Goal: Task Accomplishment & Management: Complete application form

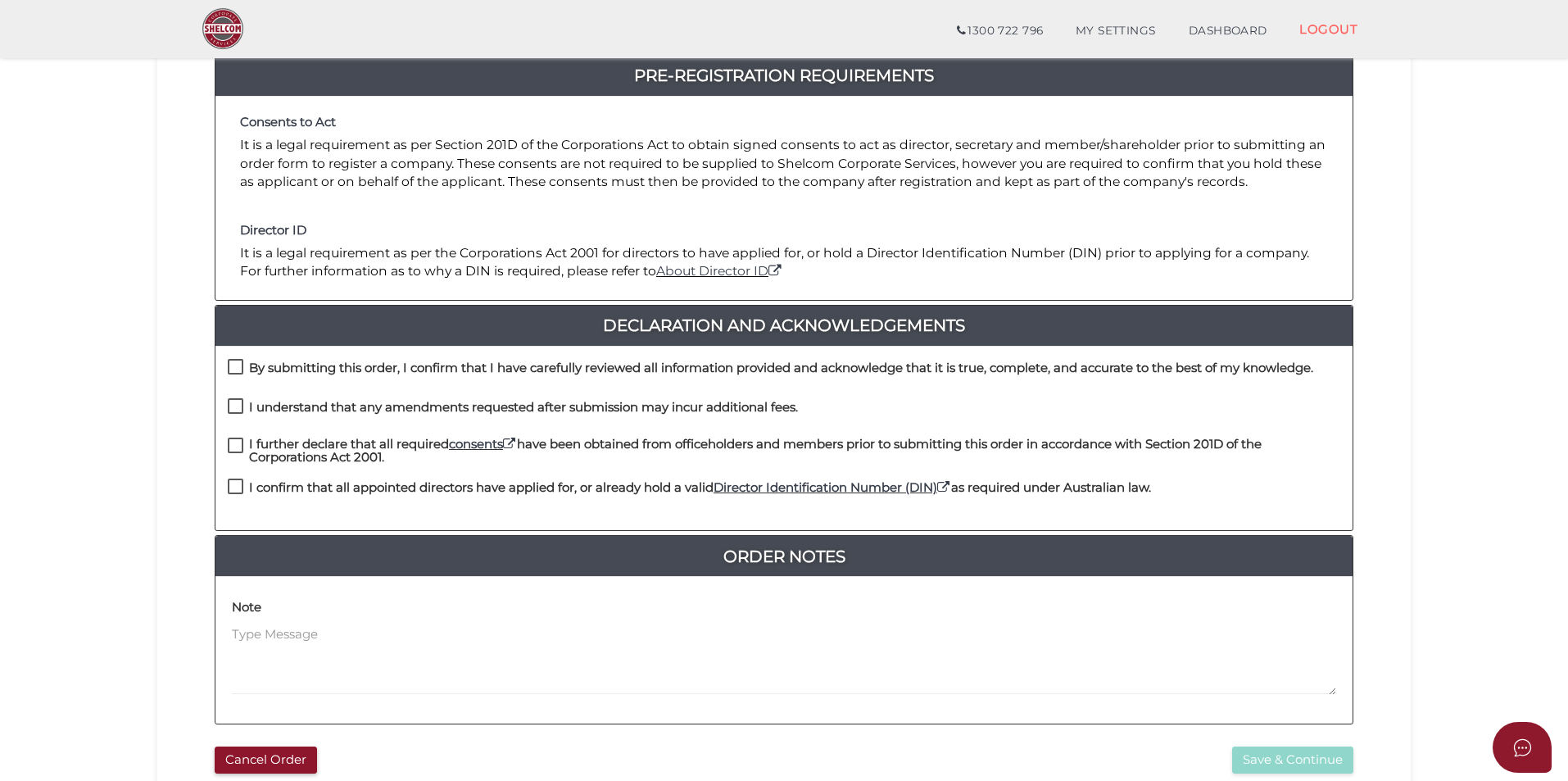
scroll to position [245, 0]
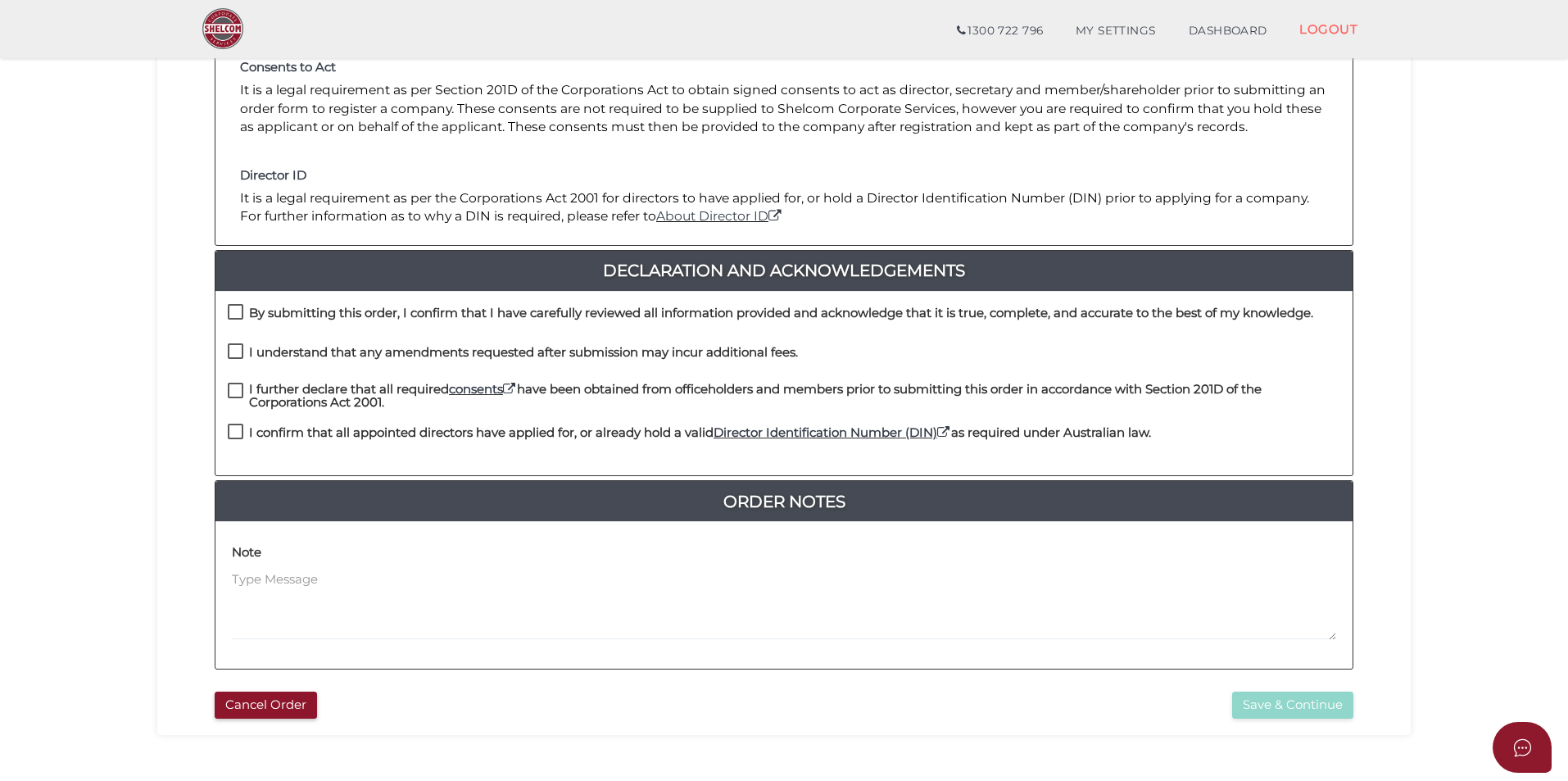
click at [383, 298] on div "By submitting this order, I confirm that I have carefully reviewed all informat…" at bounding box center [784, 383] width 1137 height 185
click at [383, 307] on h4 "By submitting this order, I confirm that I have carefully reviewed all informat…" at bounding box center [781, 313] width 1064 height 14
checkbox input "true"
click at [380, 352] on h4 "I understand that any amendments requested after submission may incur additiona…" at bounding box center [524, 353] width 549 height 14
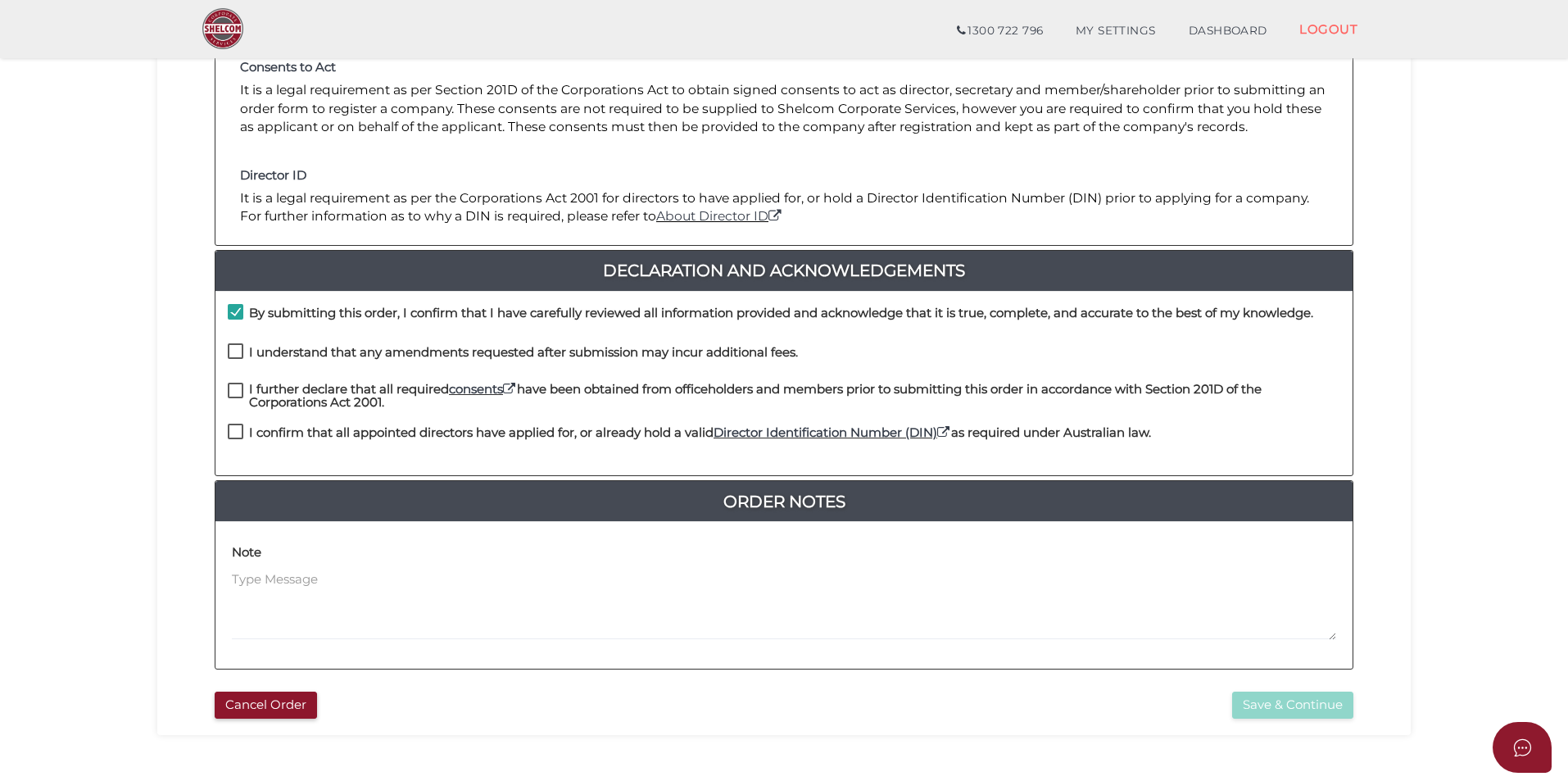
checkbox input "true"
click at [369, 387] on h4 "I further declare that all required consents have been obtained from officehold…" at bounding box center [794, 395] width 1091 height 27
checkbox input "true"
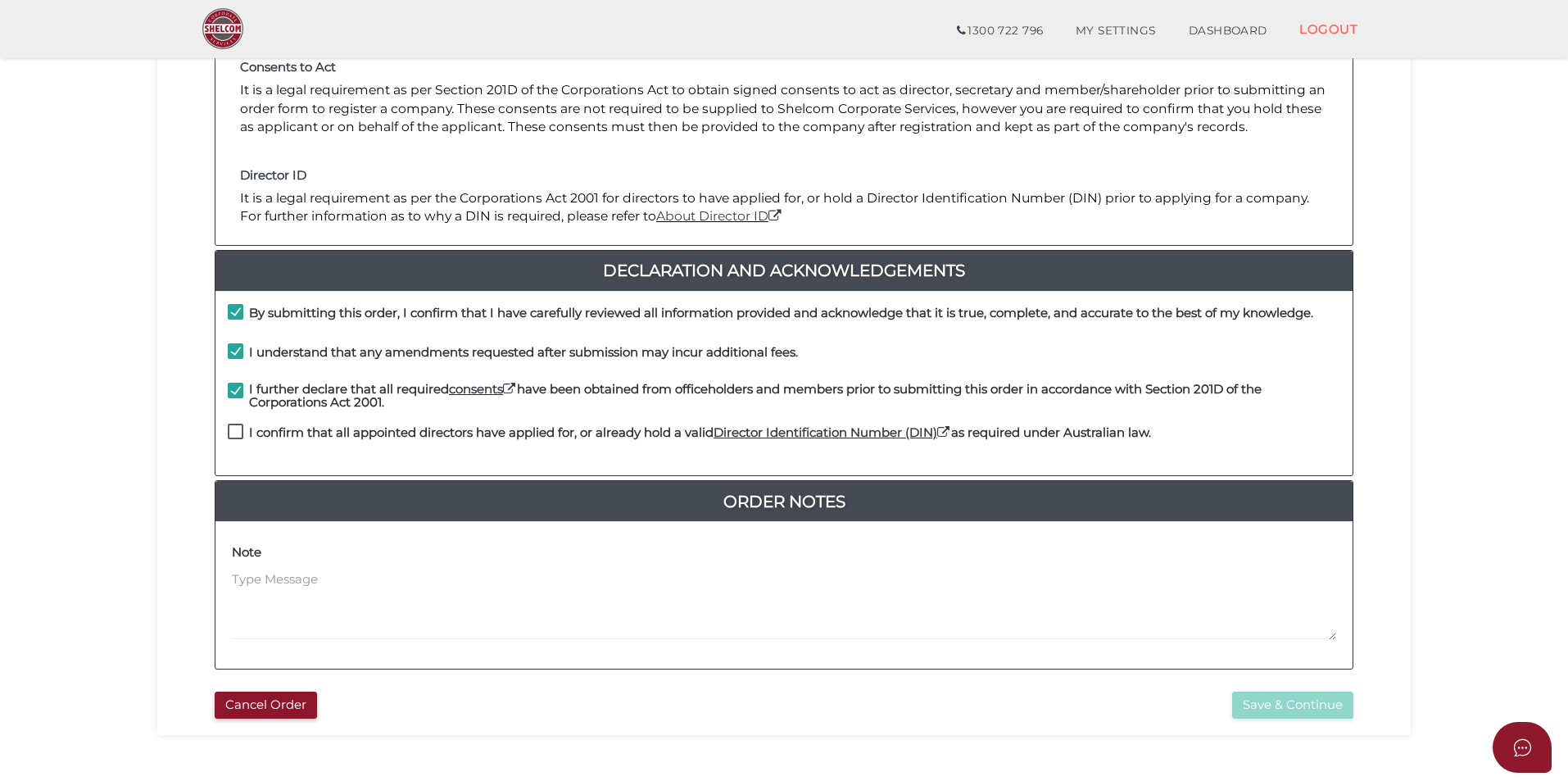
click at [360, 431] on h4 "I confirm that all appointed directors have applied for, or already hold a vali…" at bounding box center [700, 433] width 902 height 14
checkbox input "true"
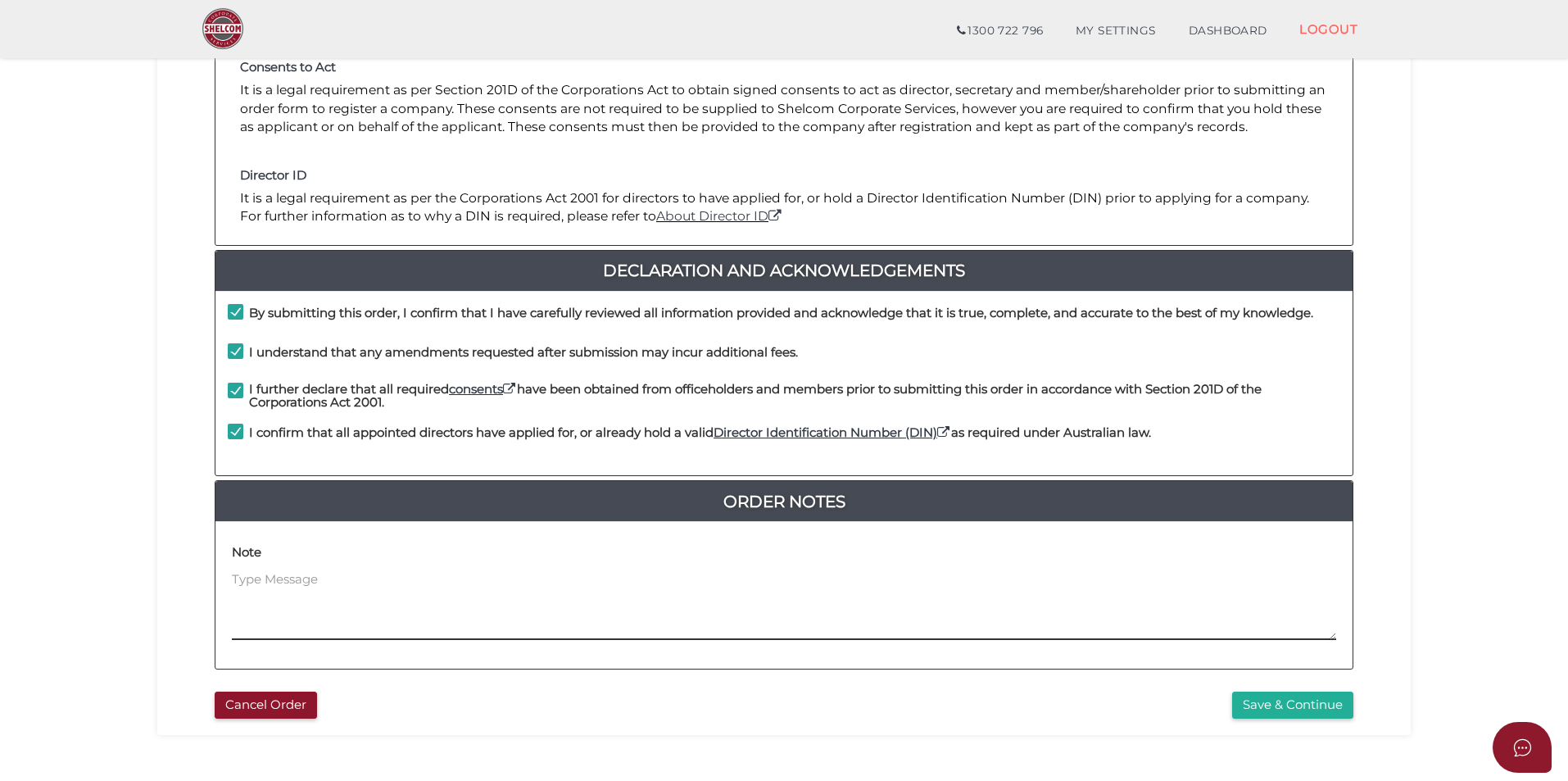
click at [381, 589] on textarea at bounding box center [784, 605] width 1105 height 71
type textarea "Trustee company of D & E Cosic Trust setup same time"
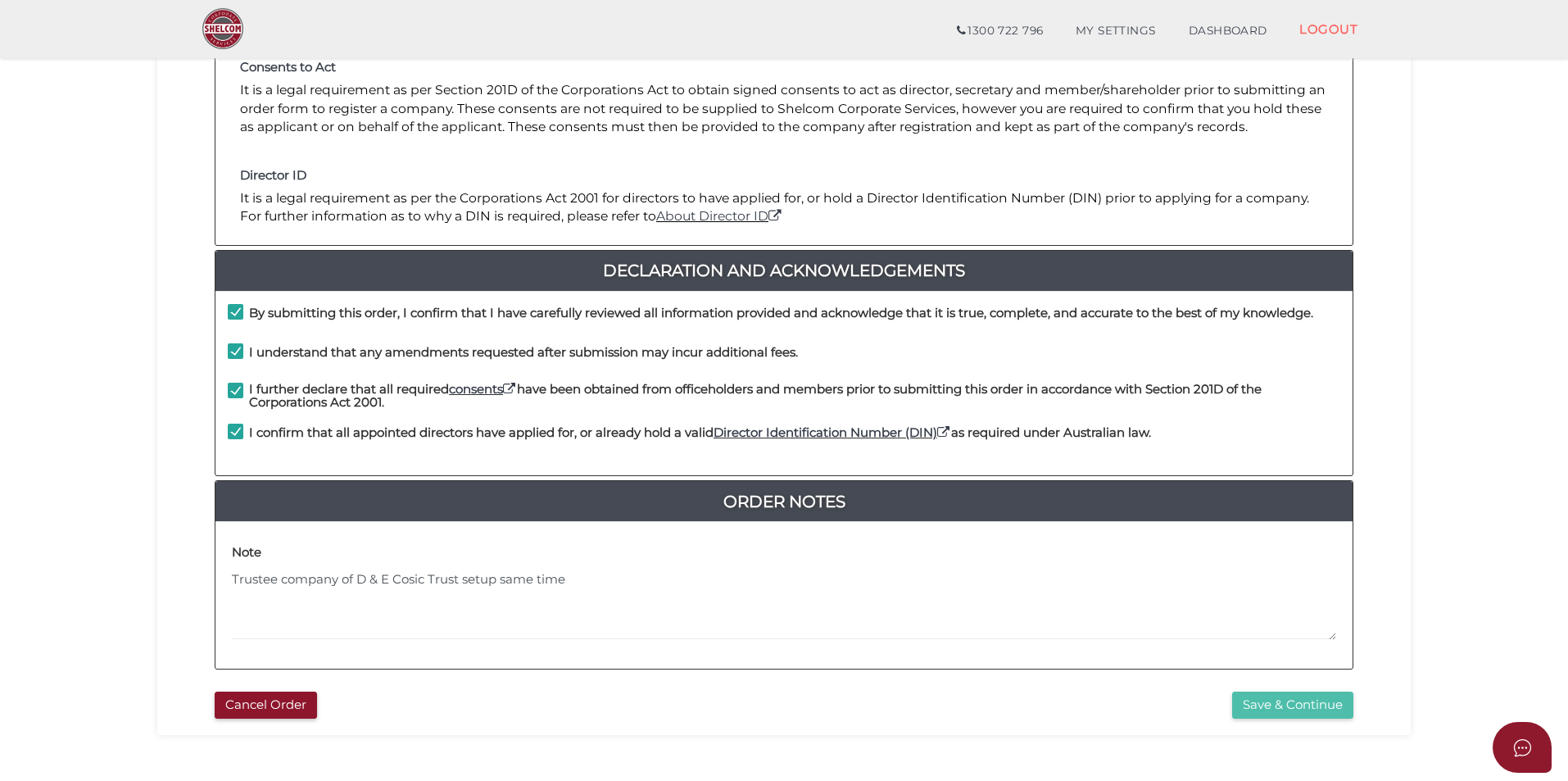
click at [1276, 705] on button "Save & Continue" at bounding box center [1292, 704] width 121 height 27
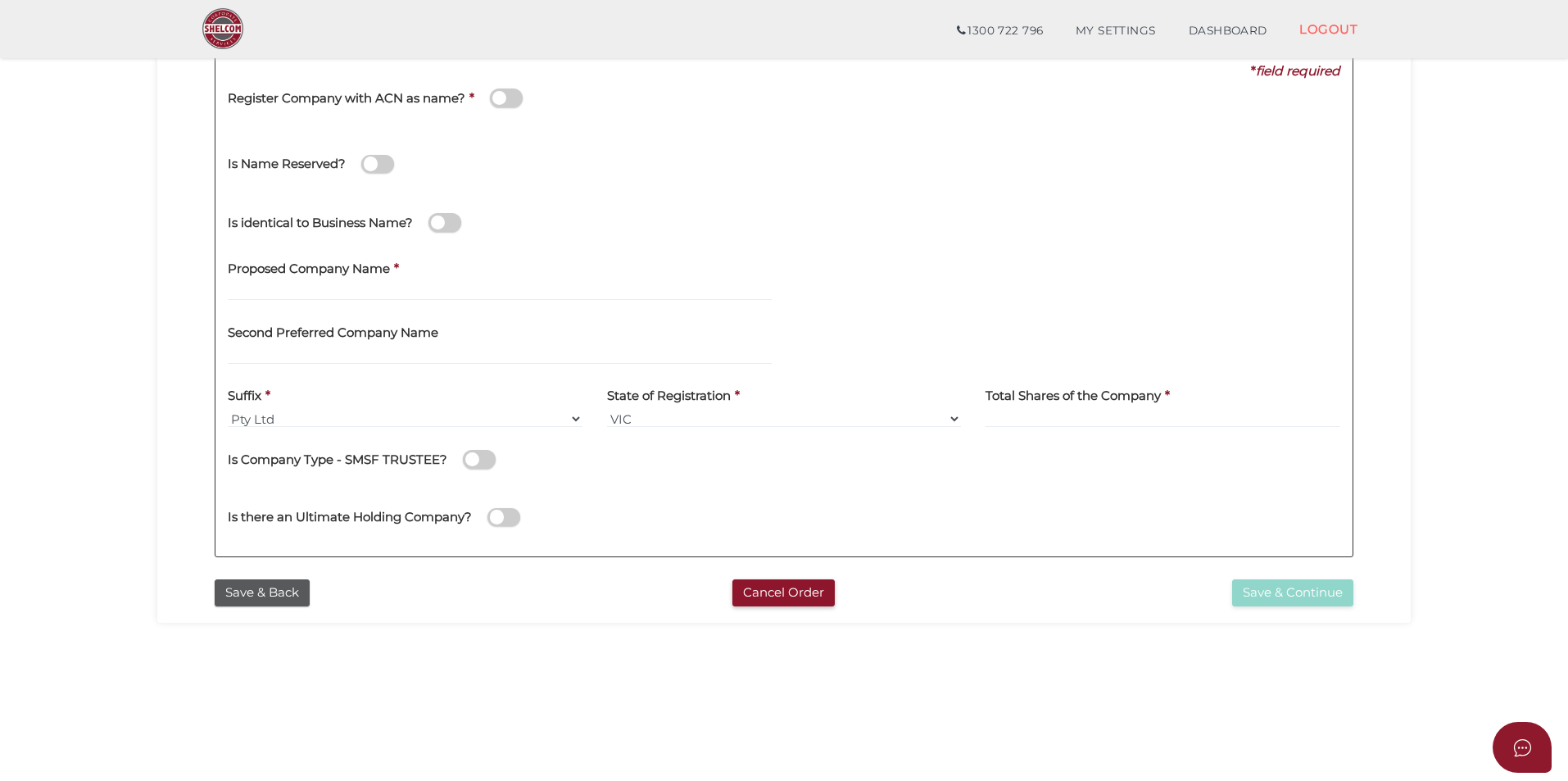
scroll to position [344, 0]
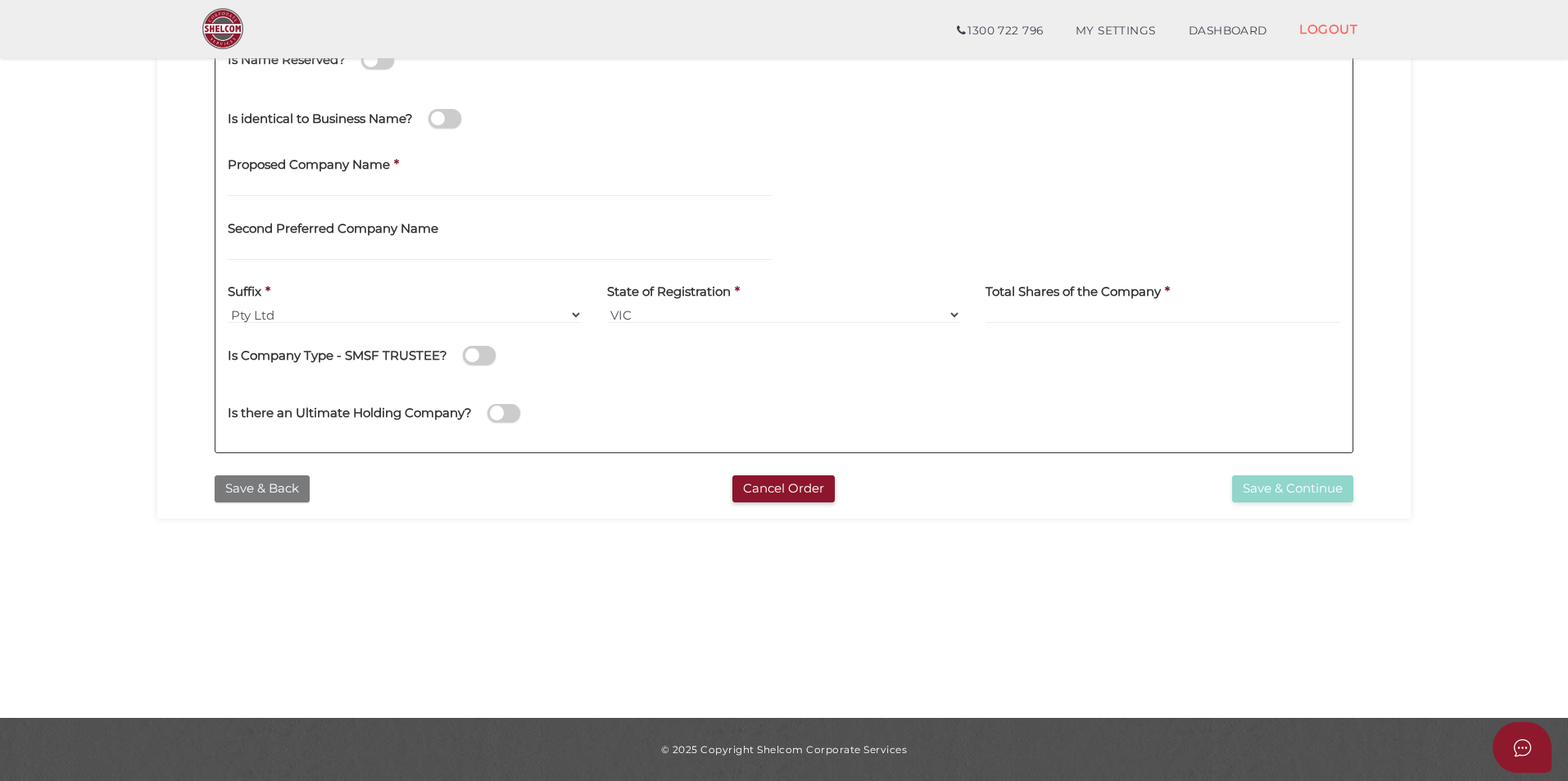
click at [250, 492] on button "Save & Back" at bounding box center [262, 488] width 95 height 27
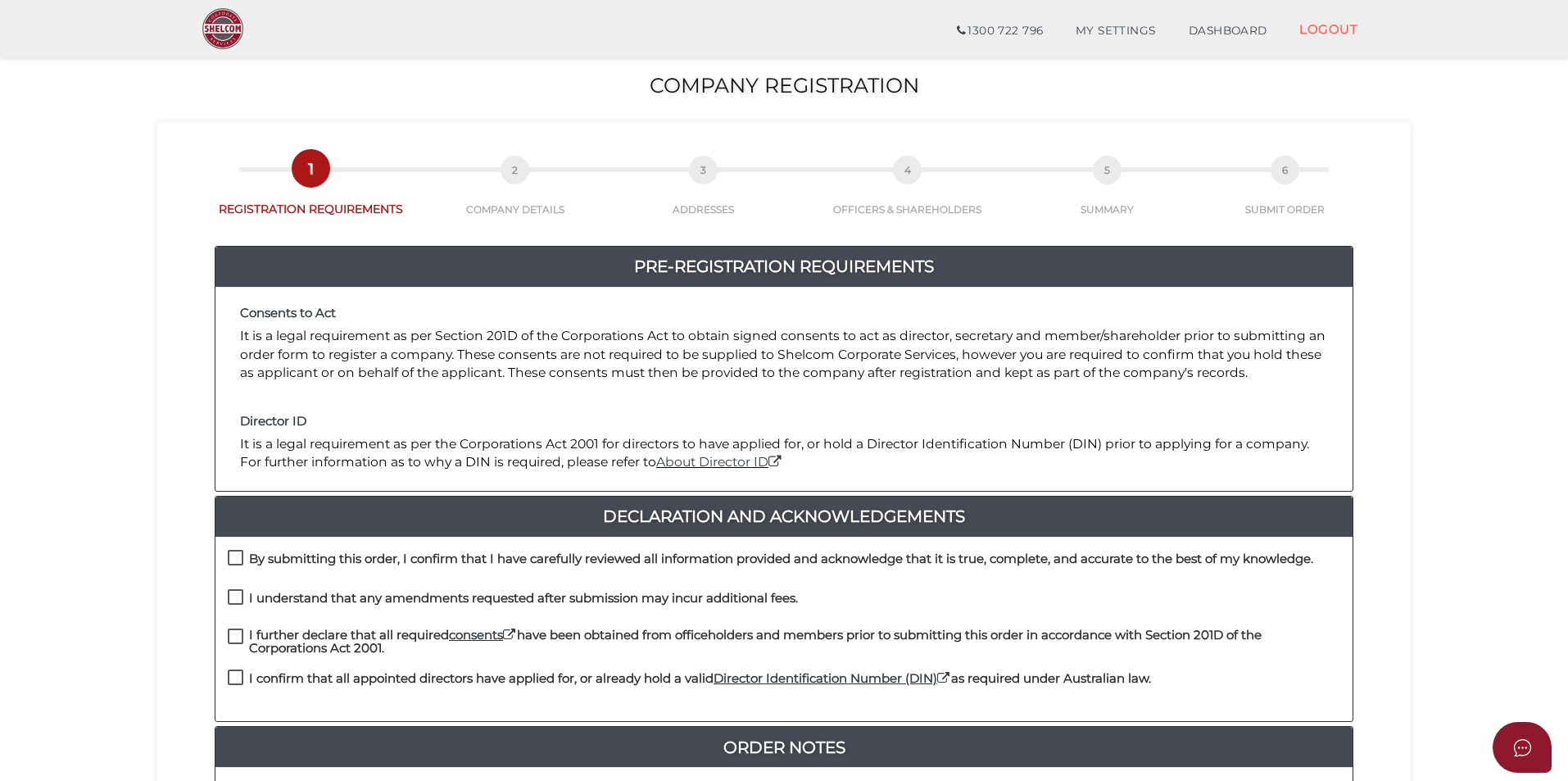
scroll to position [344, 0]
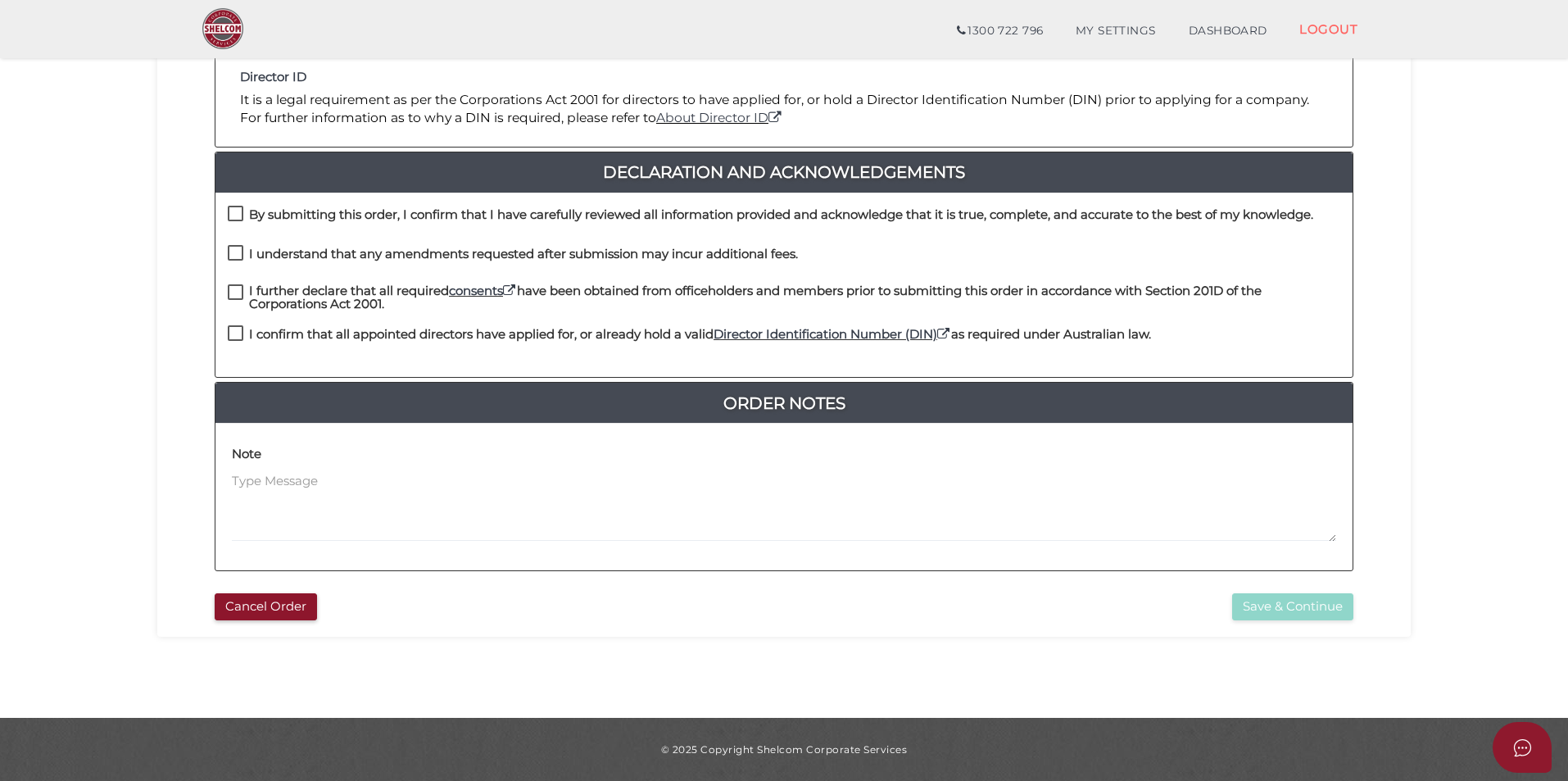
click at [398, 214] on h4 "By submitting this order, I confirm that I have carefully reviewed all informat…" at bounding box center [781, 215] width 1064 height 14
checkbox input "true"
click at [403, 263] on label "I understand that any amendments requested after submission may incur additiona…" at bounding box center [513, 257] width 570 height 21
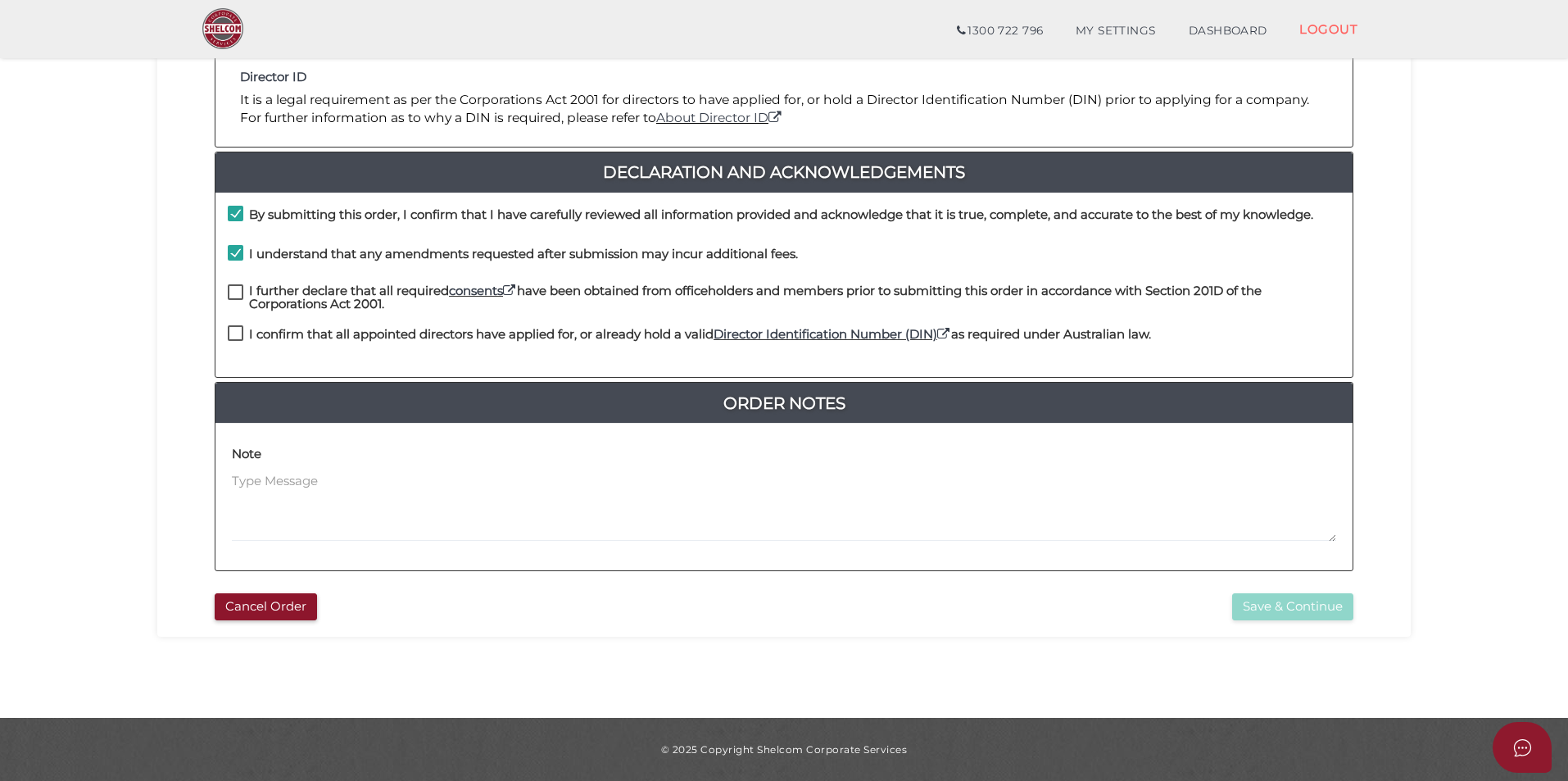
click at [405, 250] on h4 "I understand that any amendments requested after submission may incur additiona…" at bounding box center [524, 254] width 549 height 14
checkbox input "false"
click at [402, 287] on h4 "I further declare that all required consents have been obtained from officehold…" at bounding box center [794, 297] width 1091 height 27
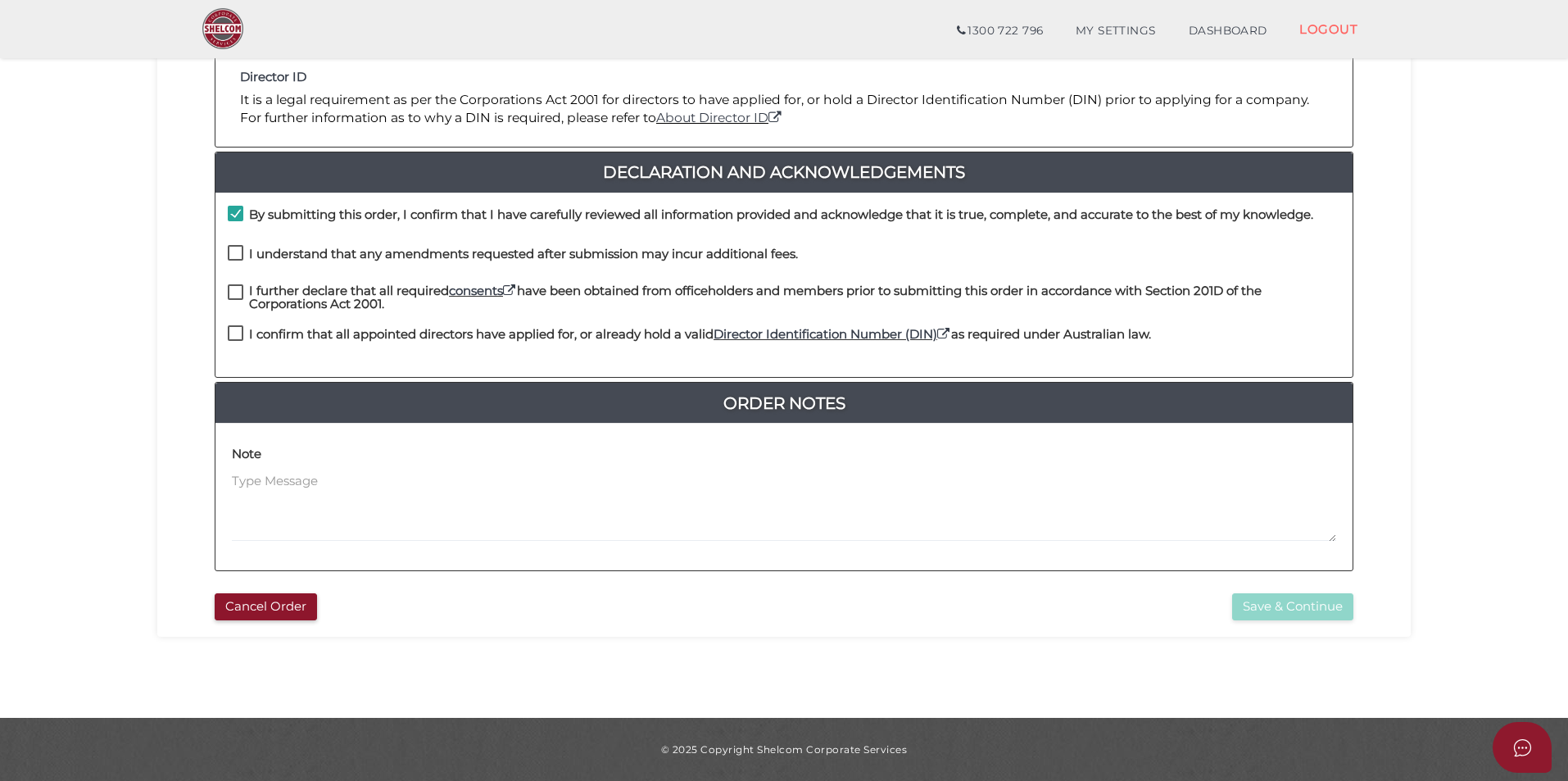
checkbox input "true"
click at [381, 256] on h4 "I understand that any amendments requested after submission may incur additiona…" at bounding box center [524, 254] width 549 height 14
checkbox input "true"
click at [383, 338] on h4 "I confirm that all appointed directors have applied for, or already hold a vali…" at bounding box center [700, 335] width 902 height 14
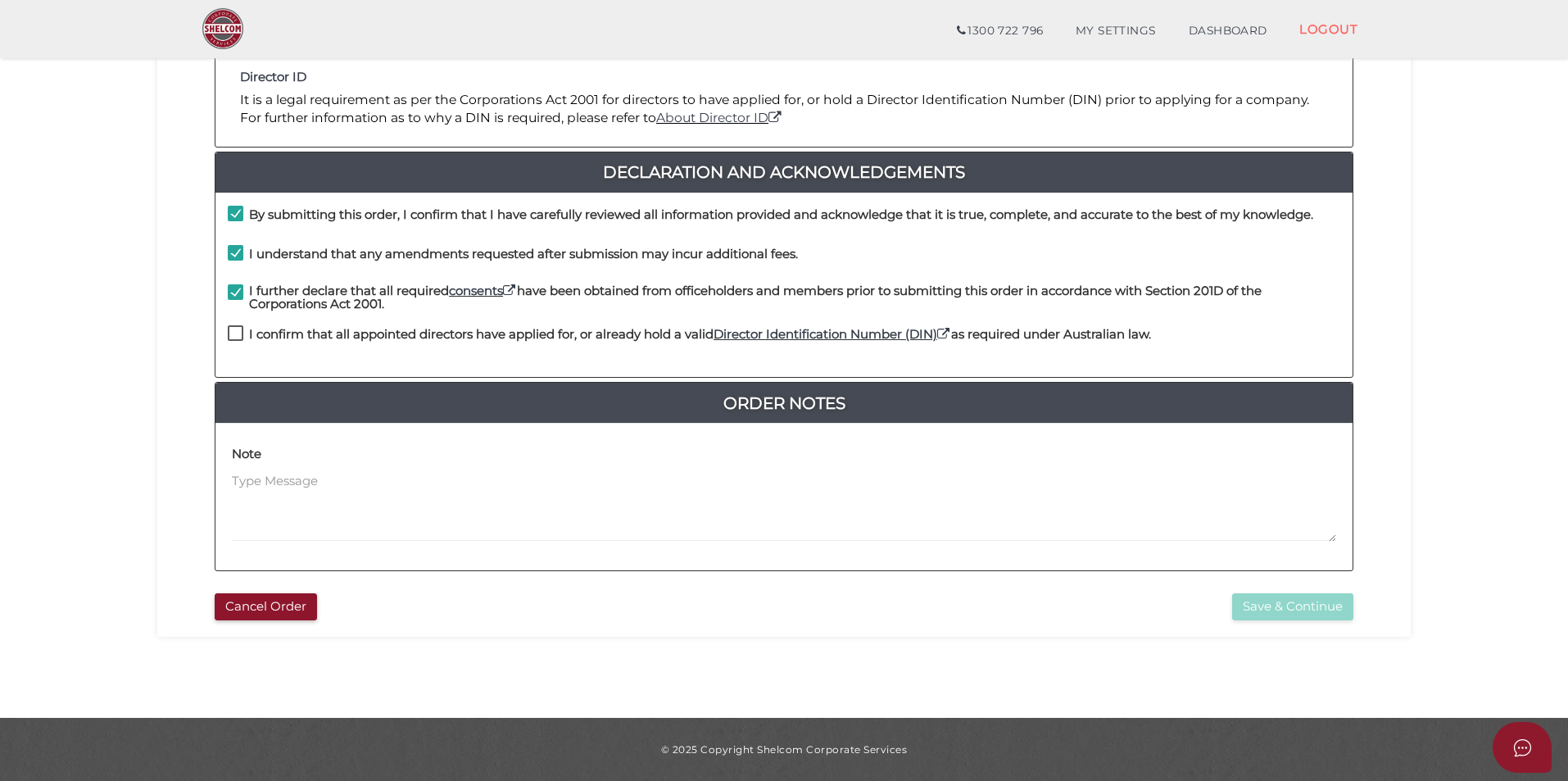
checkbox input "true"
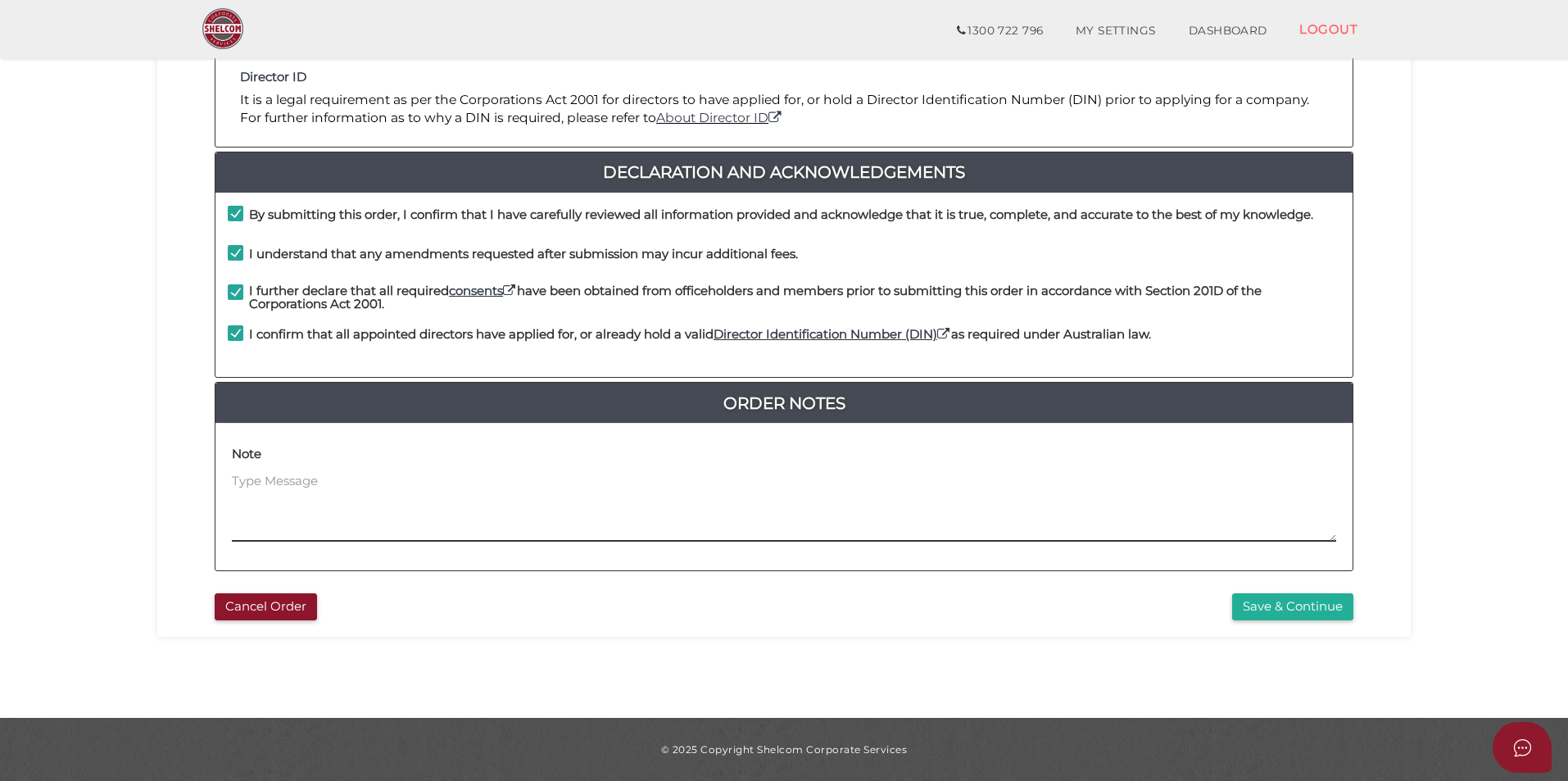
click at [405, 482] on textarea at bounding box center [784, 507] width 1105 height 71
type textarea "Trustee company of D & E Cosic Family Trust setup same time"
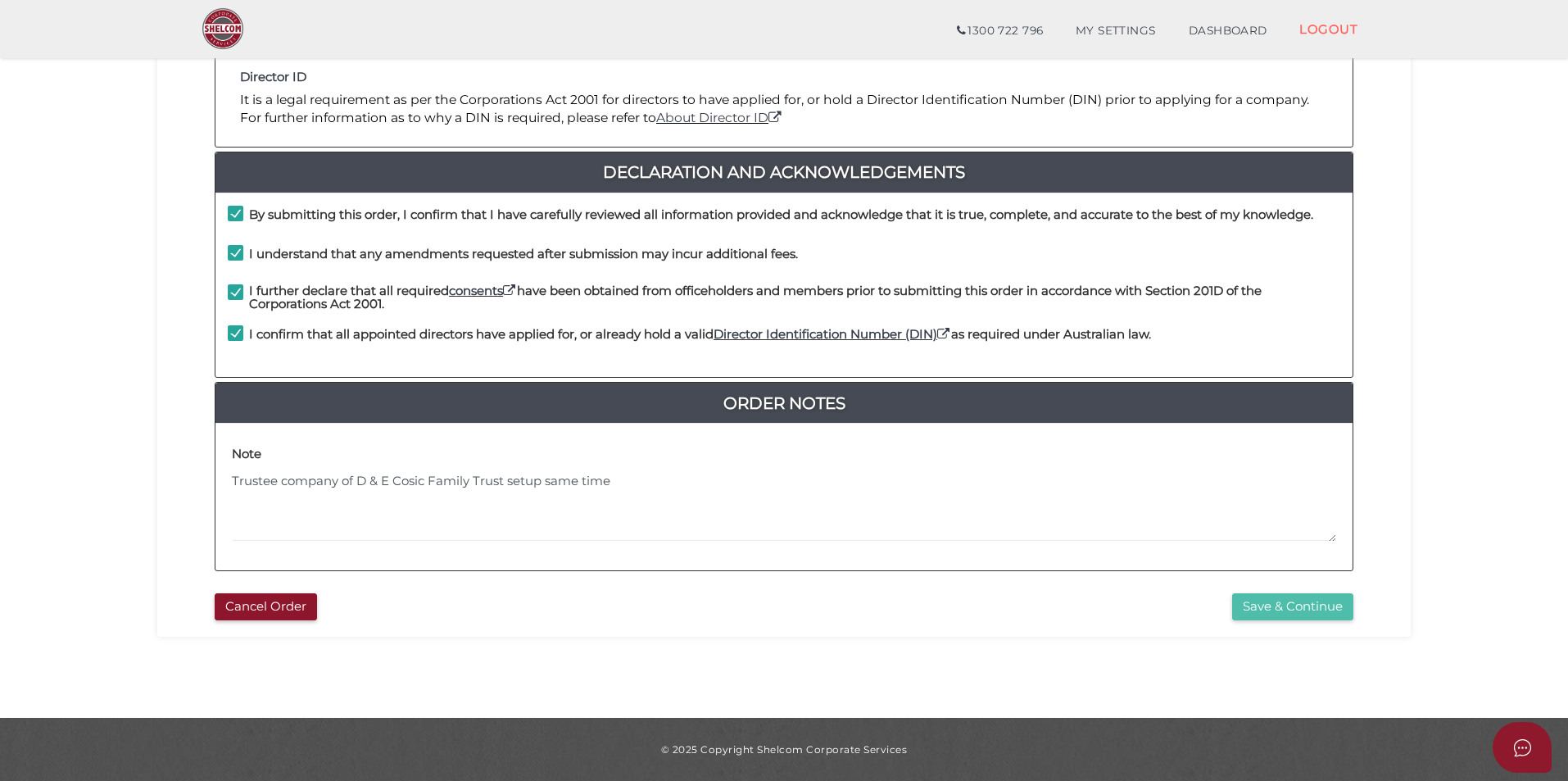
click at [1292, 603] on button "Save & Continue" at bounding box center [1292, 606] width 121 height 27
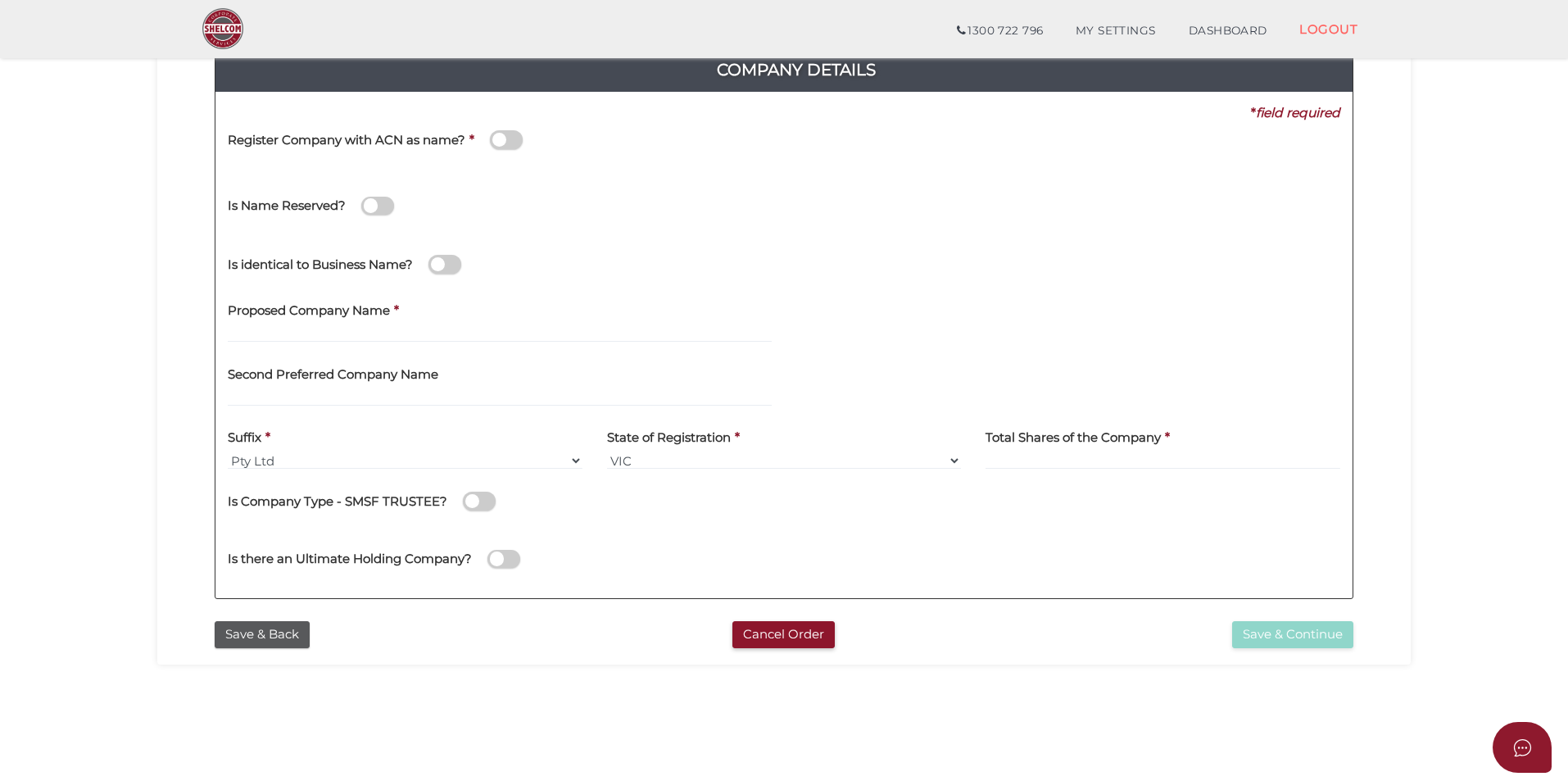
scroll to position [245, 0]
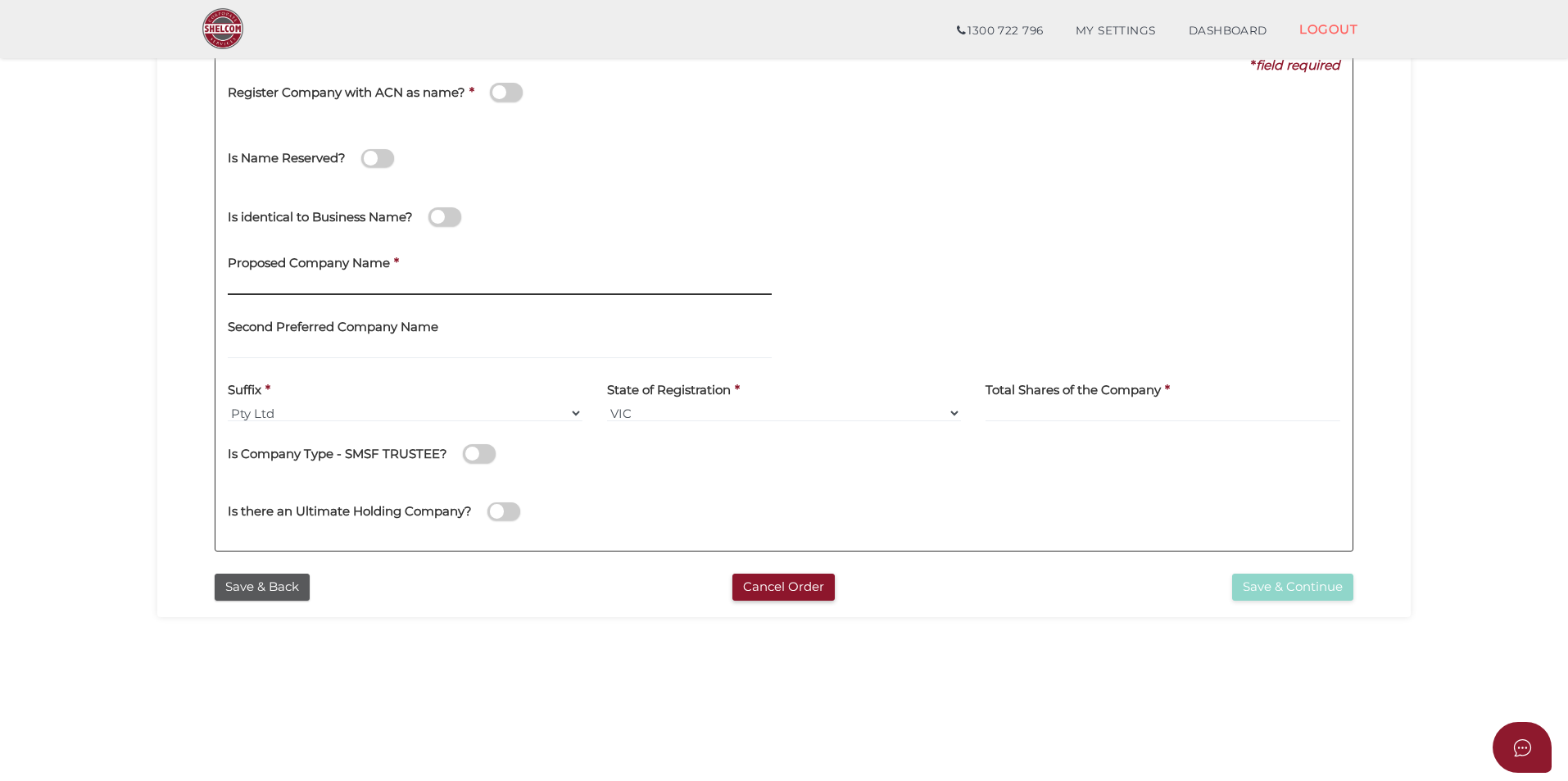
click at [347, 279] on input "text" at bounding box center [500, 286] width 544 height 18
type input "DE & Co"
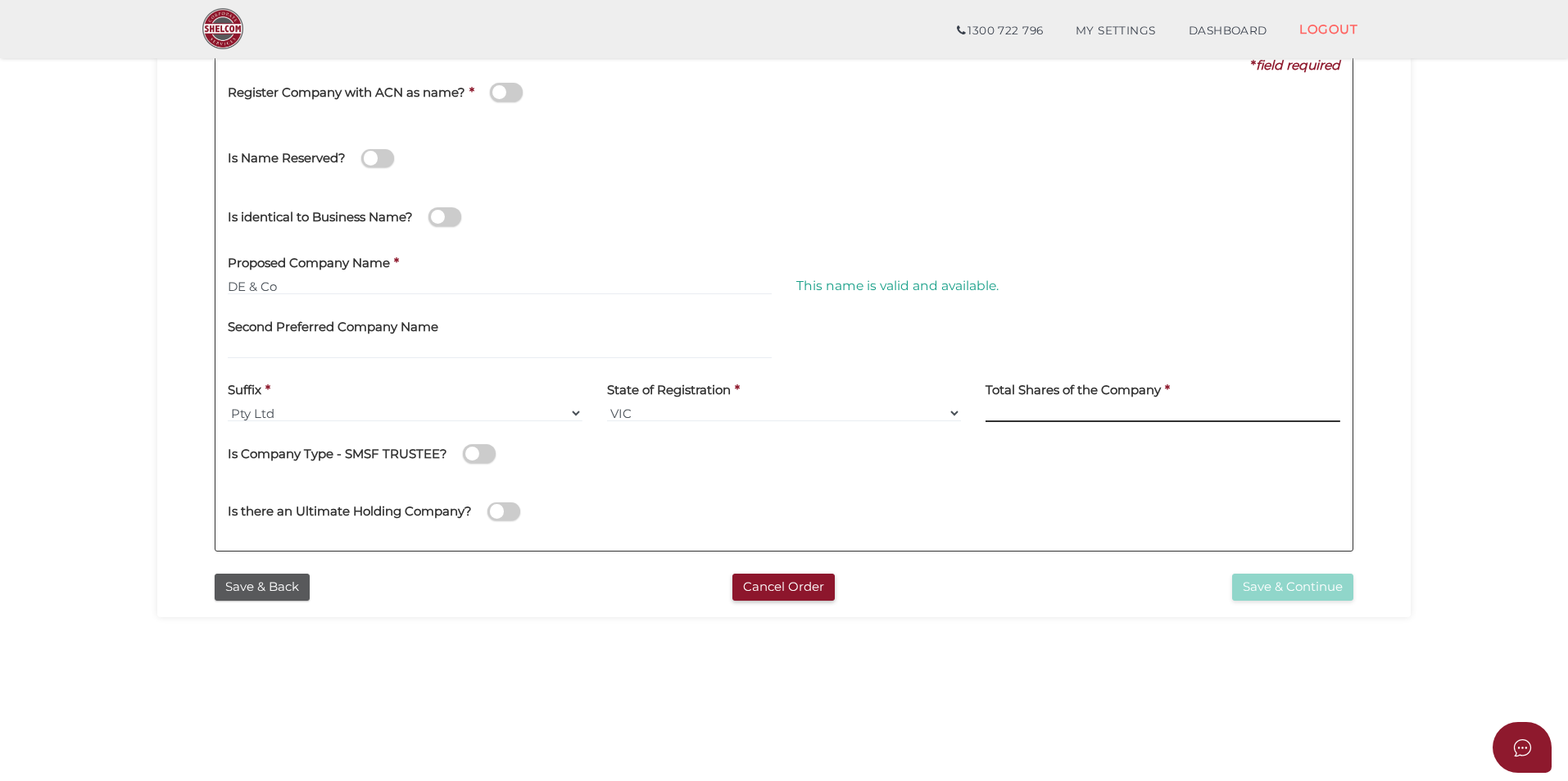
click at [1044, 414] on input at bounding box center [1163, 412] width 355 height 18
type input "100"
click at [1303, 586] on button "Save & Continue" at bounding box center [1292, 586] width 121 height 27
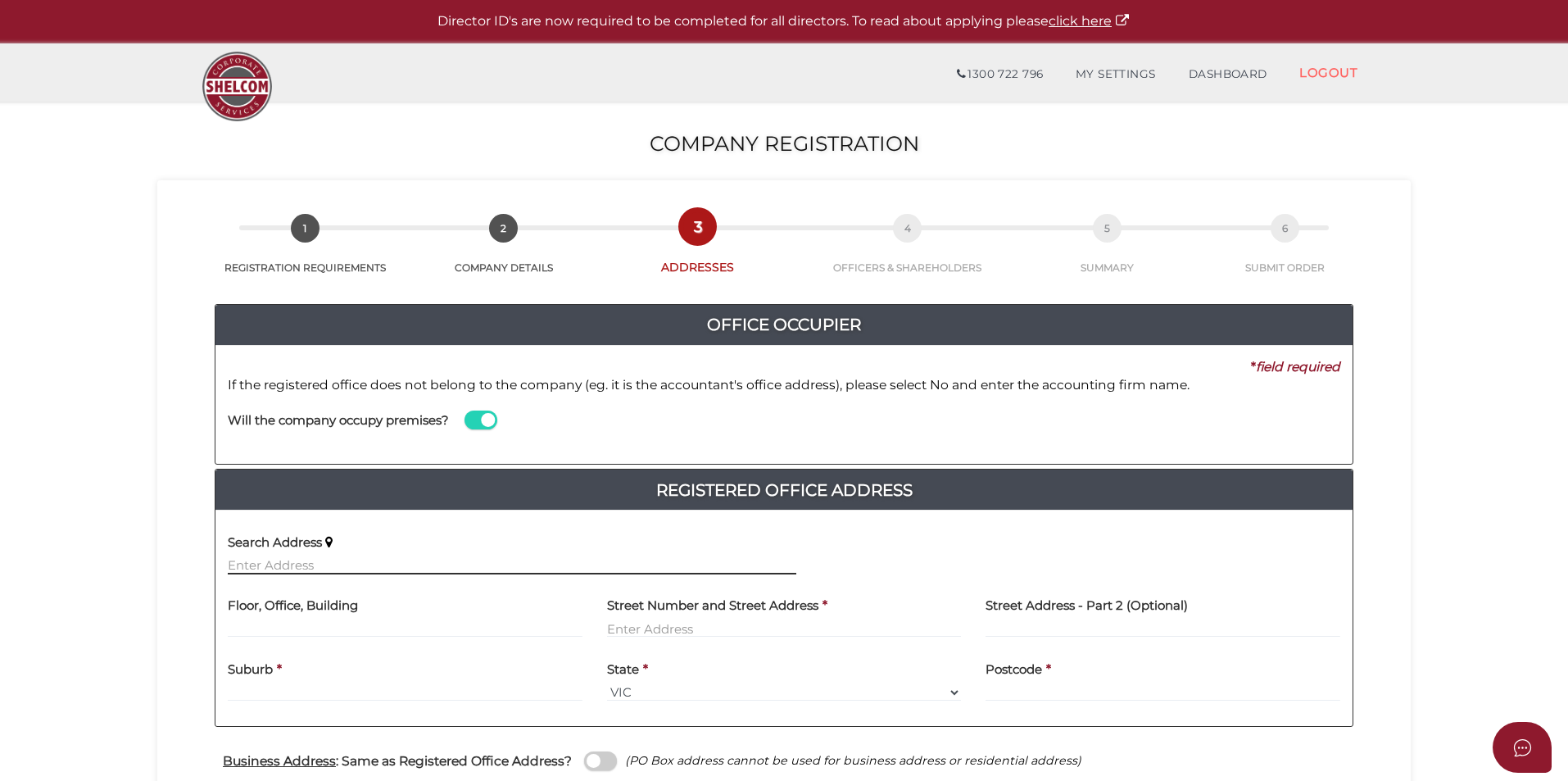
click at [394, 558] on input "text" at bounding box center [512, 565] width 568 height 18
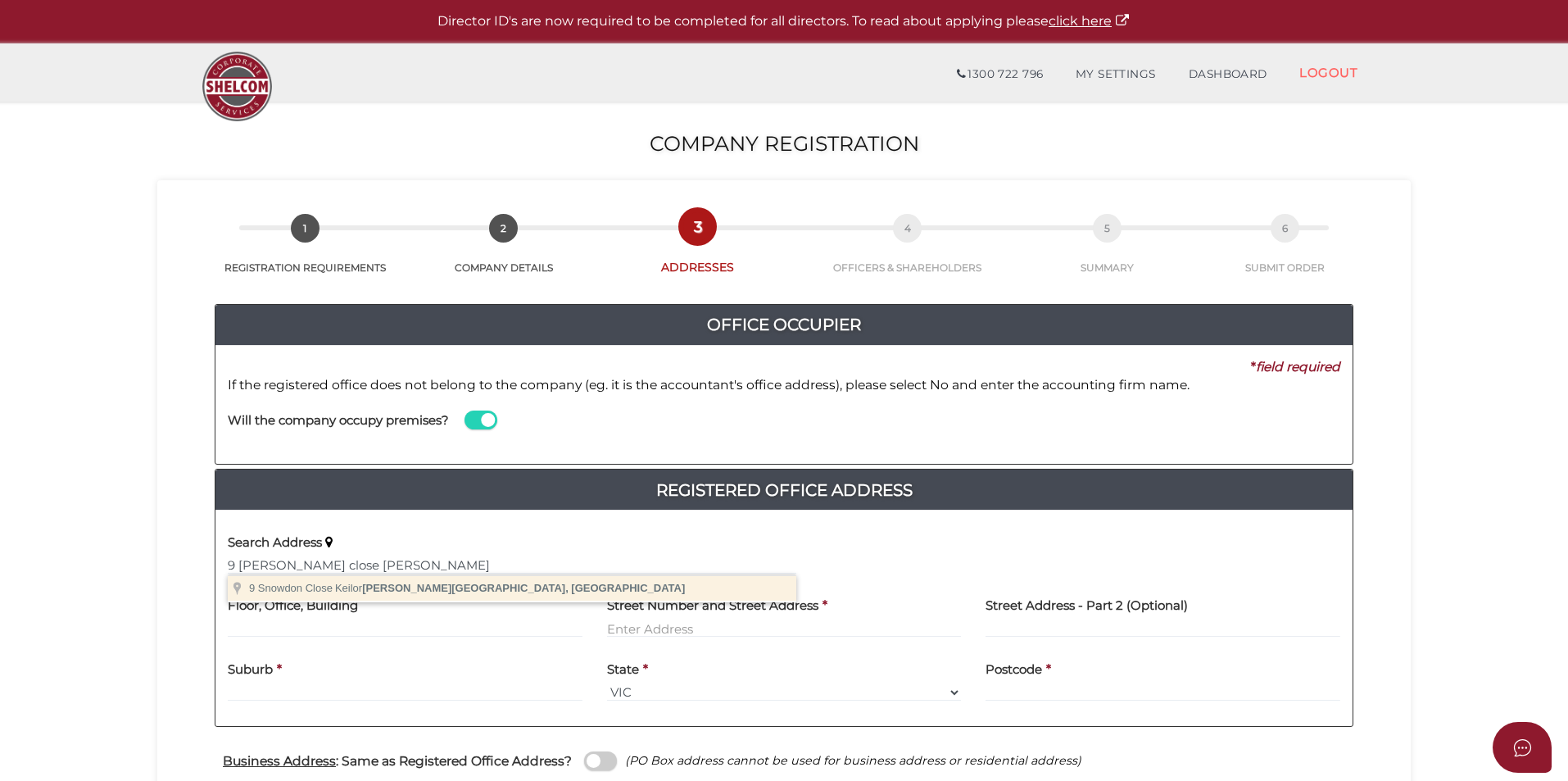
type input "[STREET_ADDRESS][PERSON_NAME]"
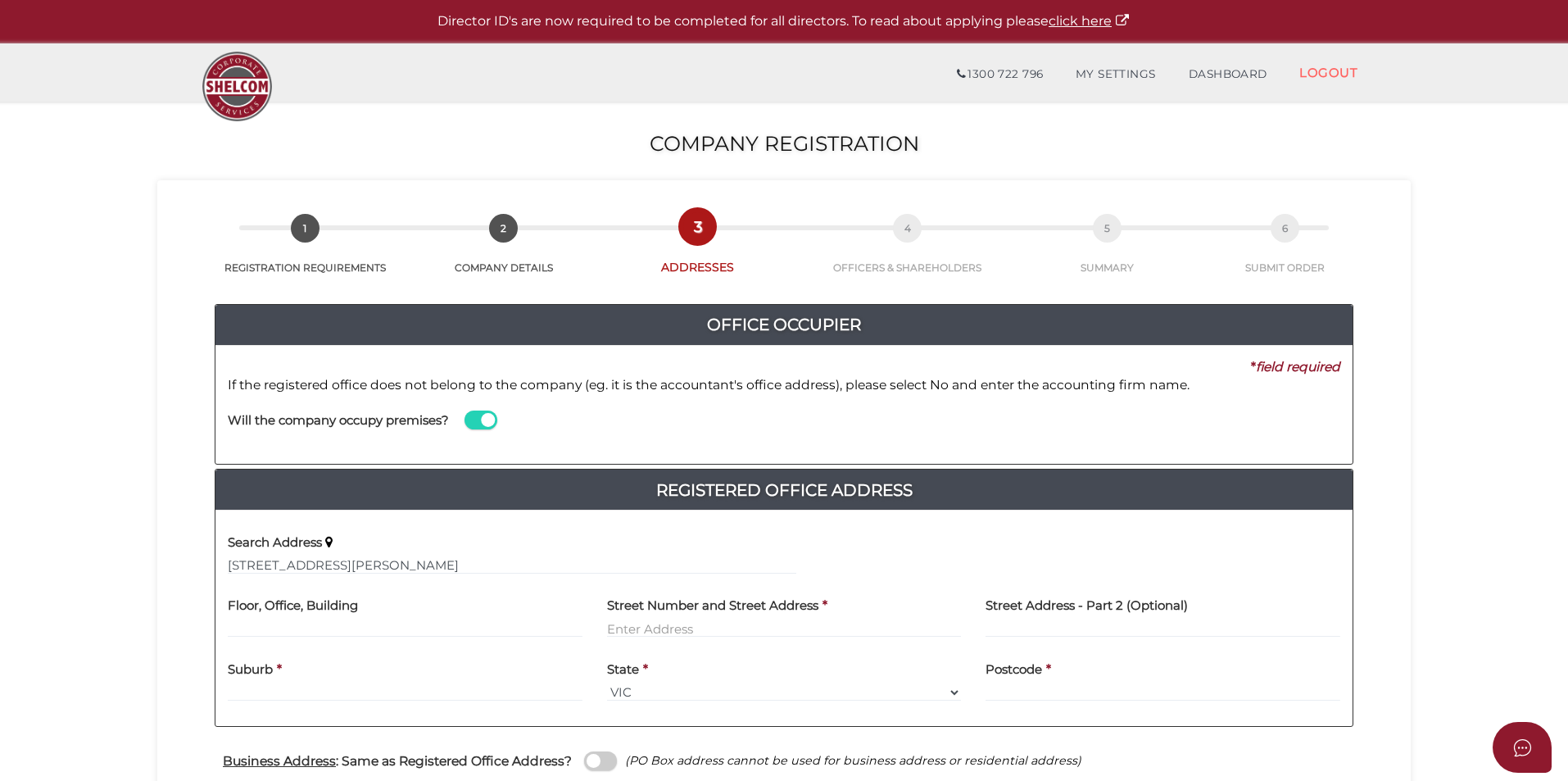
type input "[STREET_ADDRESS]"
type input "Keilor Downs"
select select "VIC"
type input "3038"
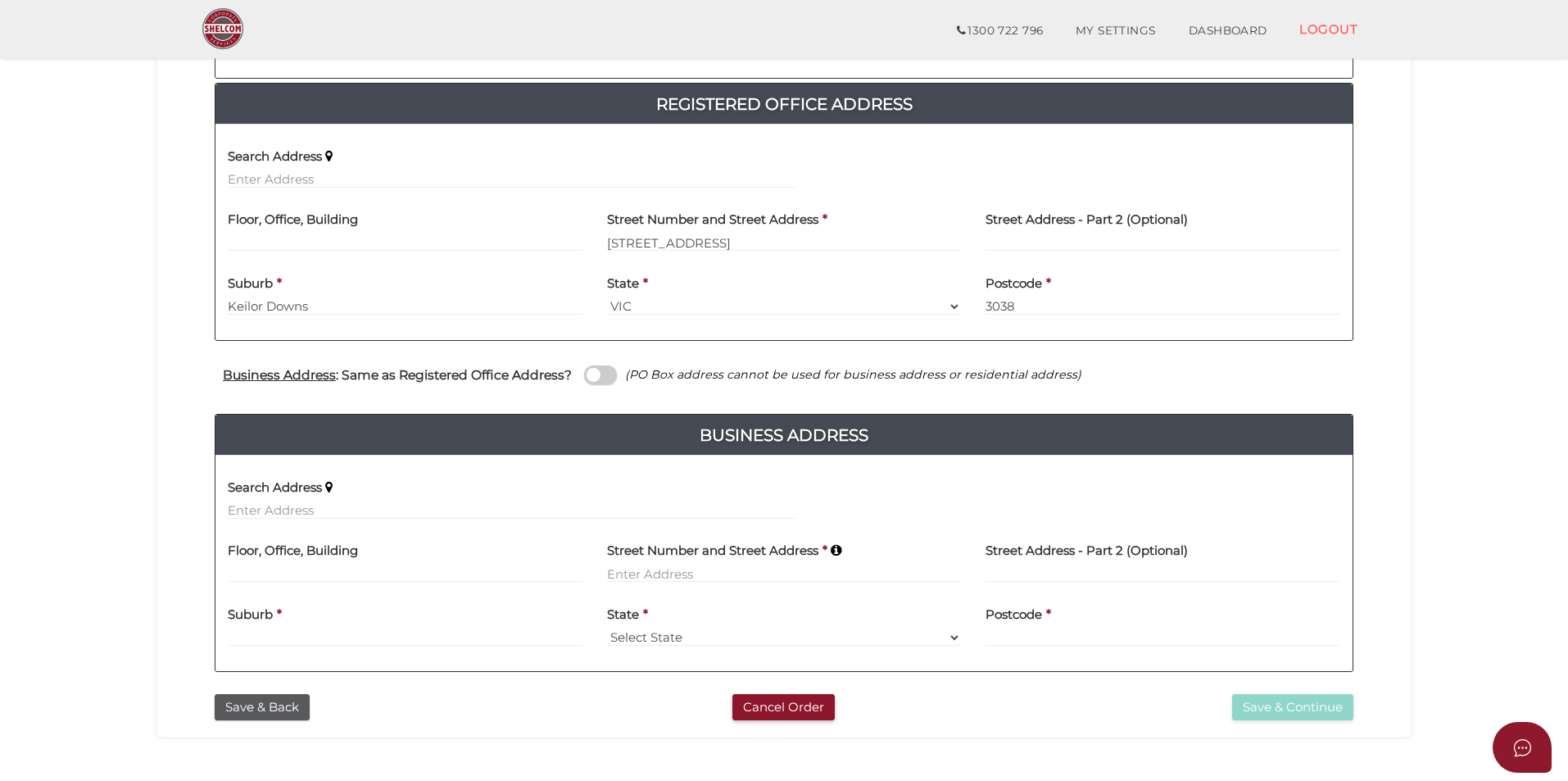
click at [609, 378] on span at bounding box center [600, 375] width 33 height 19
click at [0, 0] on input "checkbox" at bounding box center [0, 0] width 0 height 0
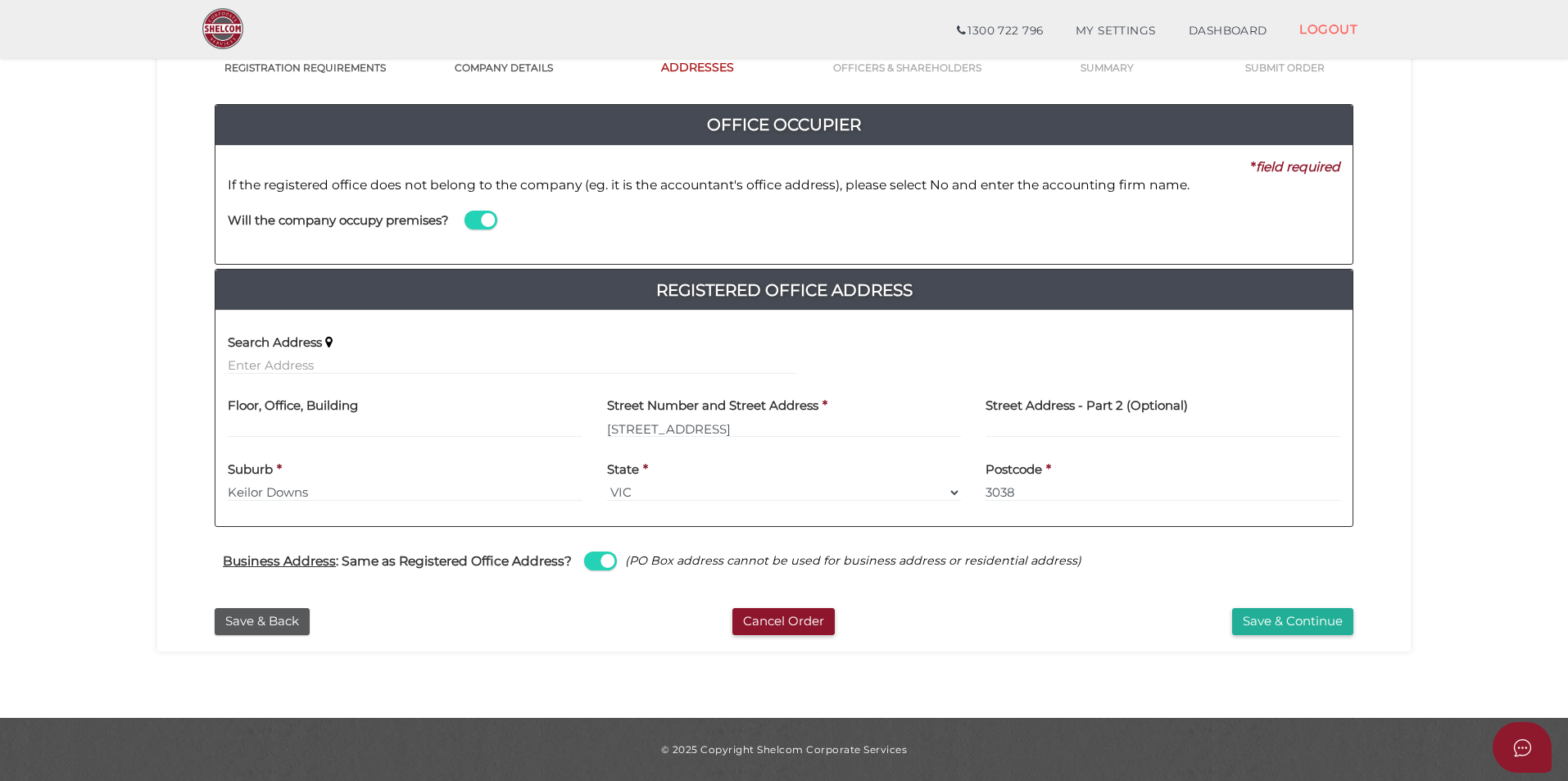
click at [1262, 639] on div "0b8d26b037e07133202ef4c8cd30bba8 1 REGISTRATION REQUIREMENTS 2 COMPANY DETAILS …" at bounding box center [784, 315] width 1254 height 671
click at [1267, 626] on button "Save & Continue" at bounding box center [1292, 621] width 121 height 27
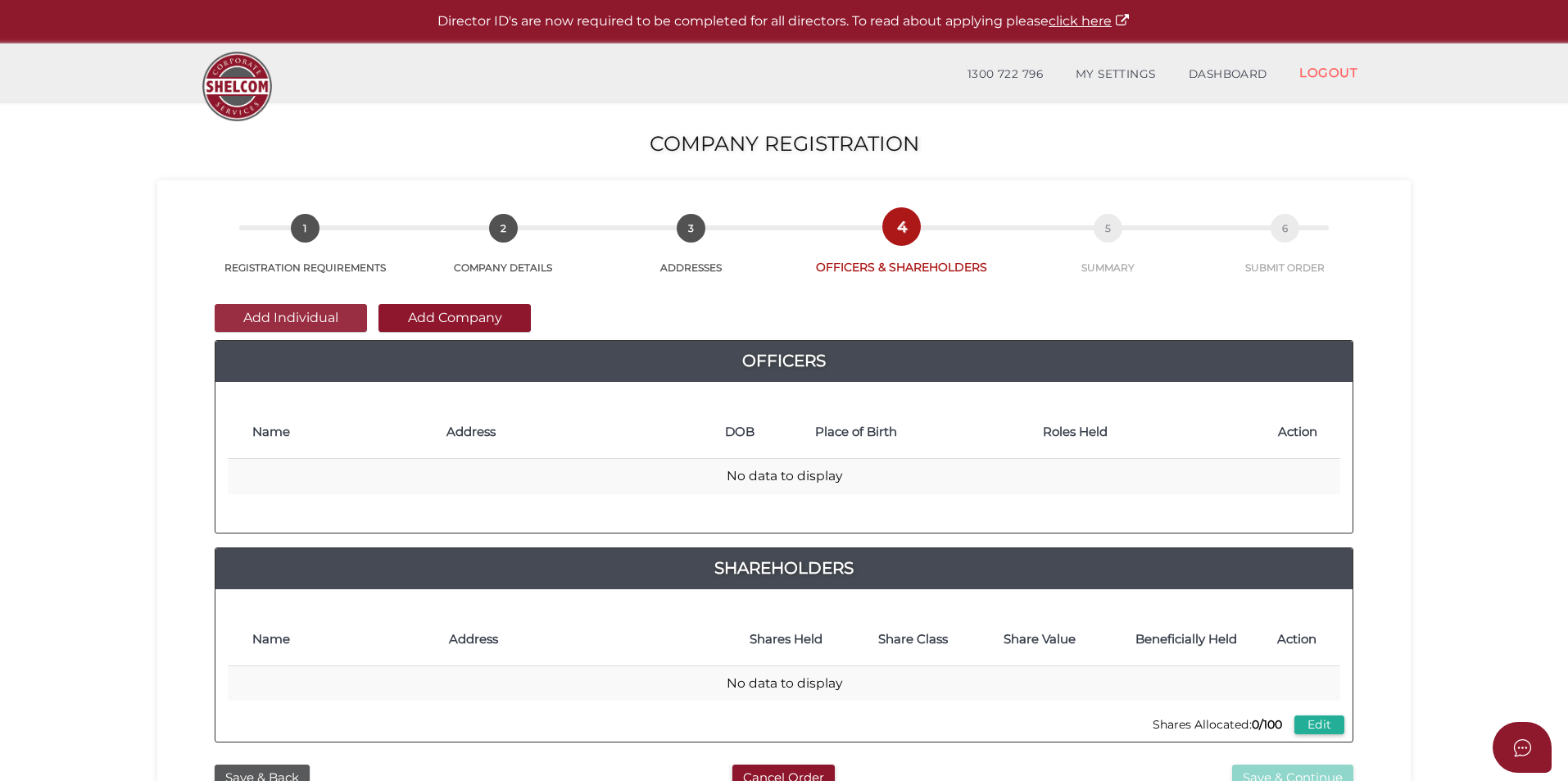
click at [292, 319] on button "Add Individual" at bounding box center [290, 318] width 152 height 28
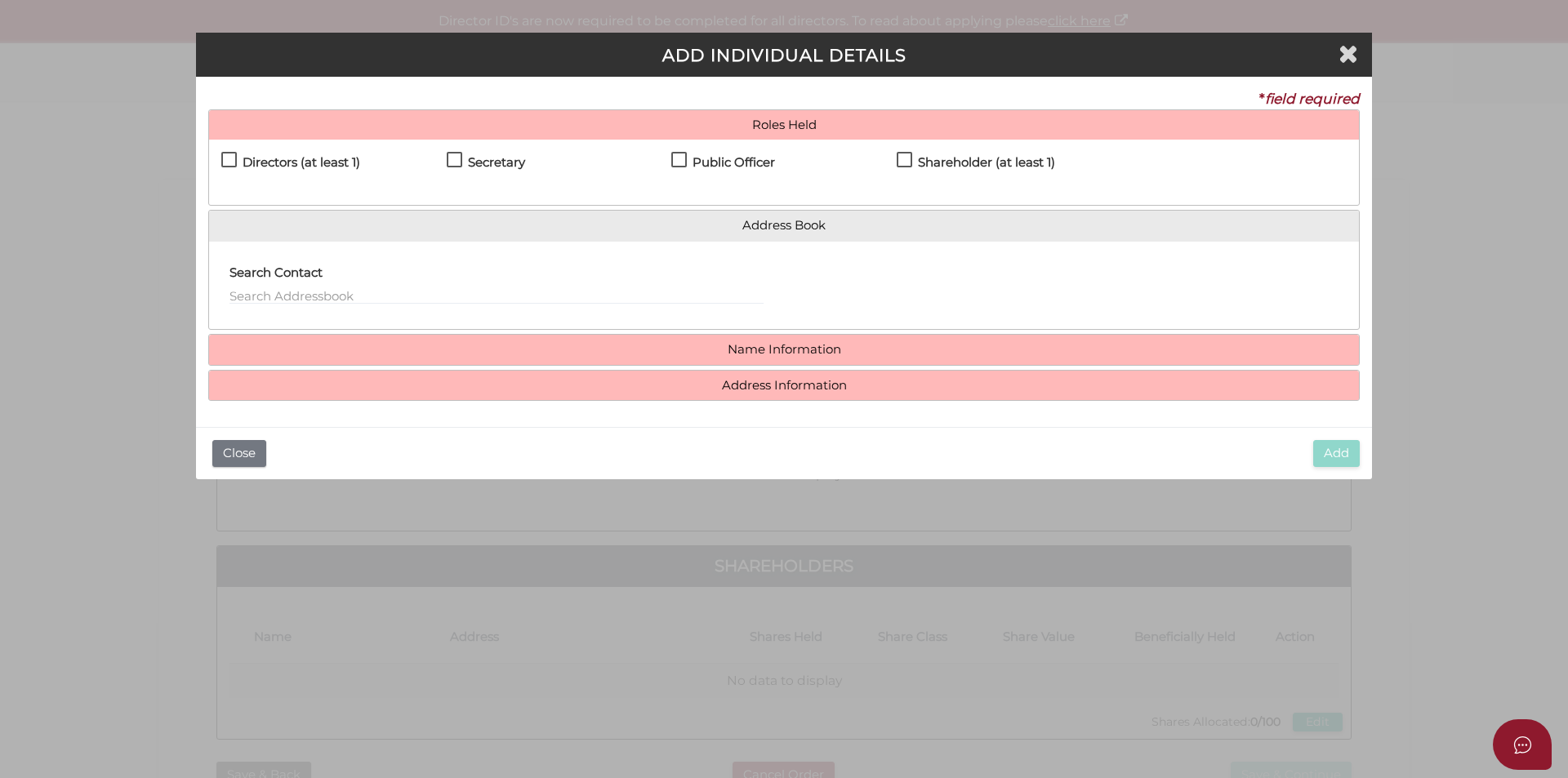
click at [329, 159] on h4 "Directors (at least 1)" at bounding box center [301, 163] width 118 height 14
checkbox input "true"
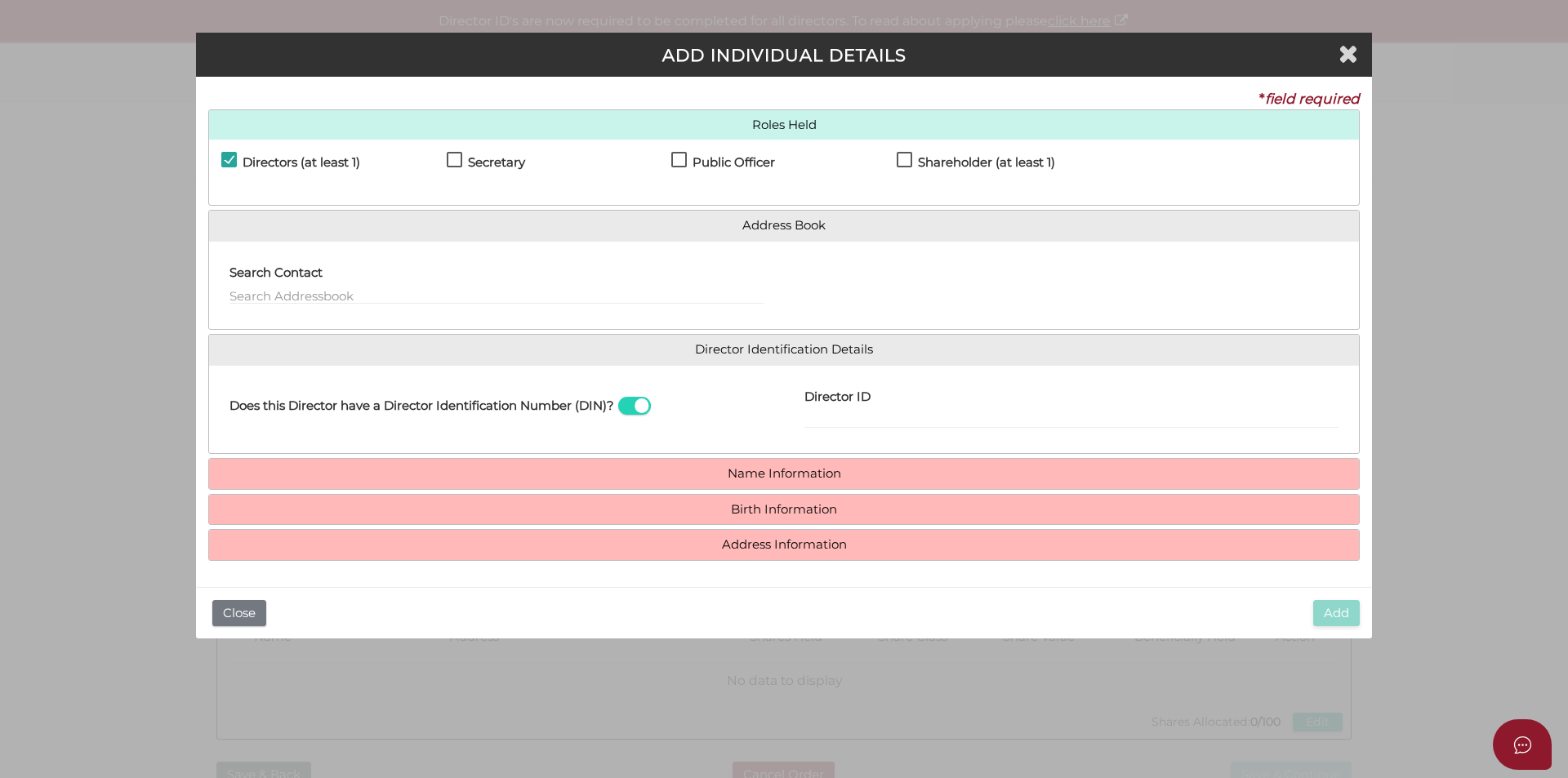
drag, startPoint x: 444, startPoint y: 160, endPoint x: 472, endPoint y: 162, distance: 28.1
click at [447, 161] on div "Directors (at least 1) Secretary Public Officer Member Shareholder (at least 1)" at bounding box center [784, 172] width 1150 height 65
click at [525, 166] on div "Secretary" at bounding box center [559, 166] width 226 height 28
click at [498, 163] on h4 "Secretary" at bounding box center [496, 163] width 58 height 14
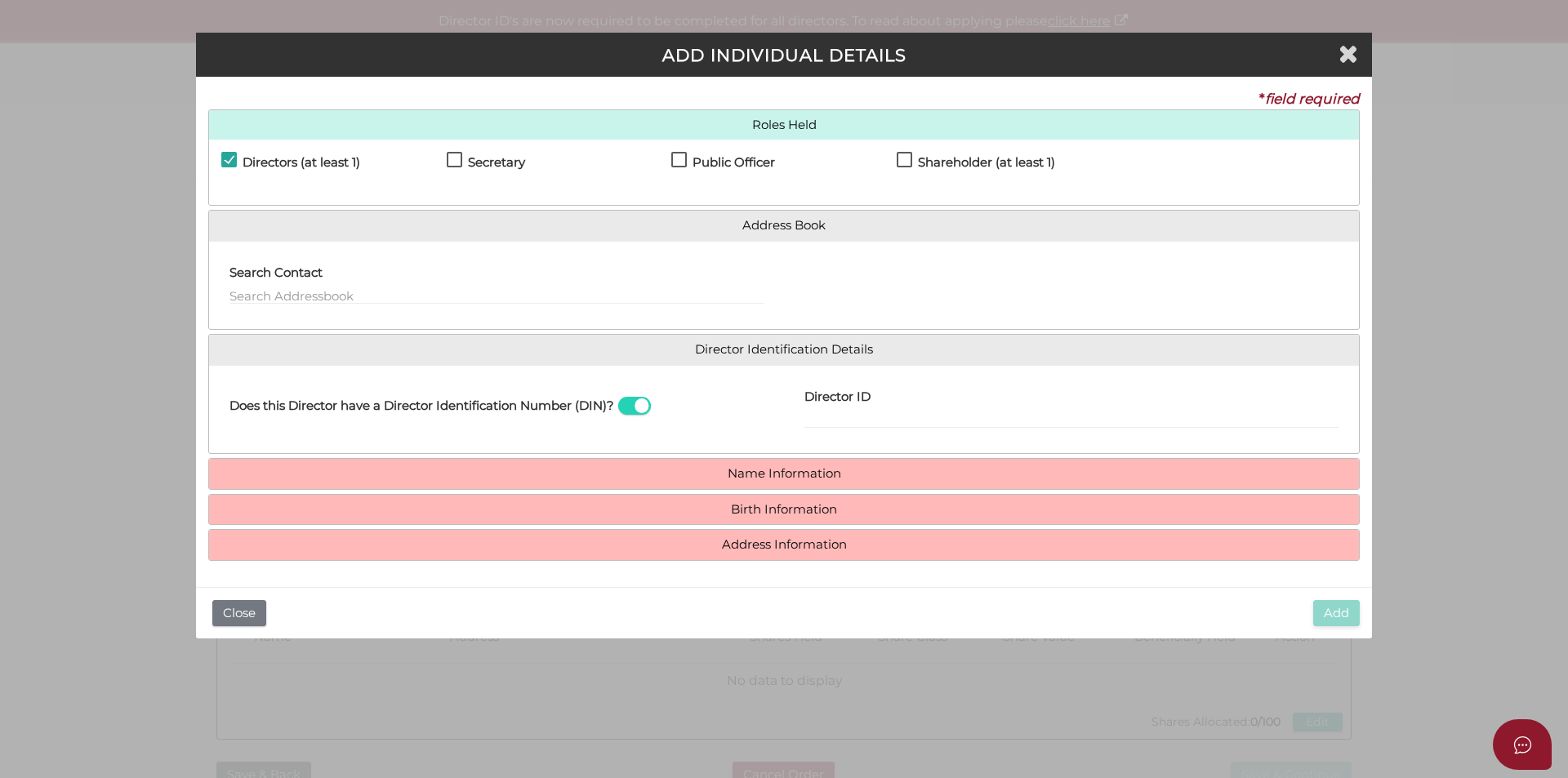
checkbox input "true"
click at [748, 165] on h4 "Public Officer" at bounding box center [734, 163] width 82 height 14
checkbox input "true"
click at [949, 166] on h4 "Shareholder (at least 1)" at bounding box center [987, 163] width 137 height 14
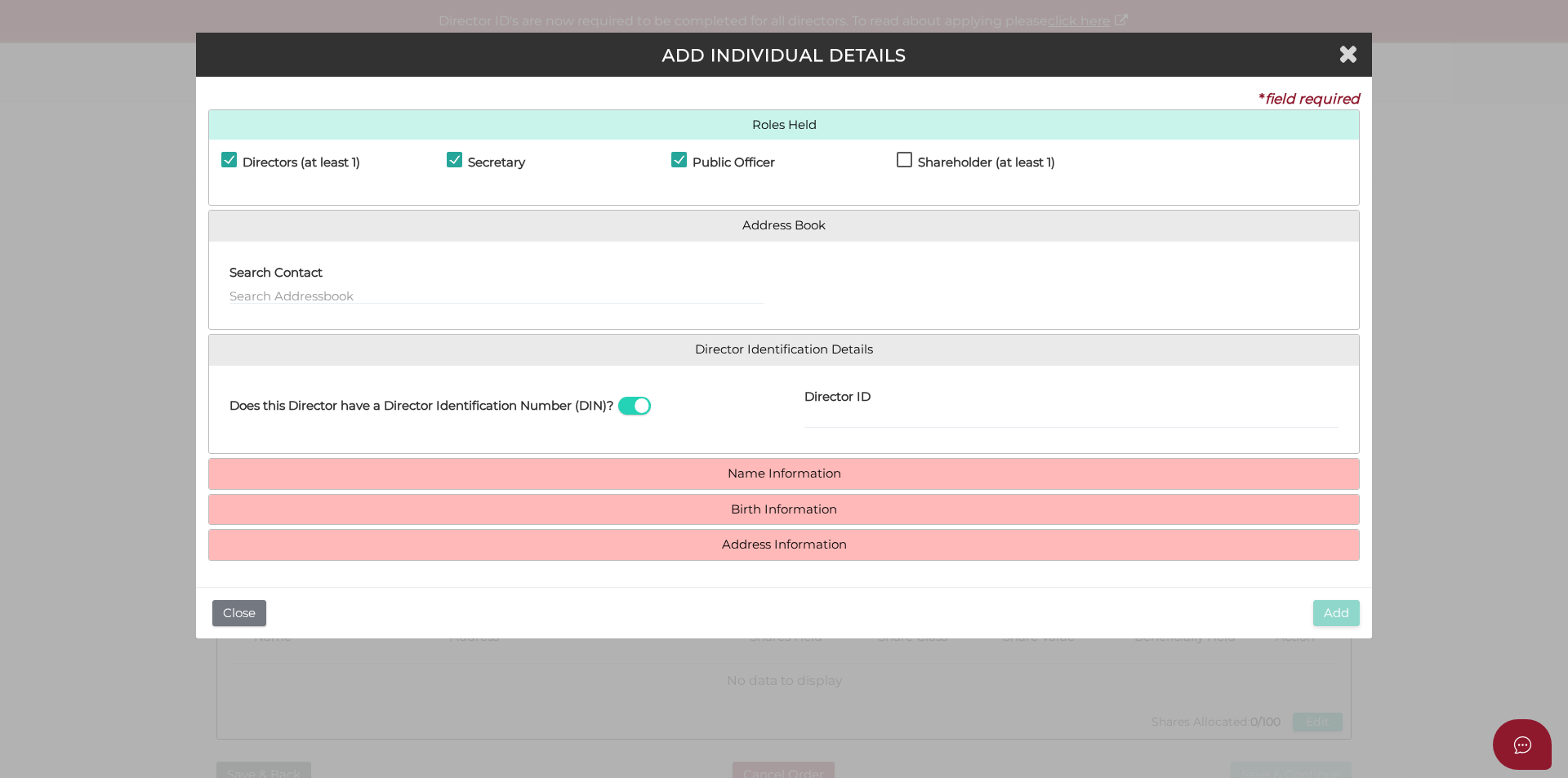
checkbox input "true"
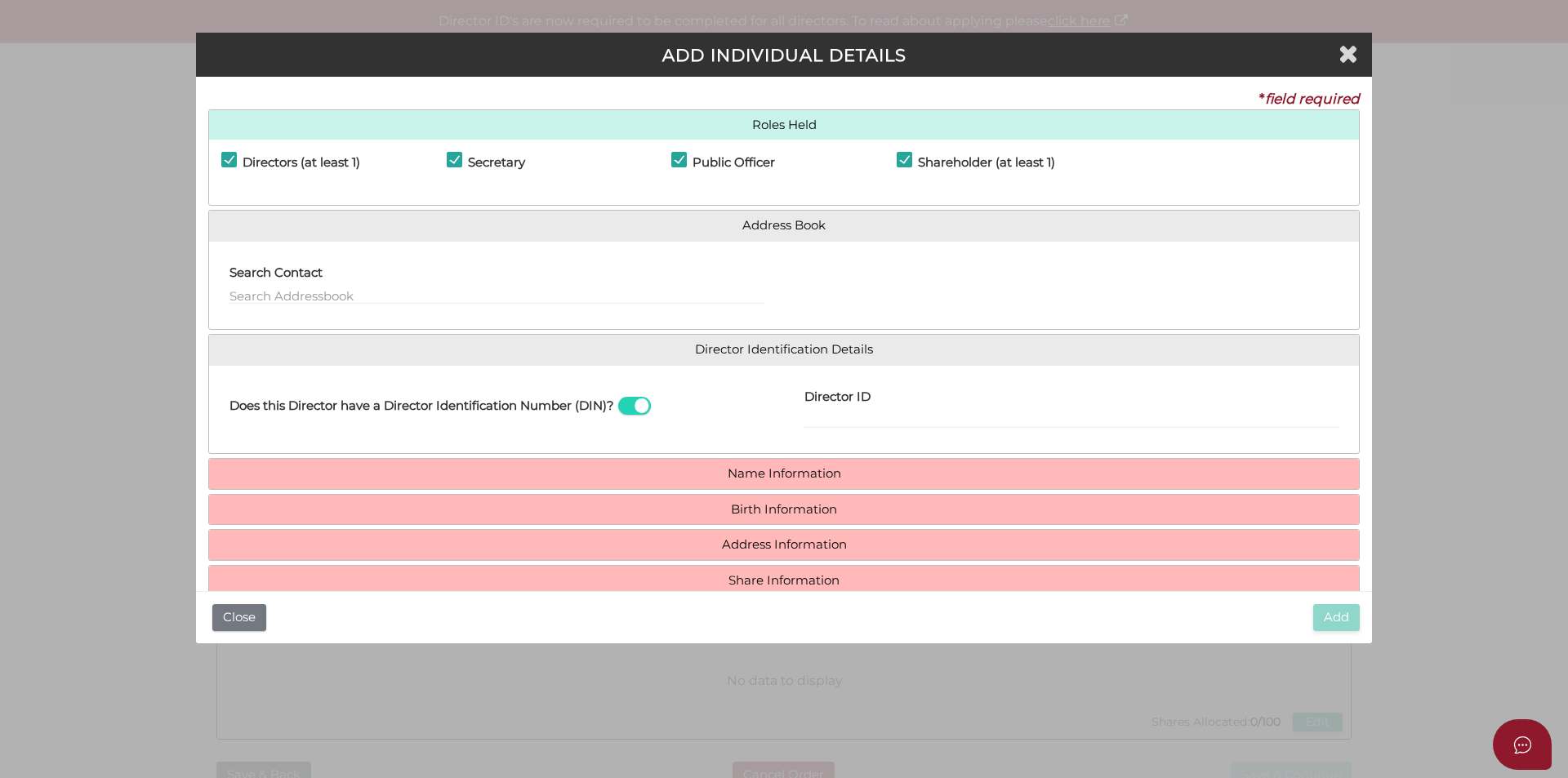
click at [642, 401] on span at bounding box center [634, 406] width 33 height 19
click at [0, 0] on input "checkbox" at bounding box center [0, 0] width 0 height 0
click at [894, 413] on input "Email Director About How To Apply for DIN" at bounding box center [1071, 419] width 534 height 18
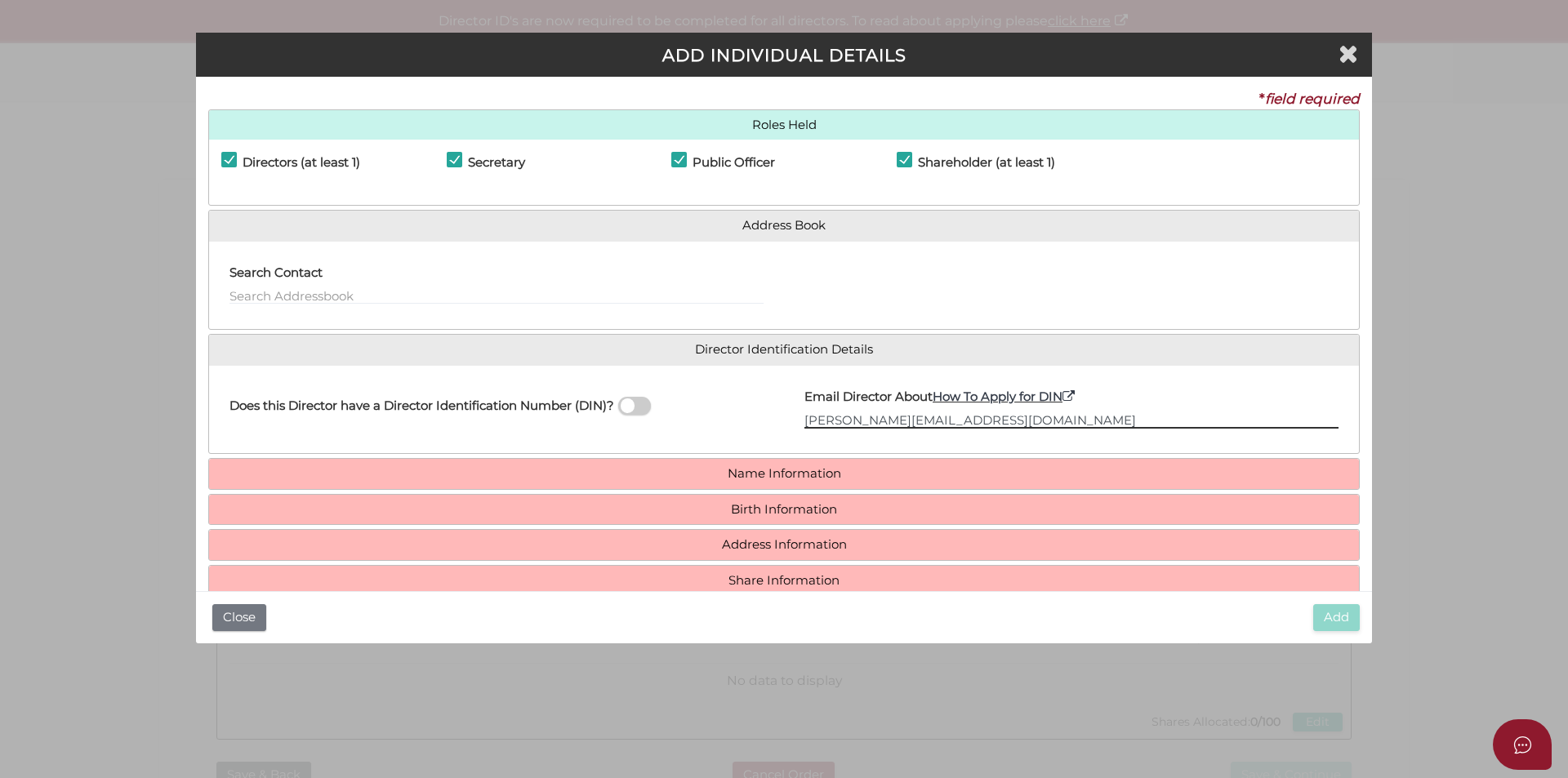
type input "elena.domazetovska@gmail.com"
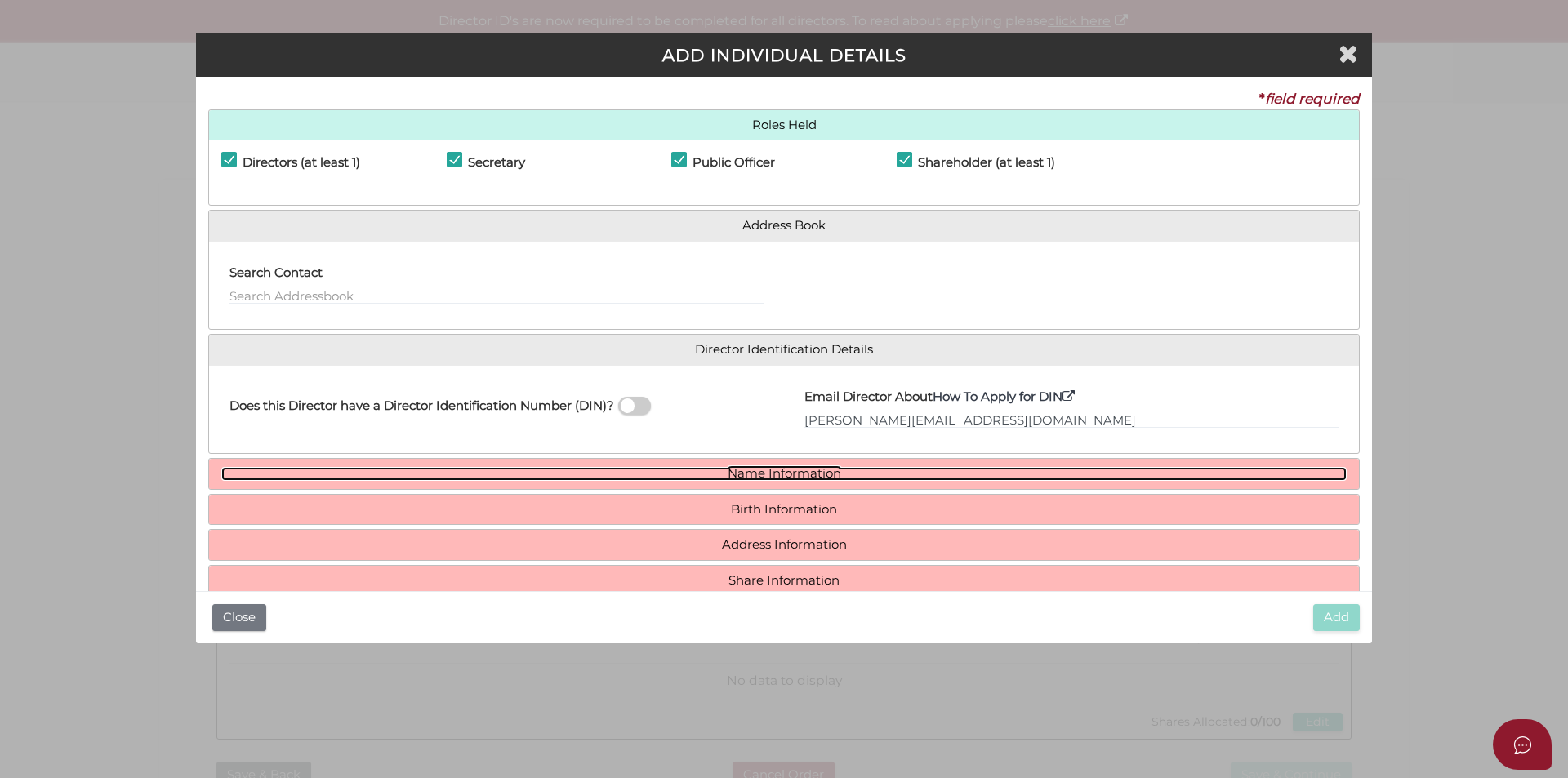
click at [818, 478] on link "Name Information" at bounding box center [784, 473] width 1125 height 14
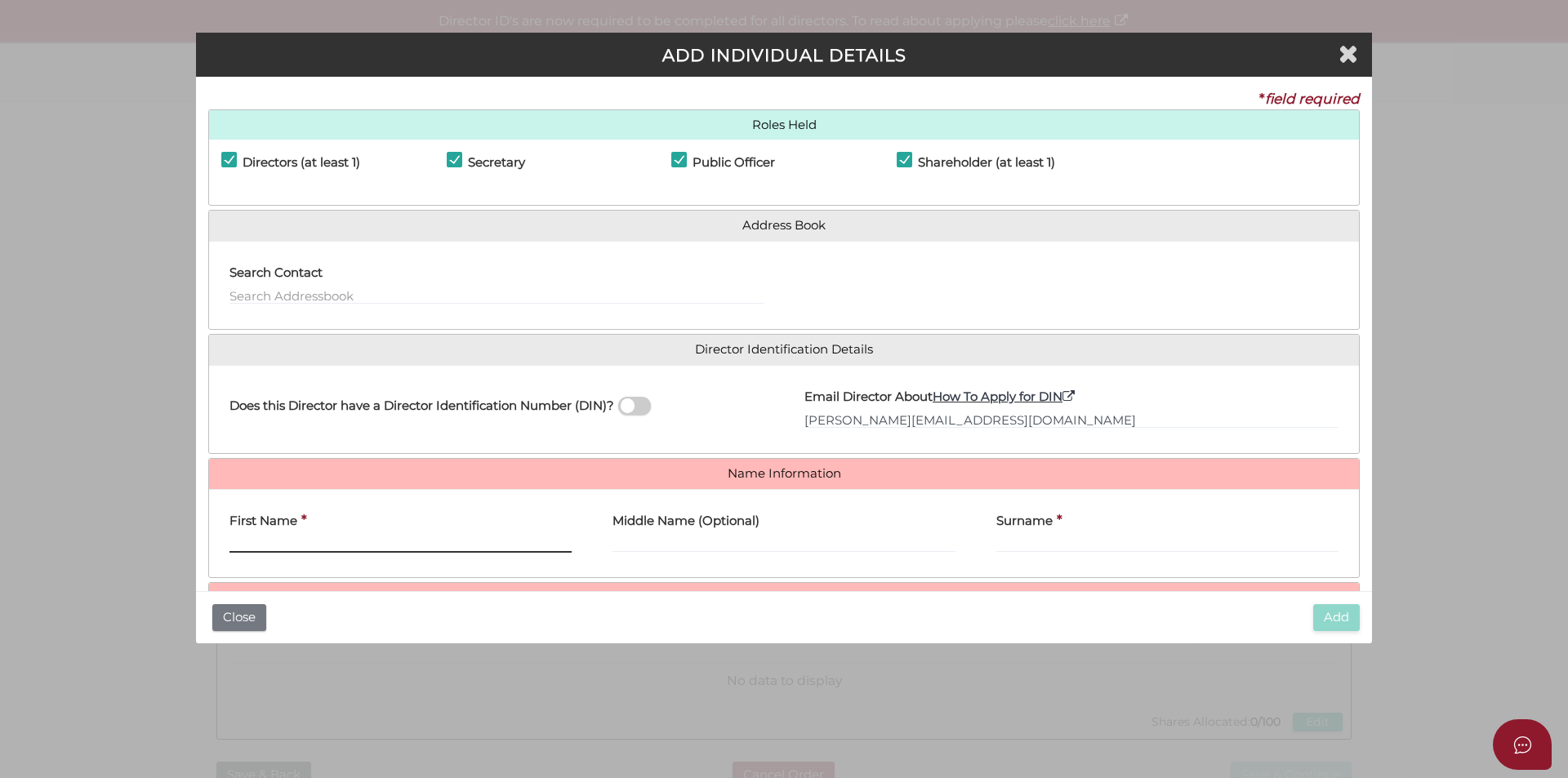
click at [312, 540] on input "First Name" at bounding box center [400, 543] width 342 height 18
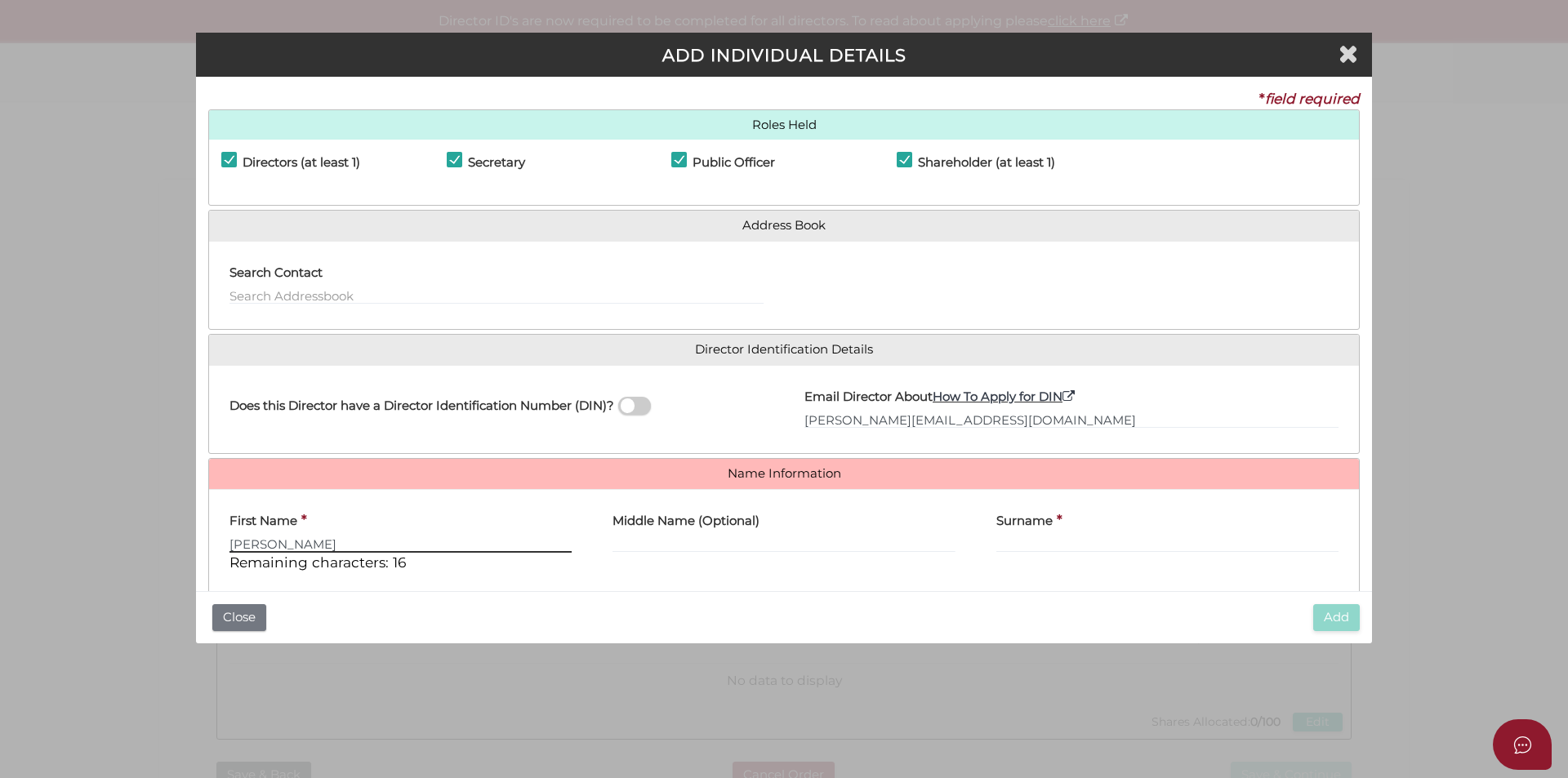
type input "Elena"
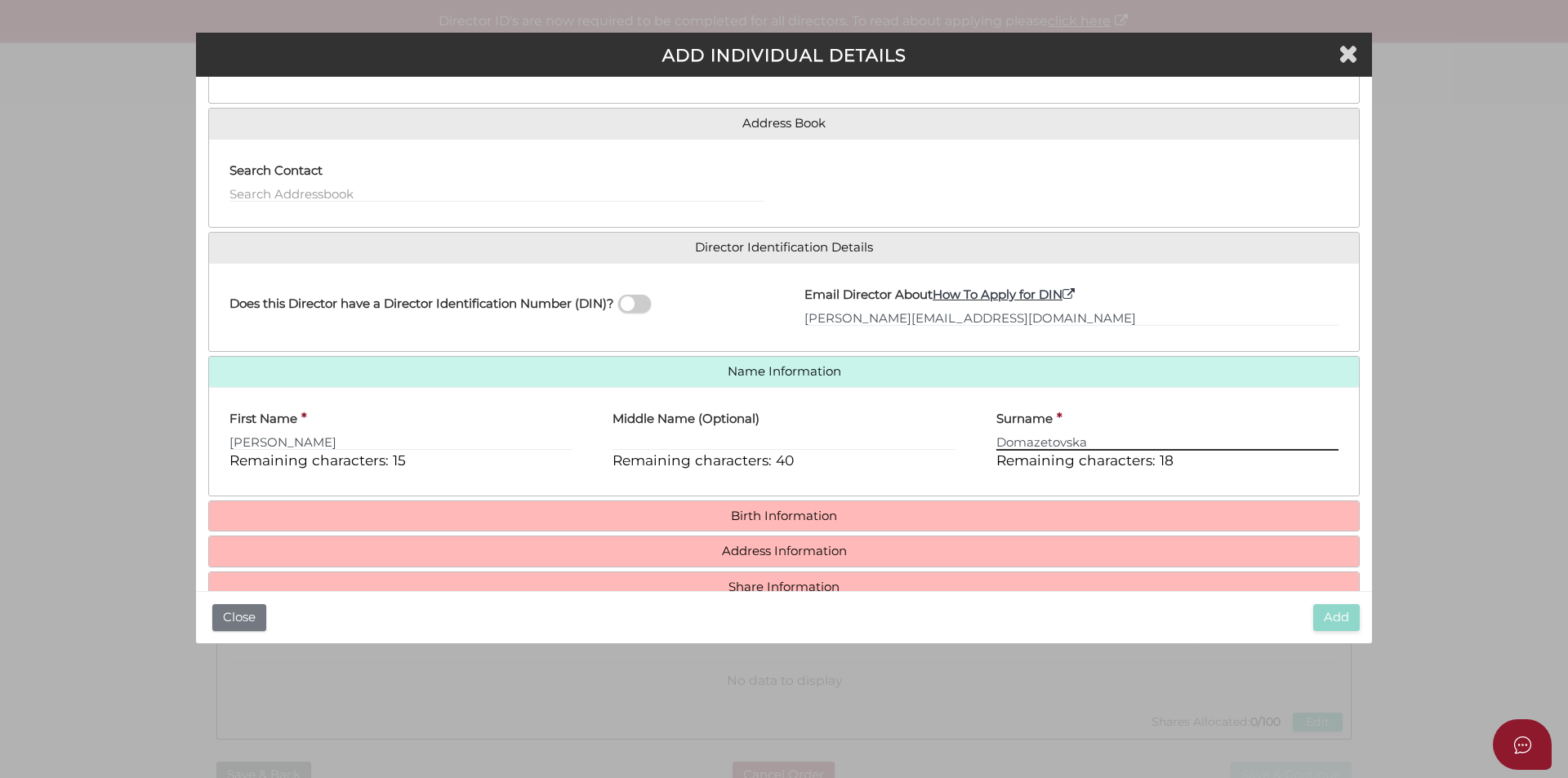
scroll to position [140, 0]
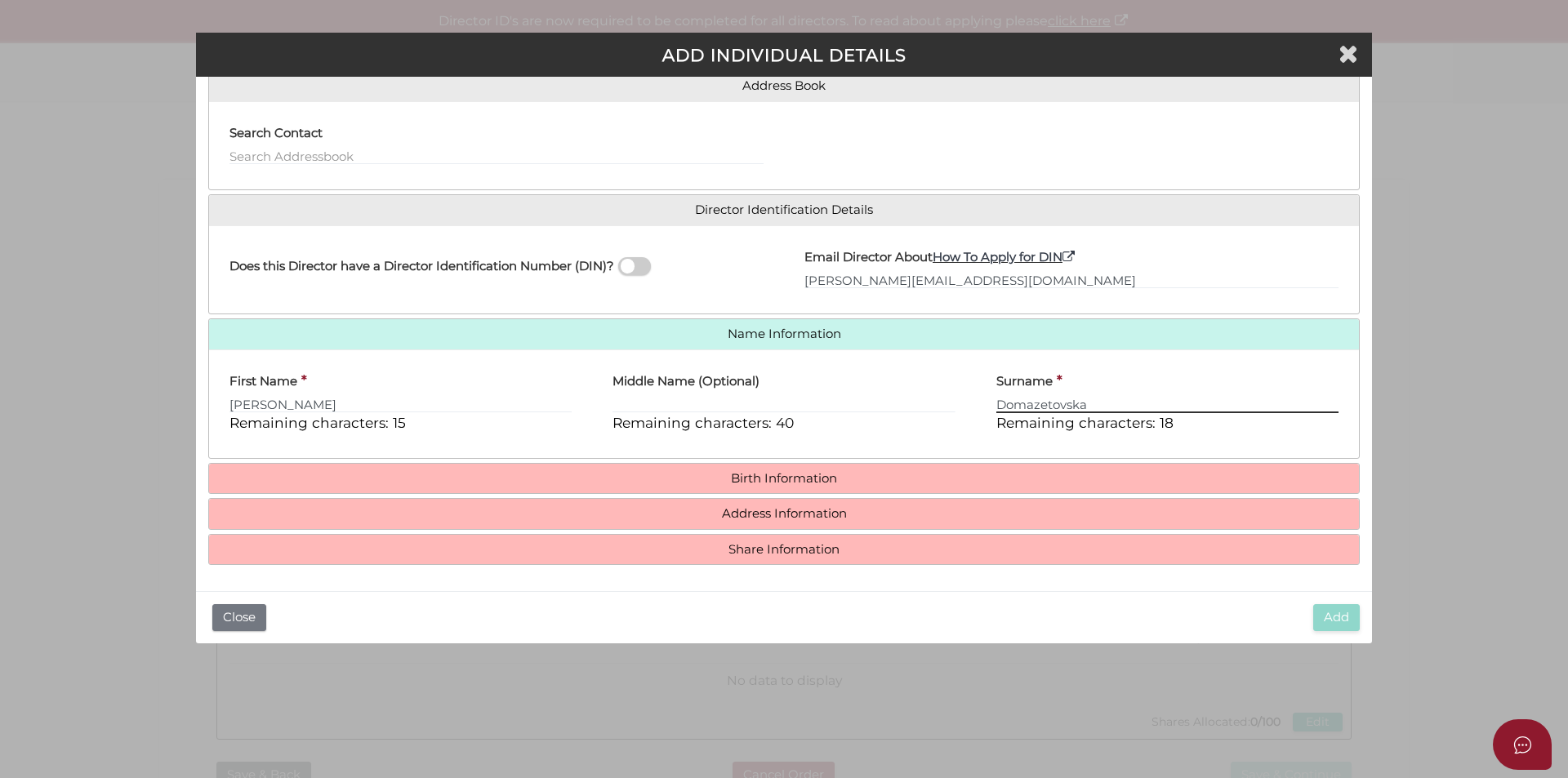
type input "Domazetovska"
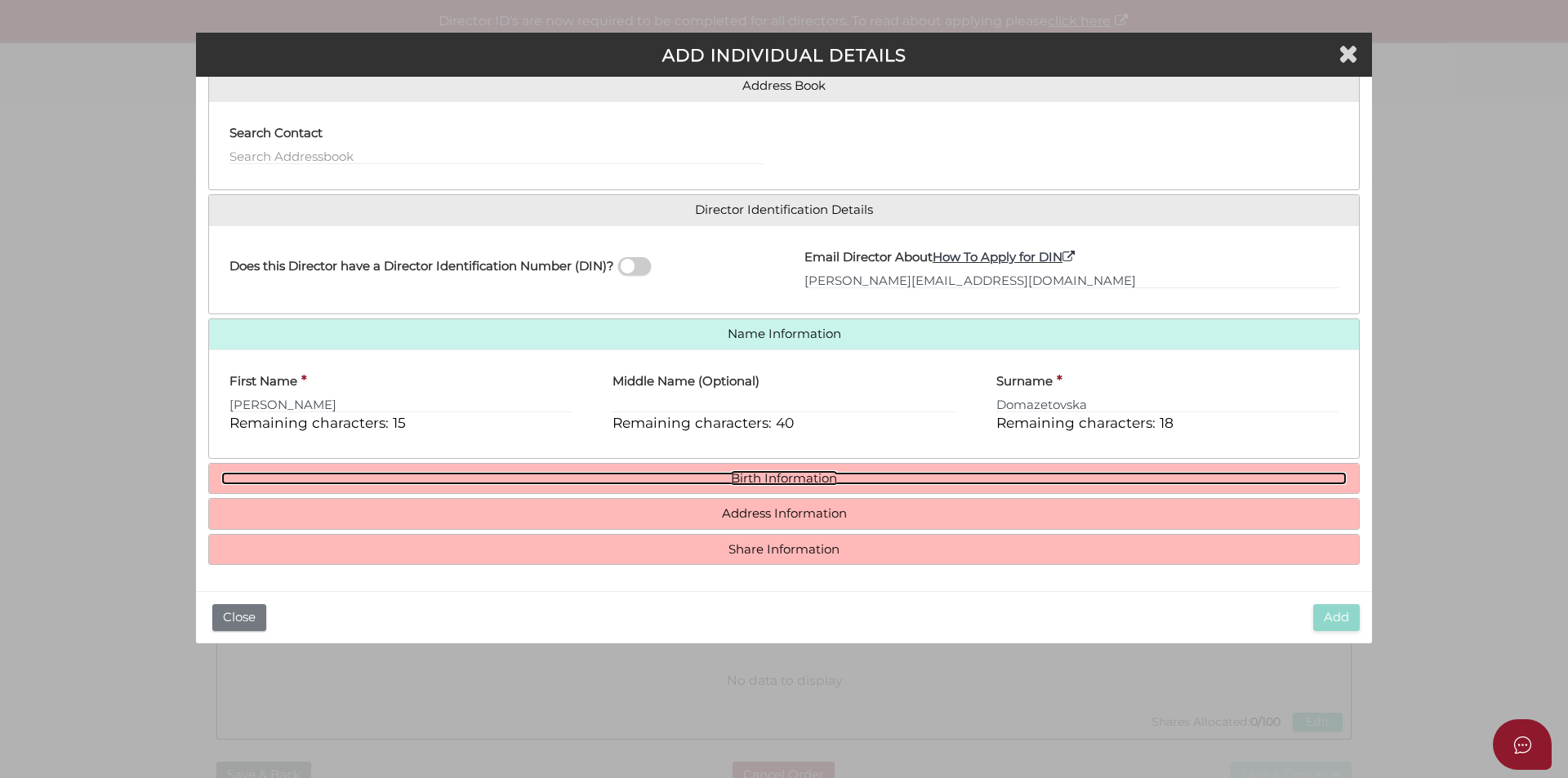
click at [718, 478] on link "Birth Information" at bounding box center [784, 479] width 1125 height 14
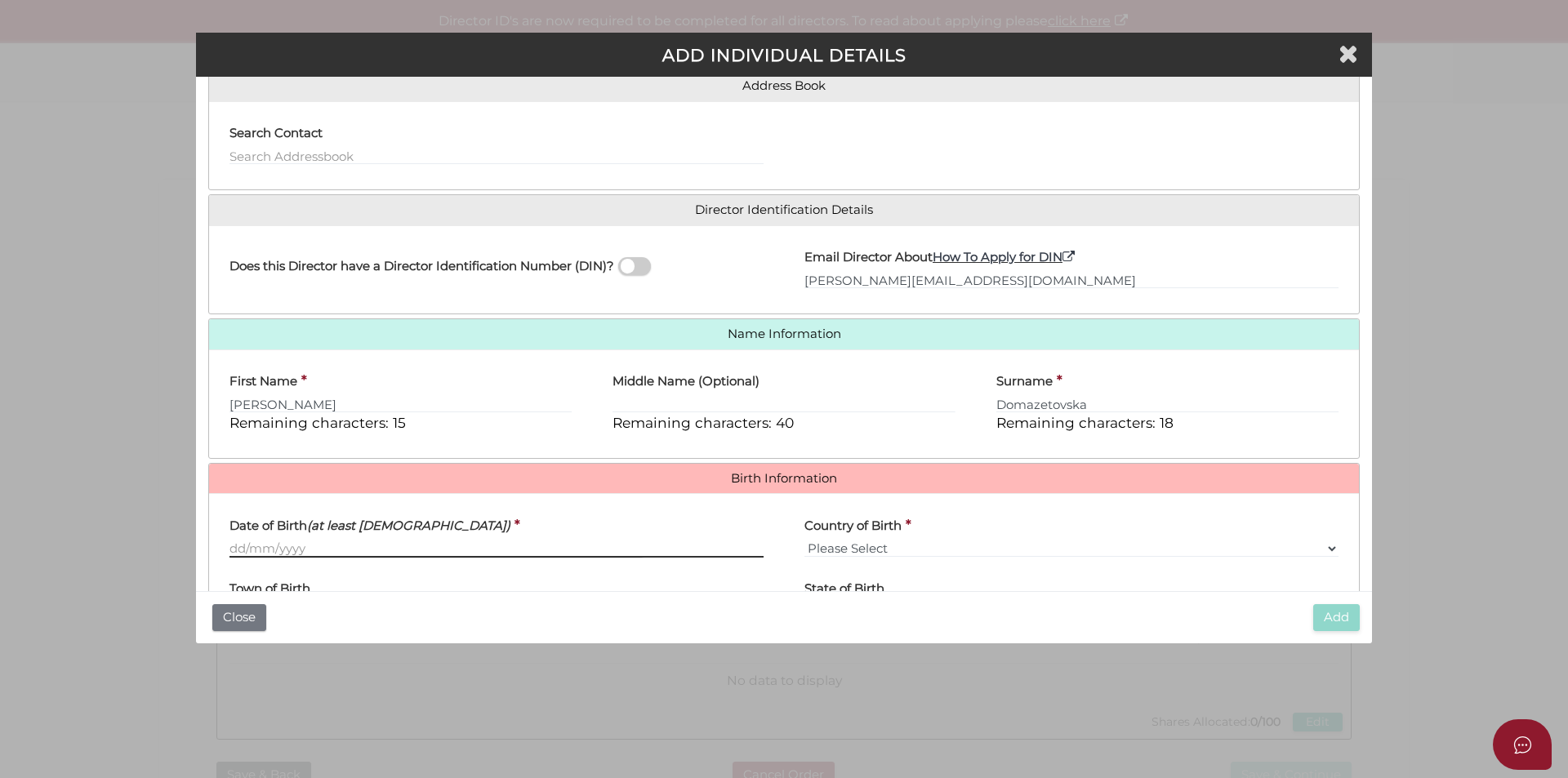
click at [411, 547] on input "Date of Birth (at least 18 years old)" at bounding box center [496, 548] width 534 height 18
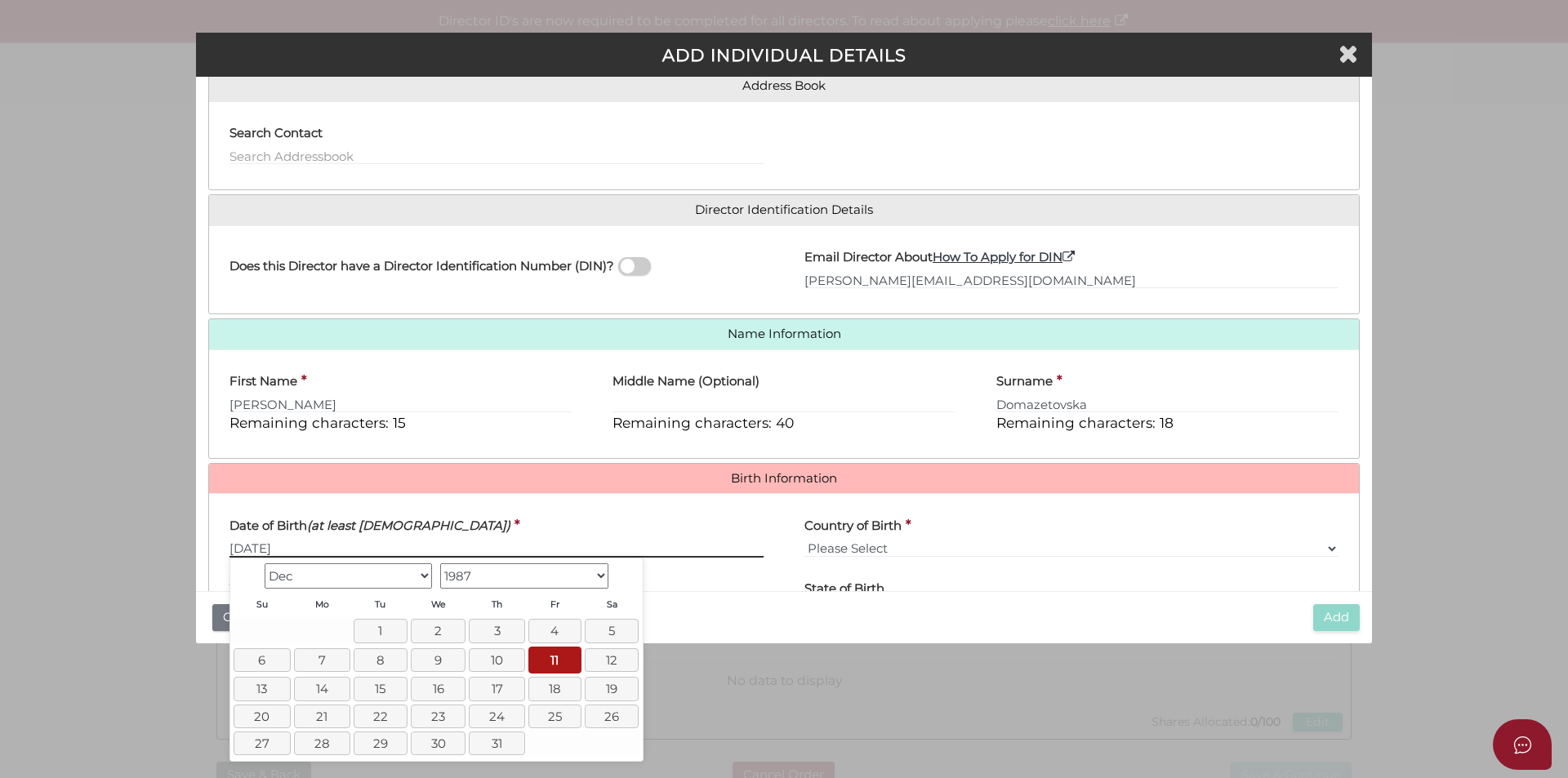
type input "11/12/1987"
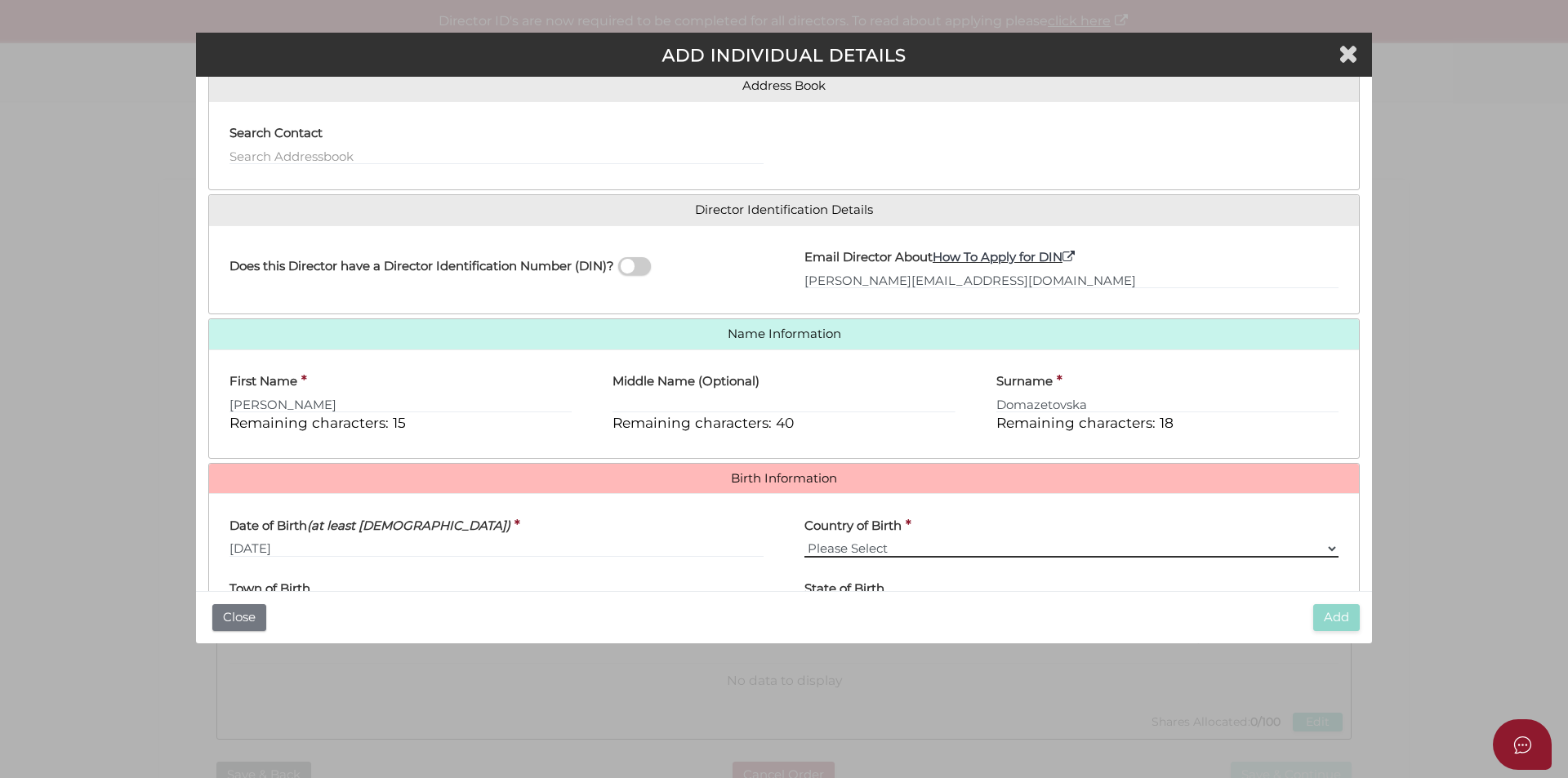
select select "Australia"
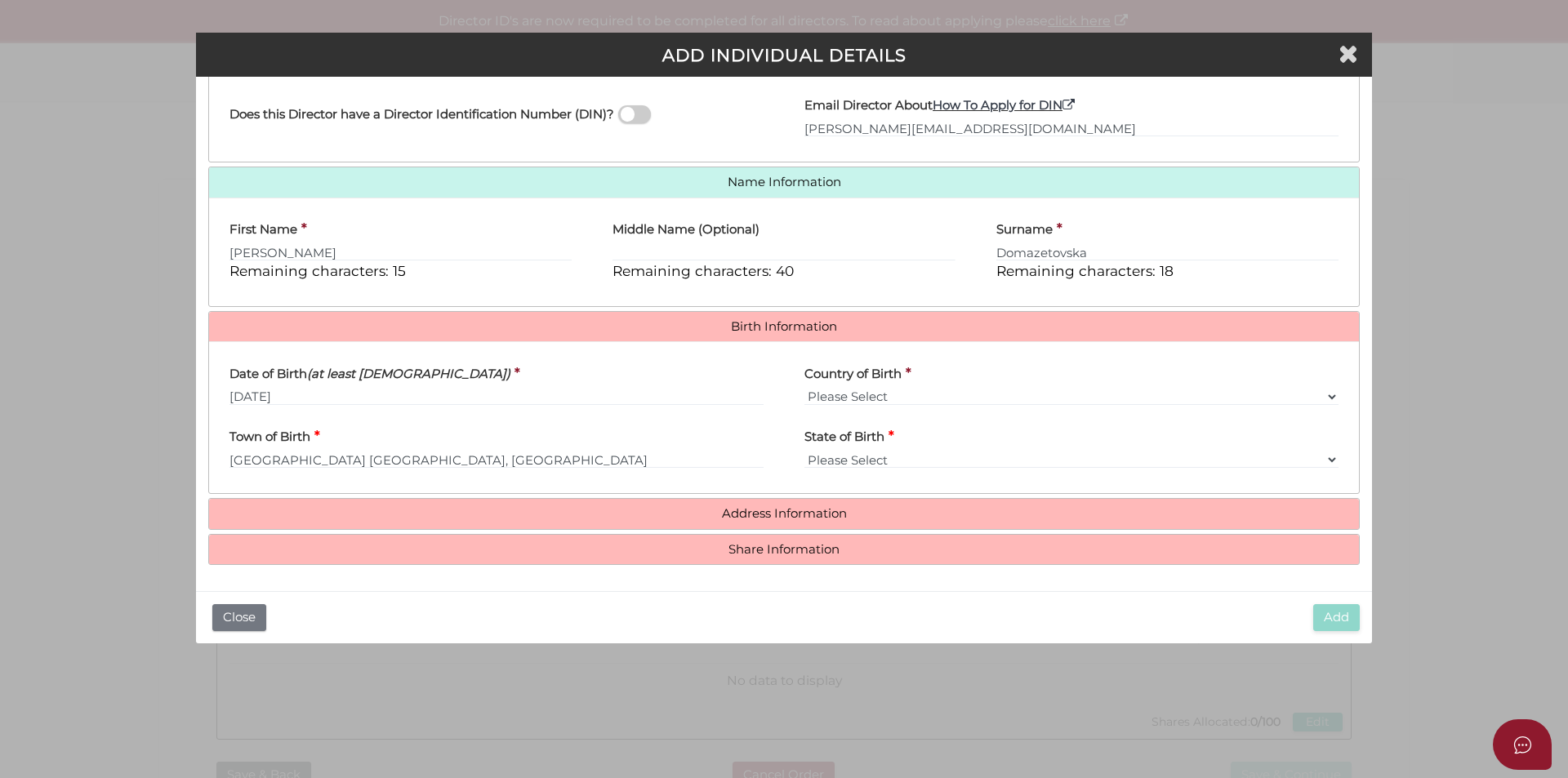
type input "Melbourne"
select select "VIC"
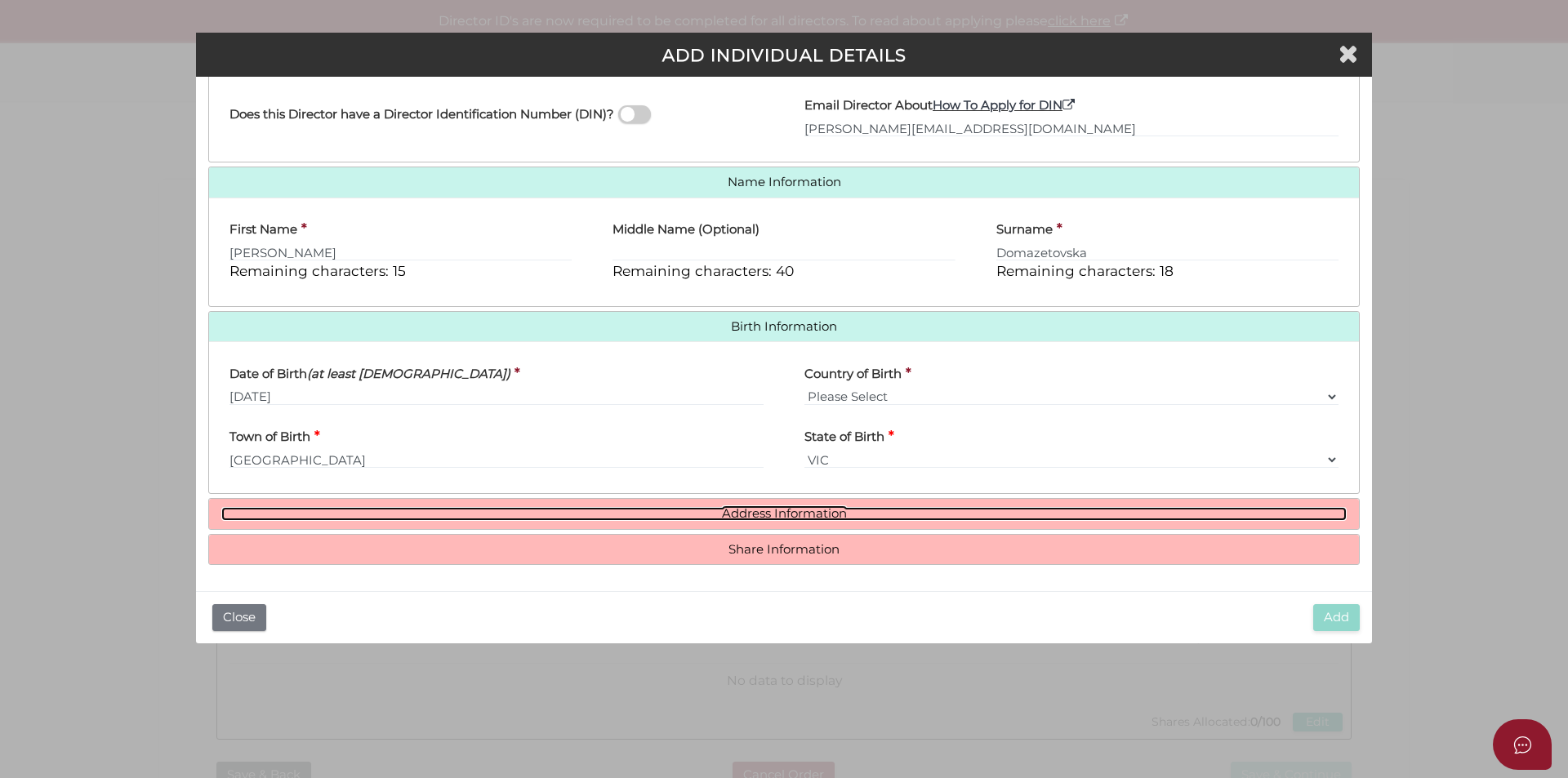
click at [820, 514] on link "Address Information" at bounding box center [784, 514] width 1125 height 14
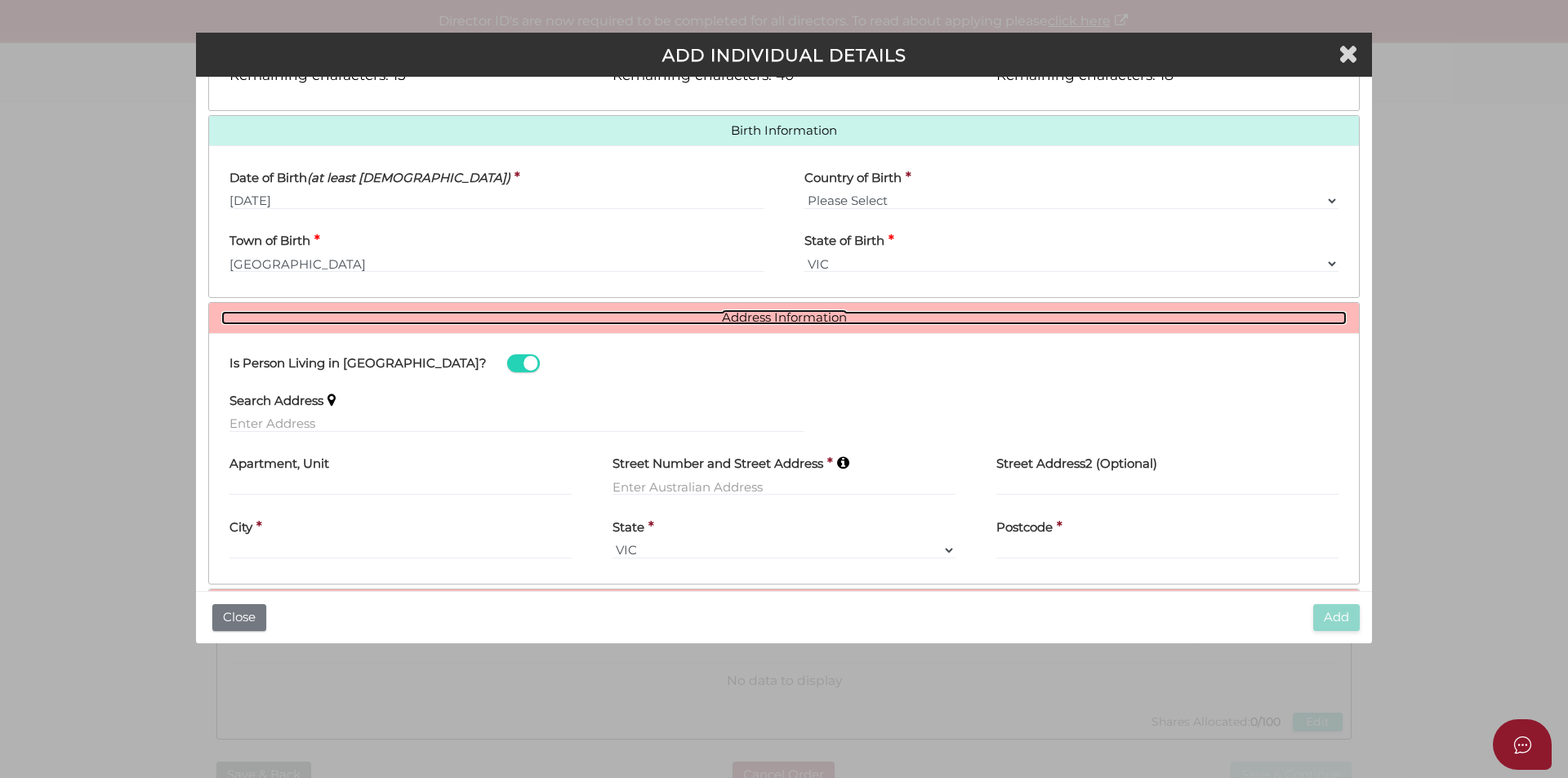
scroll to position [542, 0]
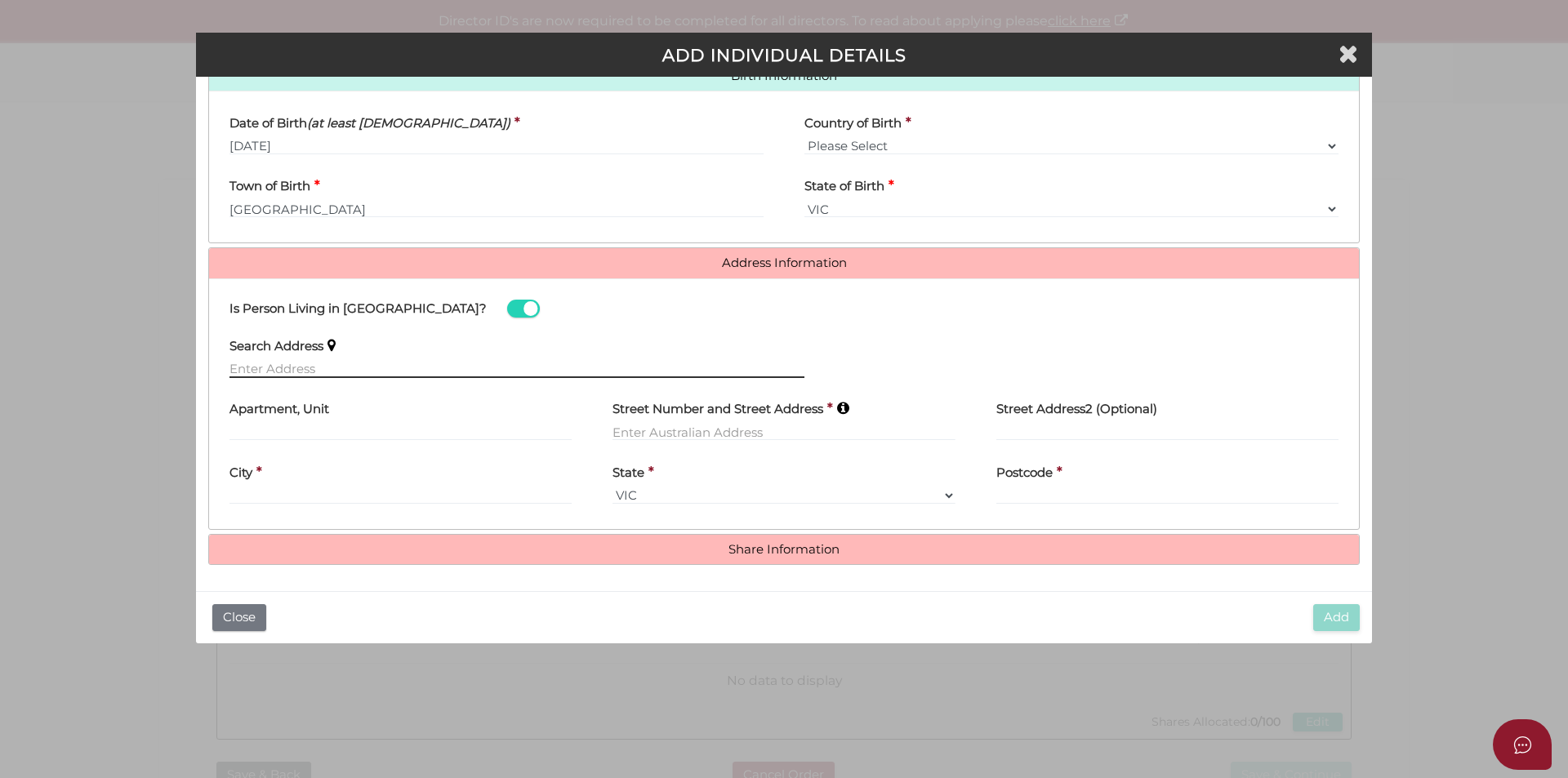
click at [360, 366] on input "text" at bounding box center [517, 369] width 575 height 18
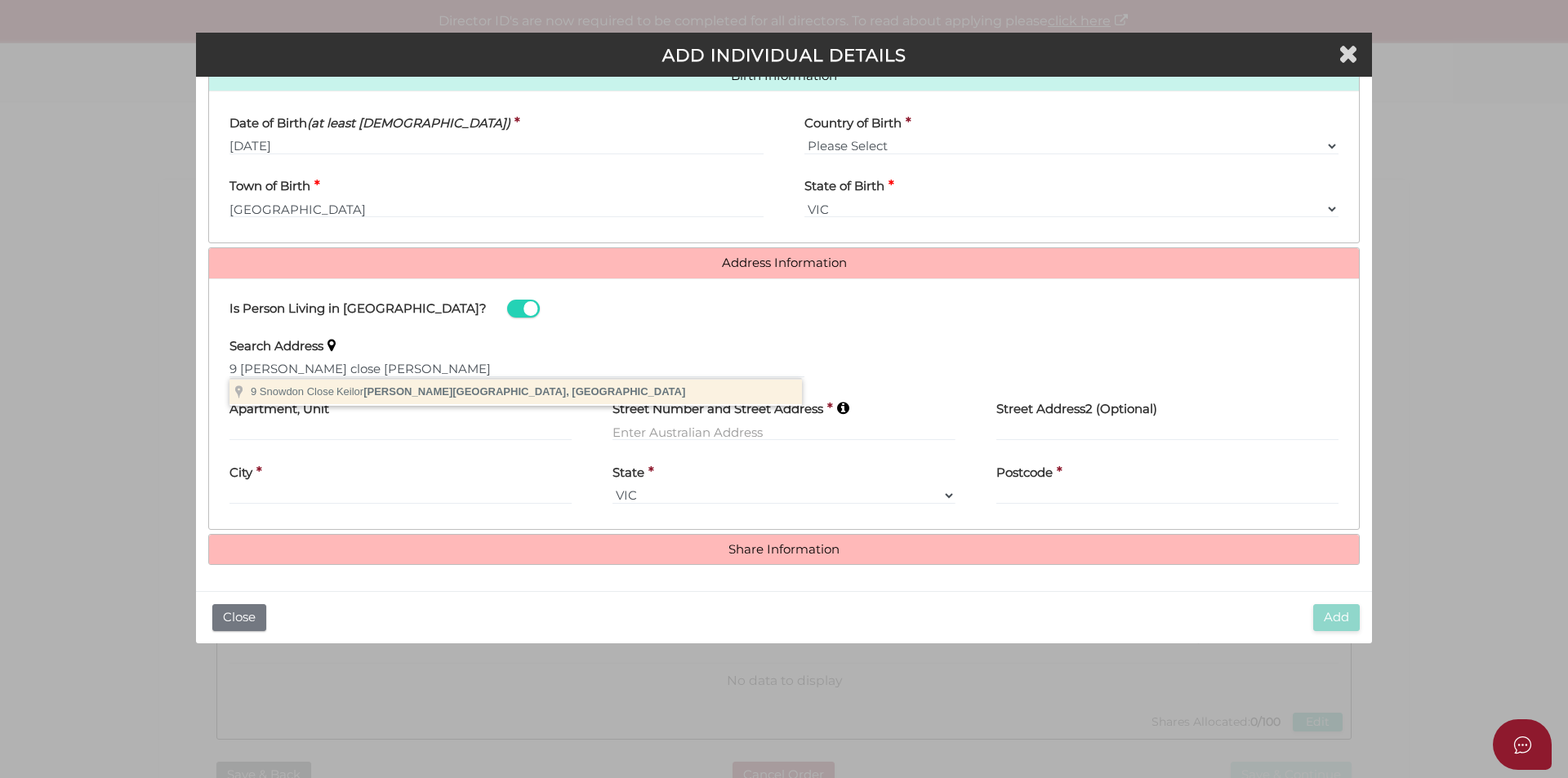
type input "9 Snowdon Close, Keilor Downs VIC, Australia"
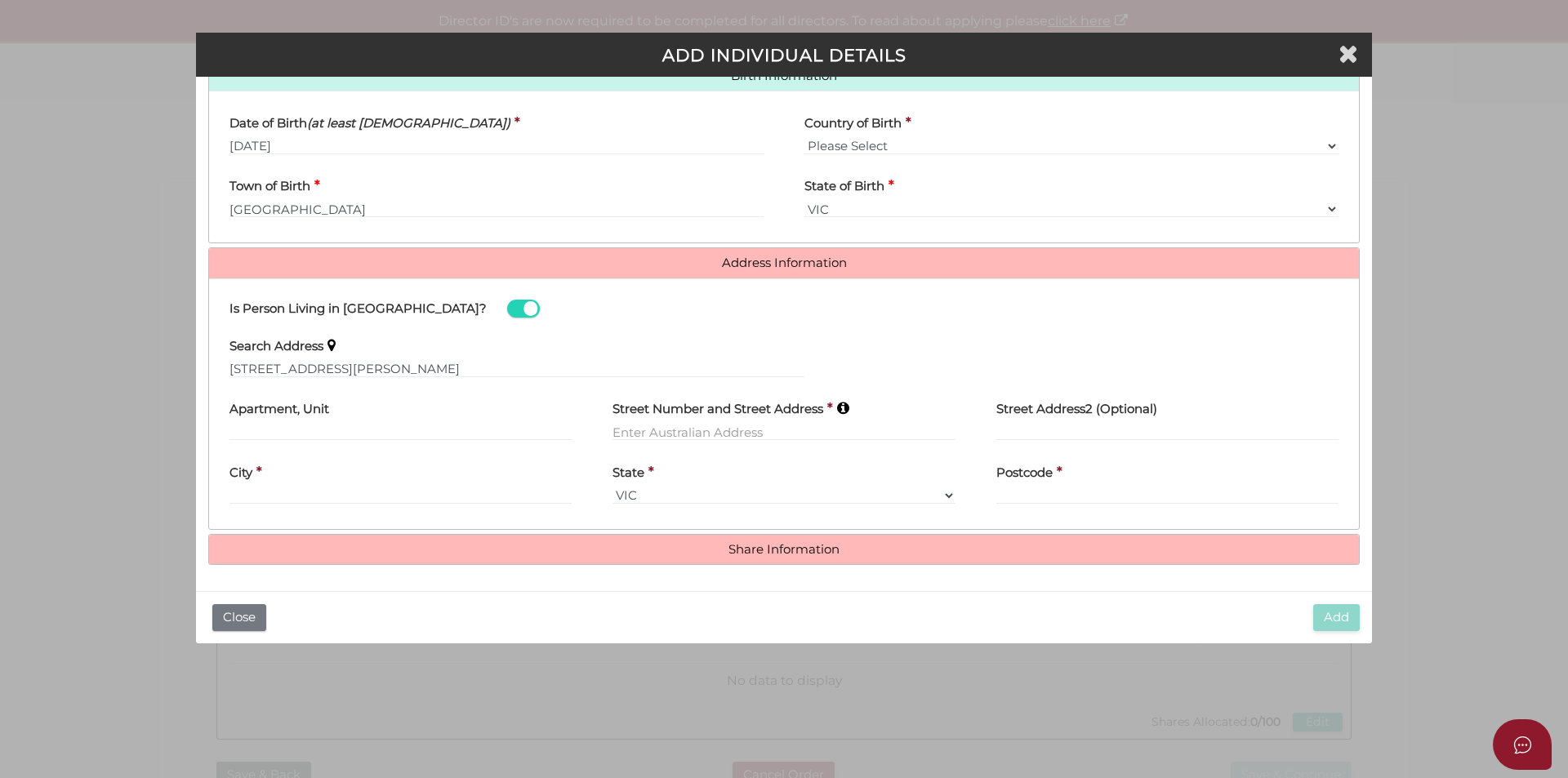
type input "9 Snowdon Close"
type input "Keilor Downs"
select select "VIC"
type input "3038"
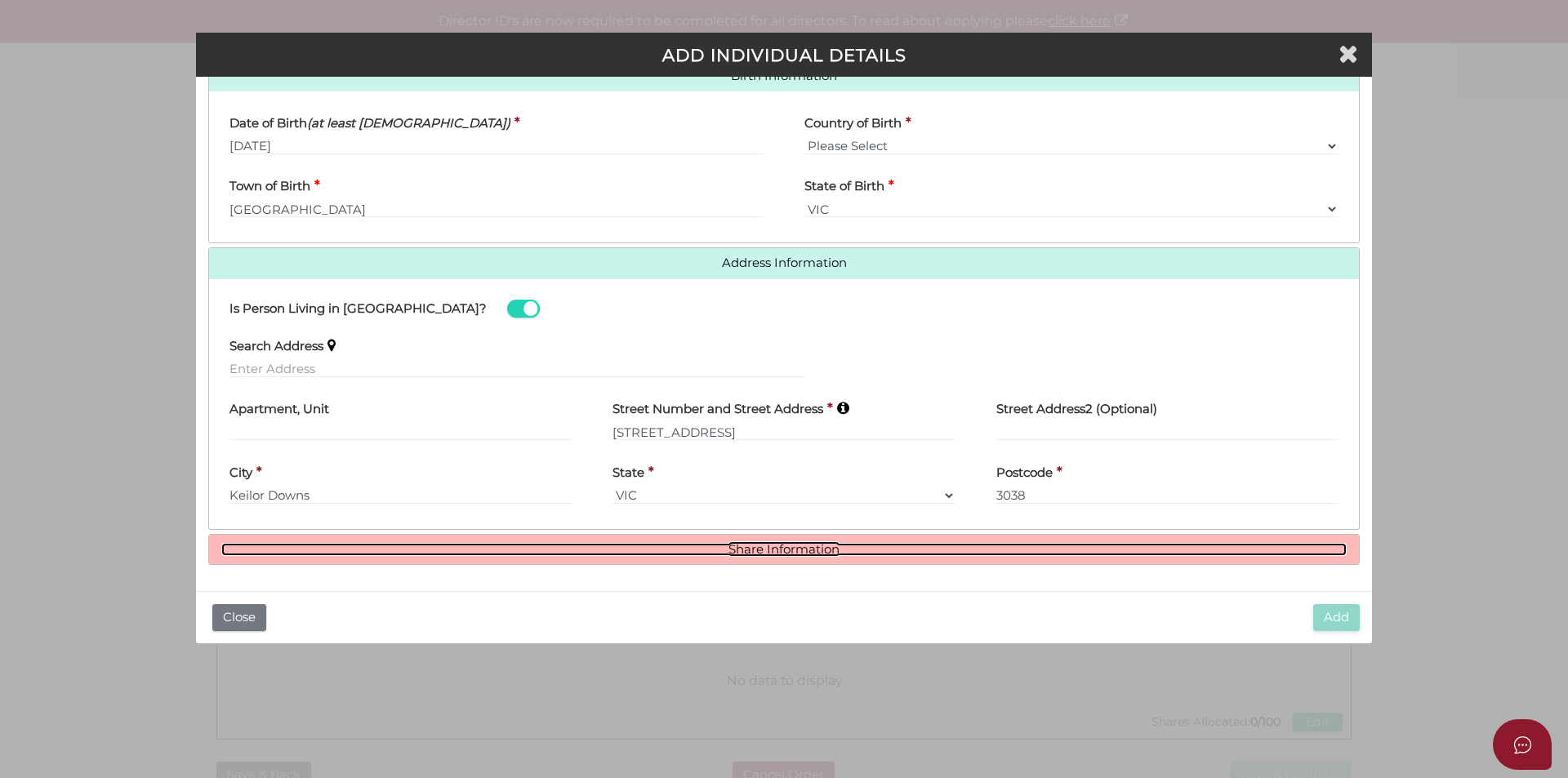
click at [801, 550] on link "Share Information" at bounding box center [784, 550] width 1125 height 14
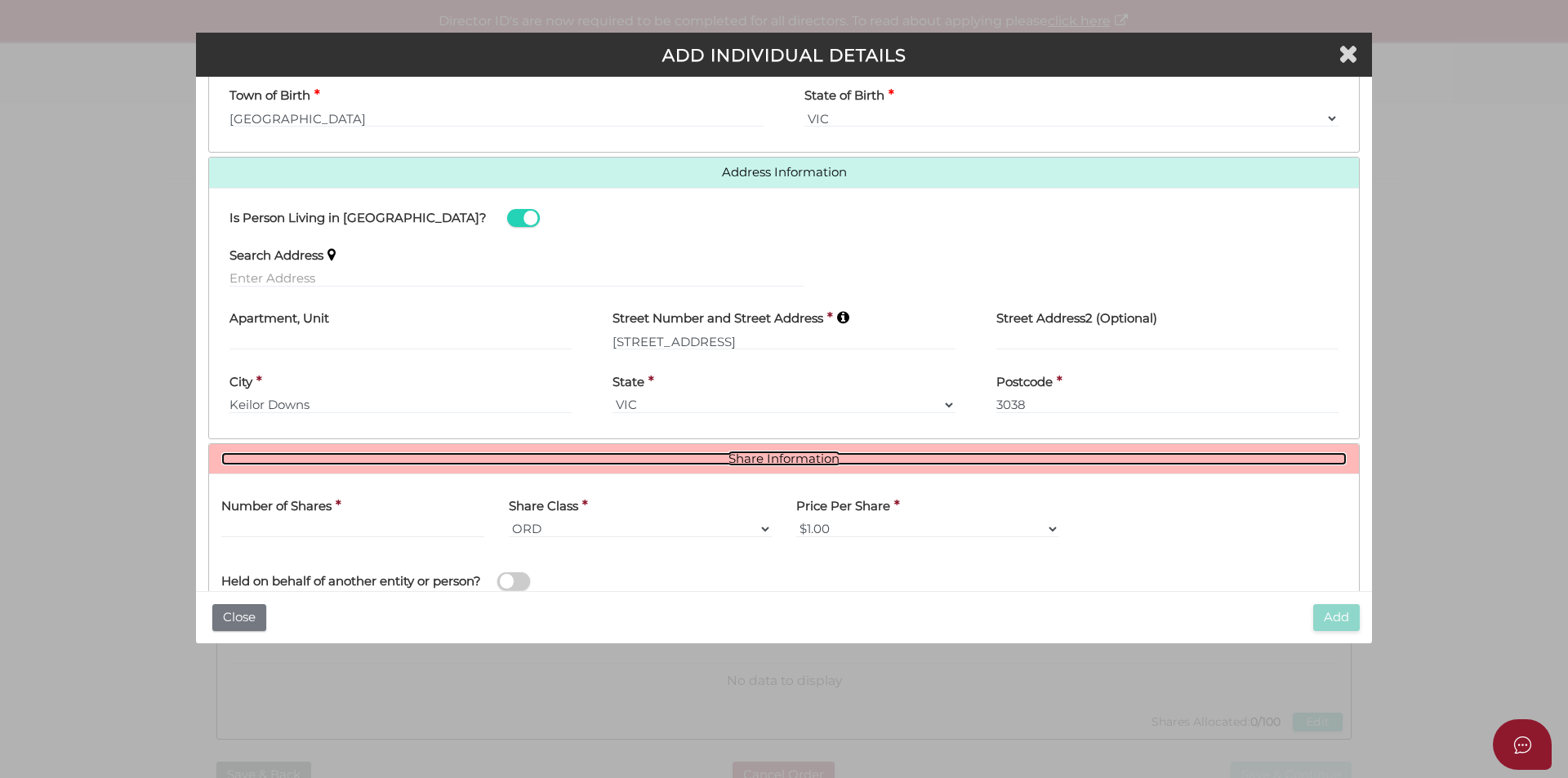
scroll to position [741, 0]
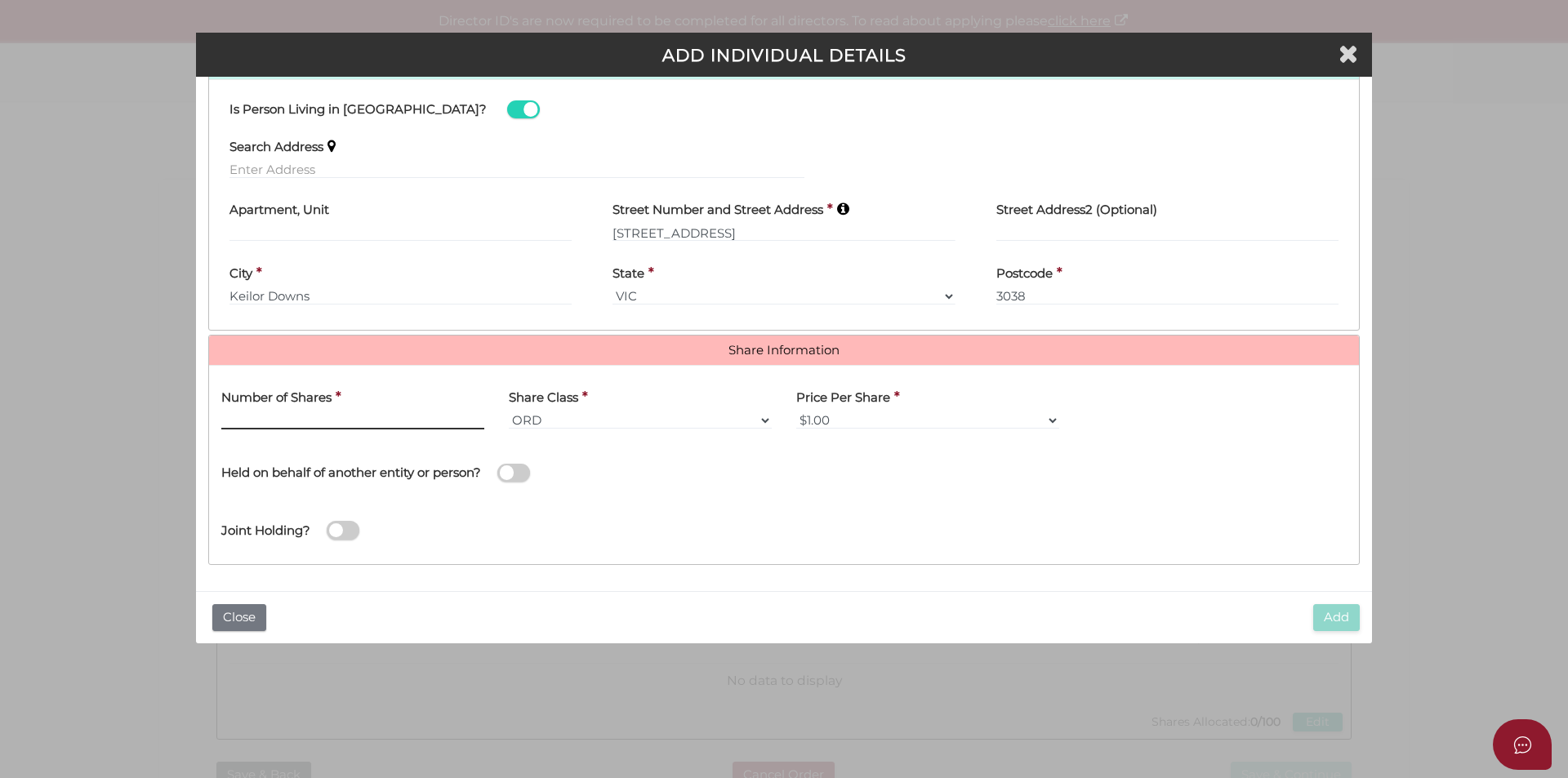
click at [313, 418] on input "text" at bounding box center [353, 420] width 263 height 18
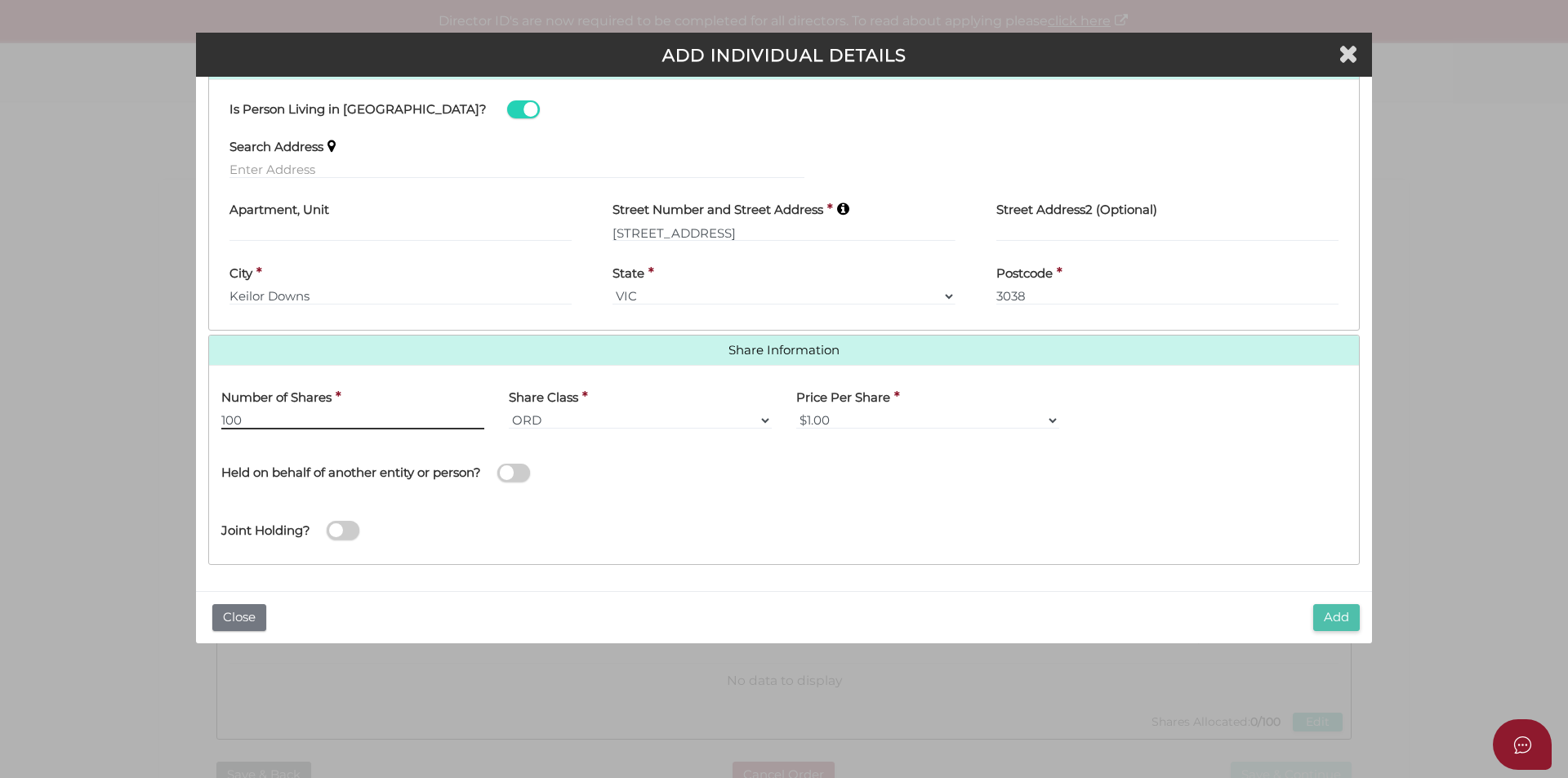
type input "100"
click at [1339, 620] on button "Add" at bounding box center [1336, 617] width 46 height 27
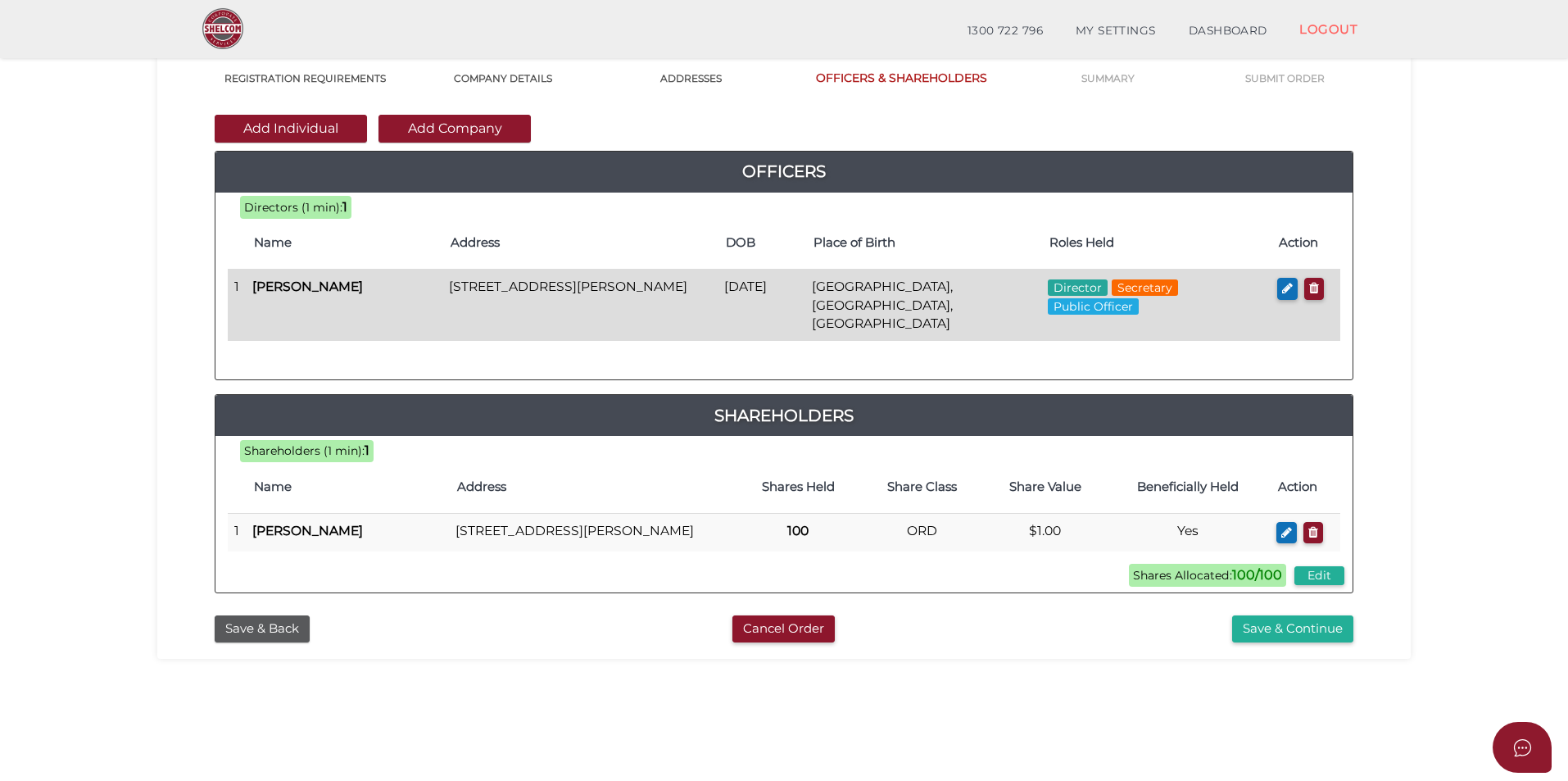
scroll to position [245, 0]
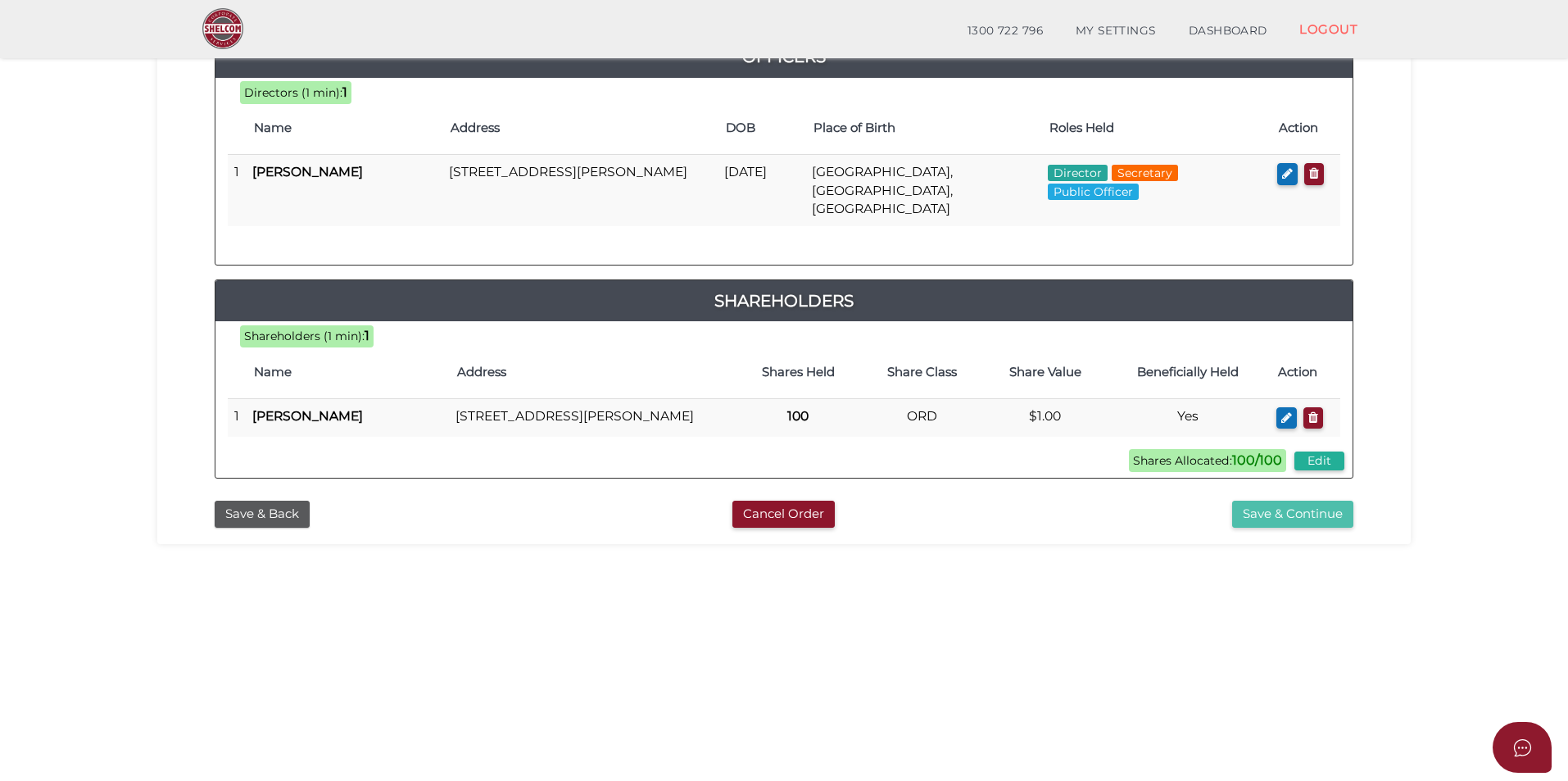
click at [1263, 500] on button "Save & Continue" at bounding box center [1292, 513] width 121 height 27
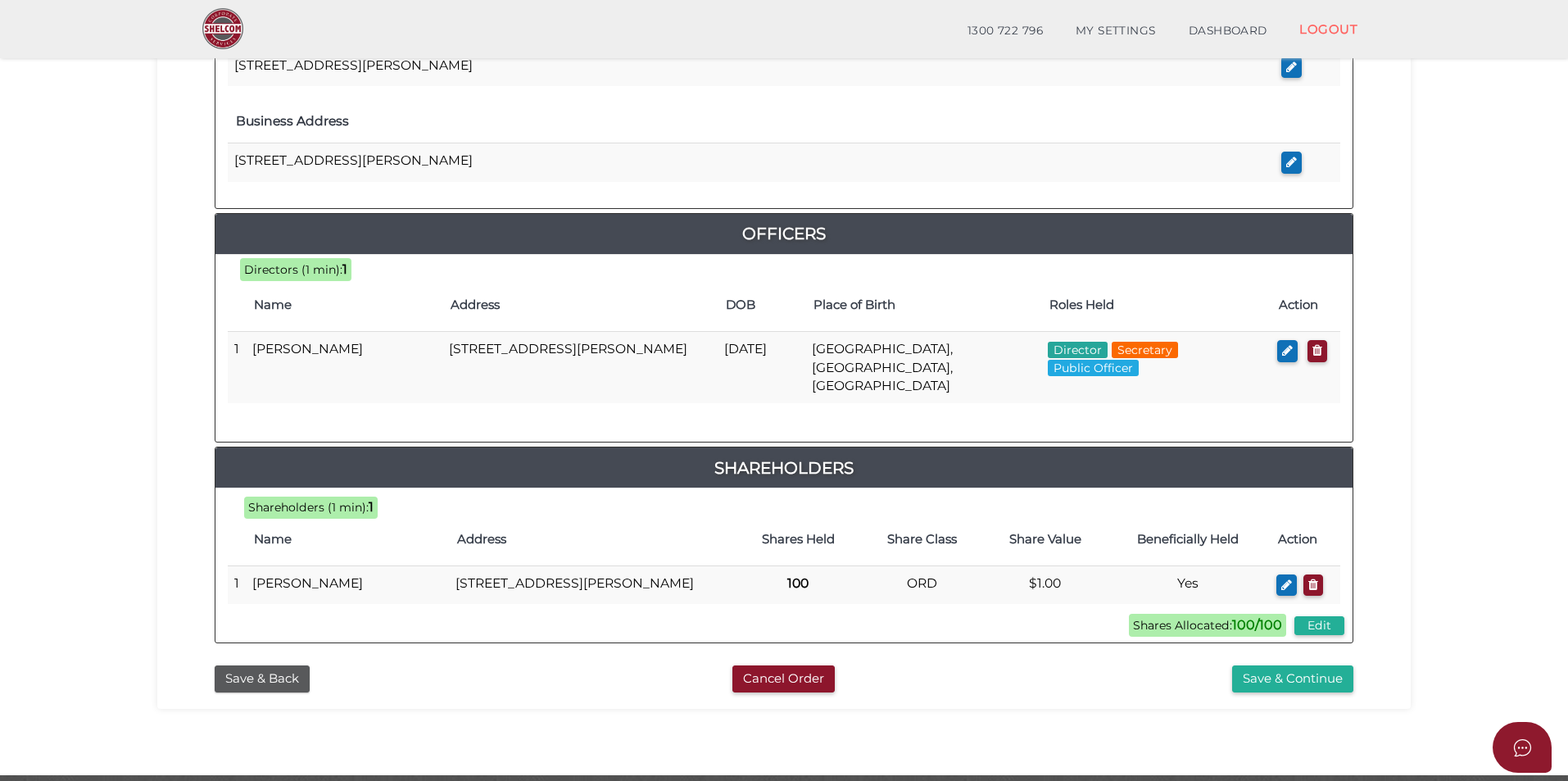
scroll to position [669, 0]
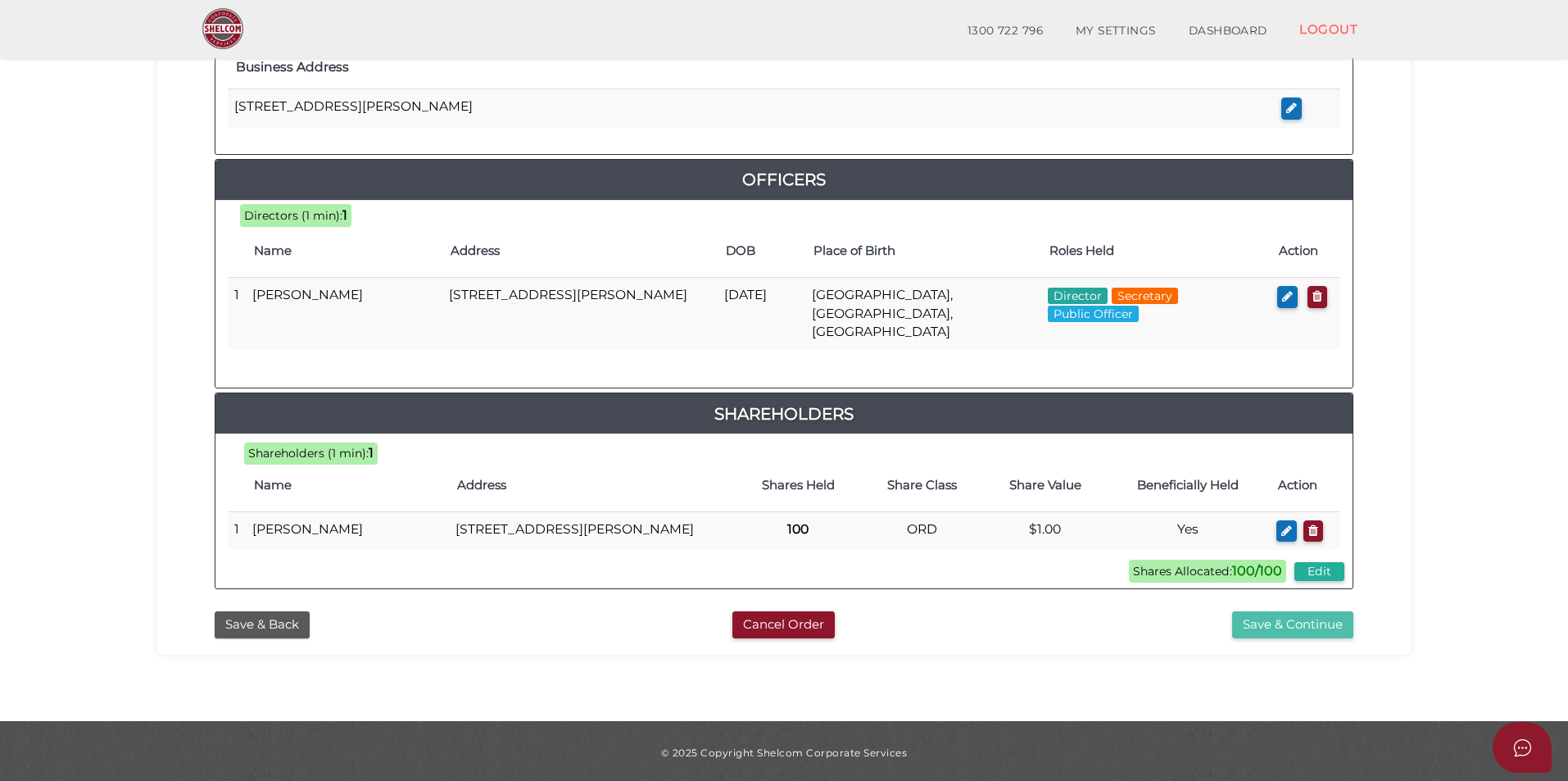
click at [1267, 624] on button "Save & Continue" at bounding box center [1292, 624] width 121 height 27
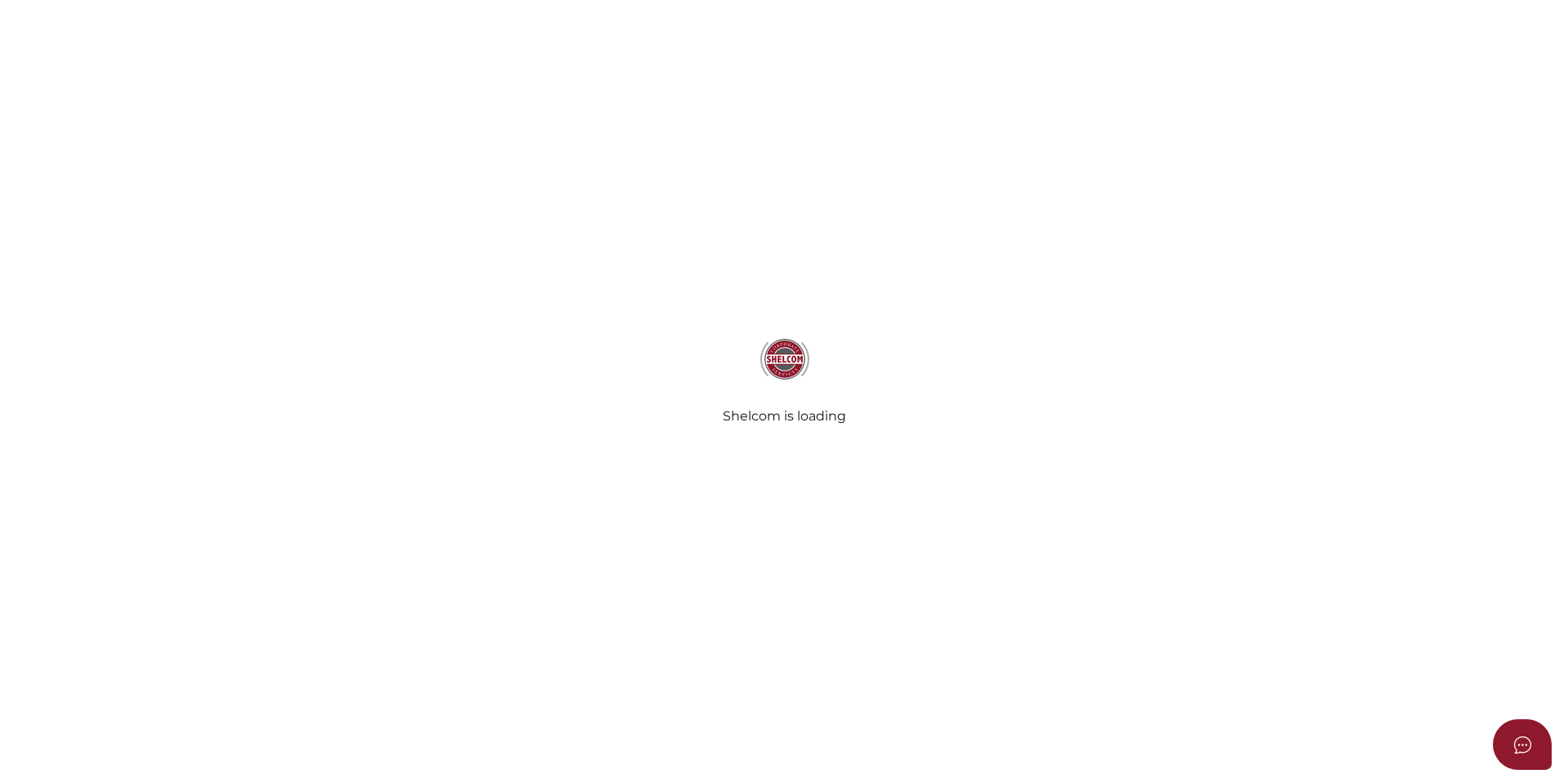
select select "Comb Binding"
select select "No"
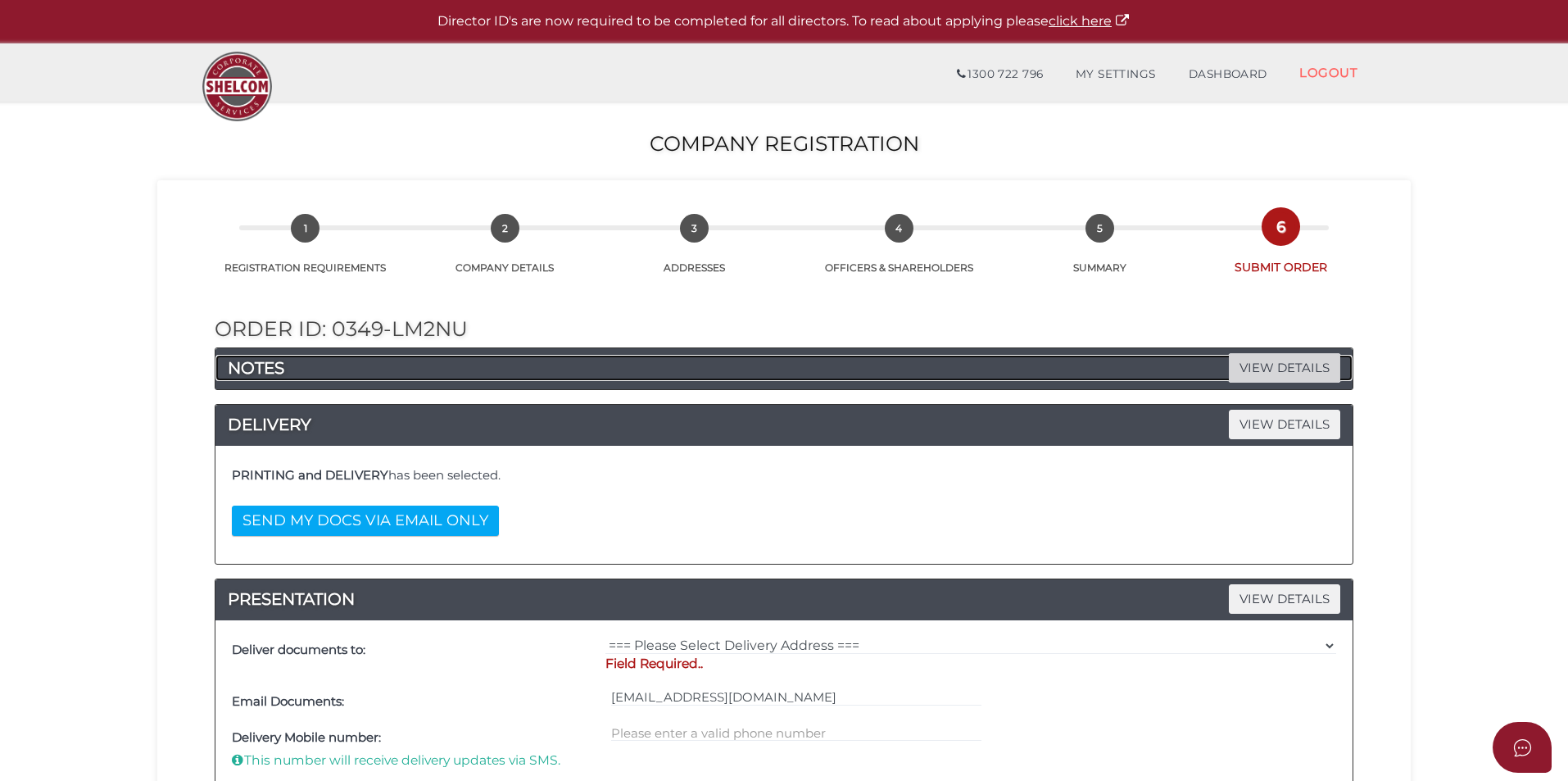
click at [1265, 361] on span "VIEW DETAILS" at bounding box center [1284, 367] width 111 height 28
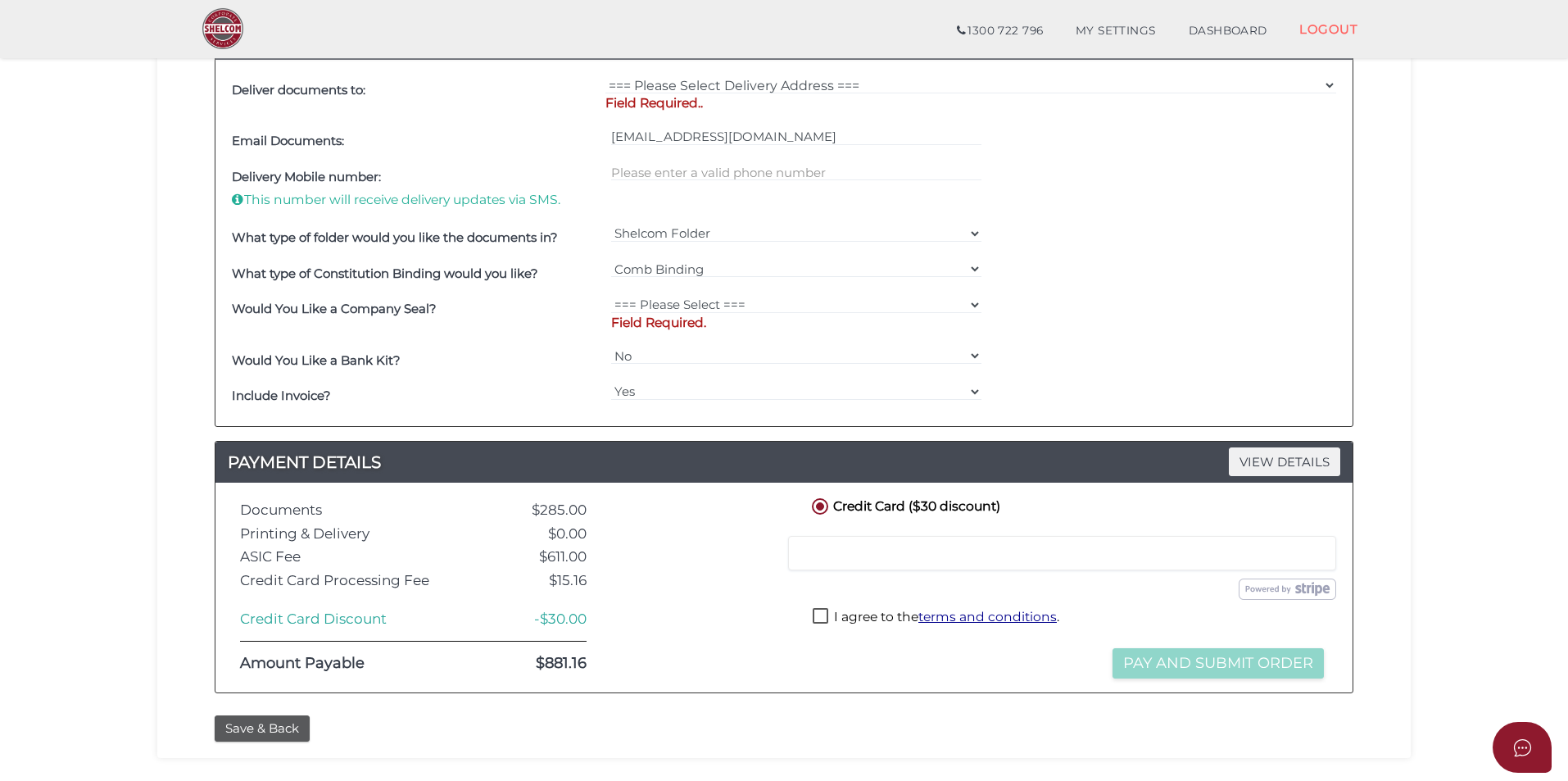
scroll to position [655, 0]
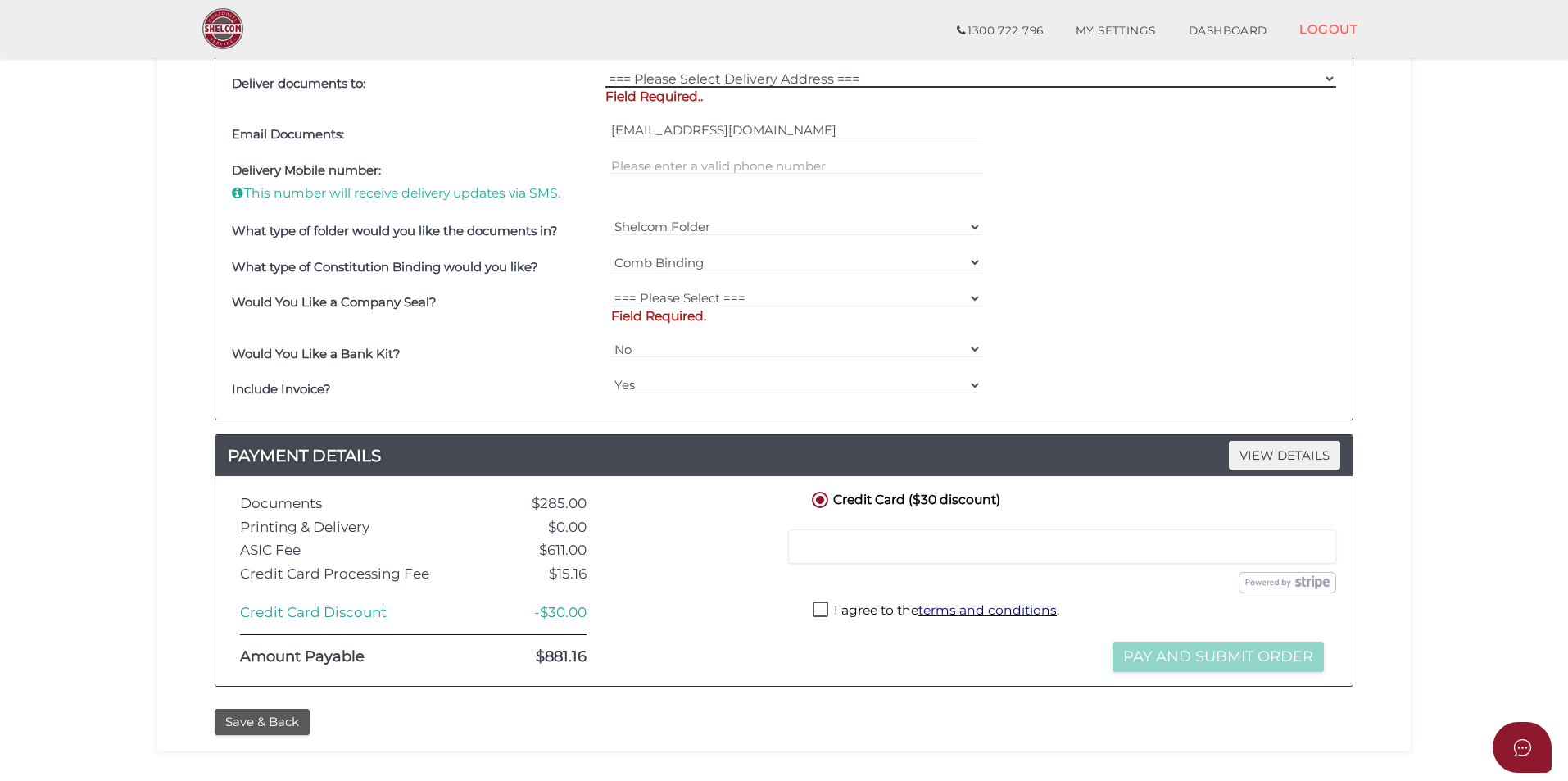
click at [674, 77] on select "=== Please Select Delivery Address === (User Address - Samuel Ervin) 6 Wallowa …" at bounding box center [970, 78] width 731 height 18
select select "0"
click at [605, 70] on select "=== Please Select Delivery Address === (User Address - Samuel Ervin) 6 Wallowa …" at bounding box center [970, 78] width 731 height 18
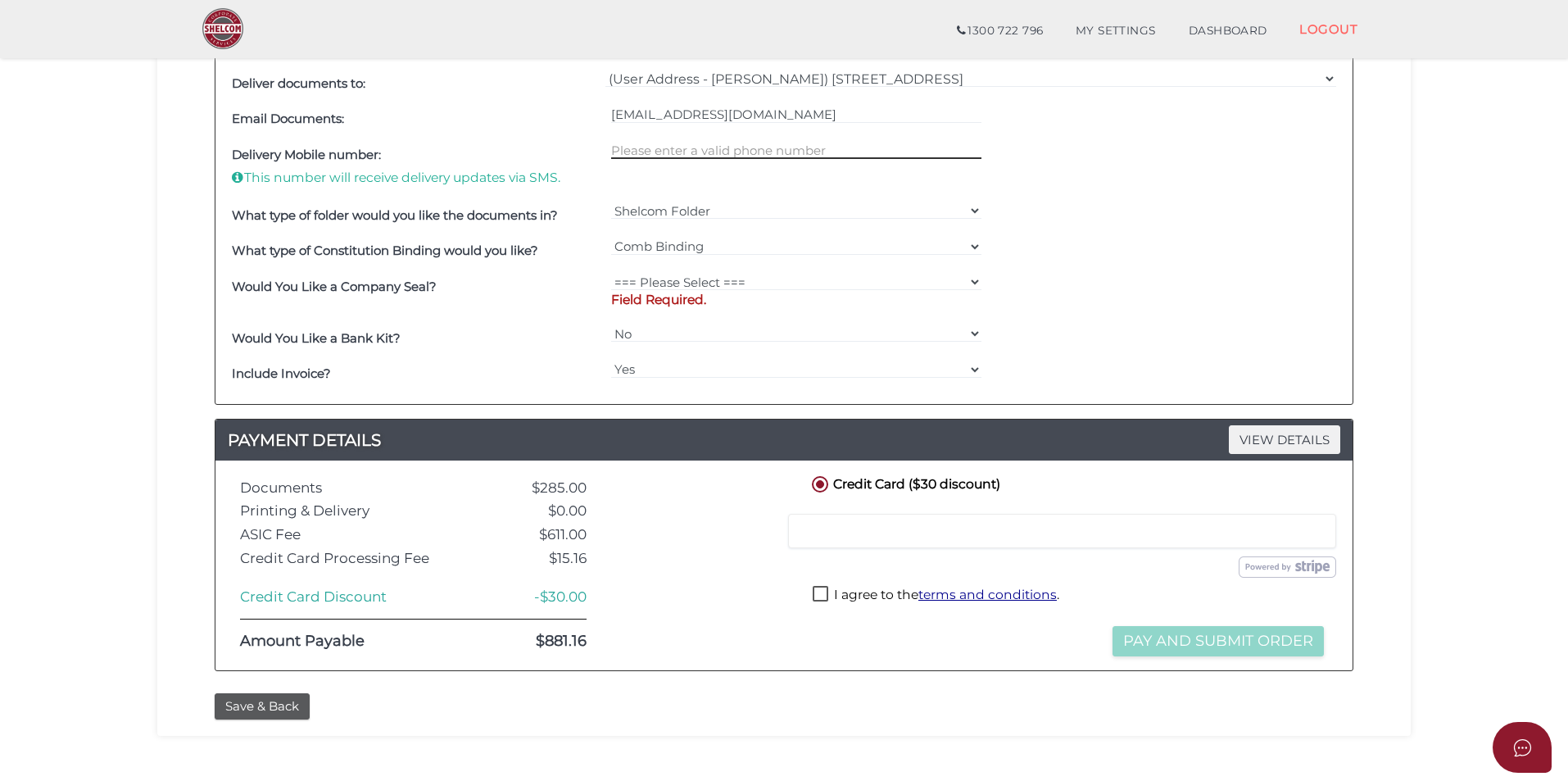
click at [691, 150] on input "text" at bounding box center [796, 150] width 371 height 18
type input "0409217062"
click at [679, 288] on select "=== Please Select === Fold Seal $50 No Seal" at bounding box center [796, 282] width 371 height 18
select select "0"
click at [611, 273] on select "=== Please Select === Fold Seal $50 No Seal" at bounding box center [796, 282] width 371 height 18
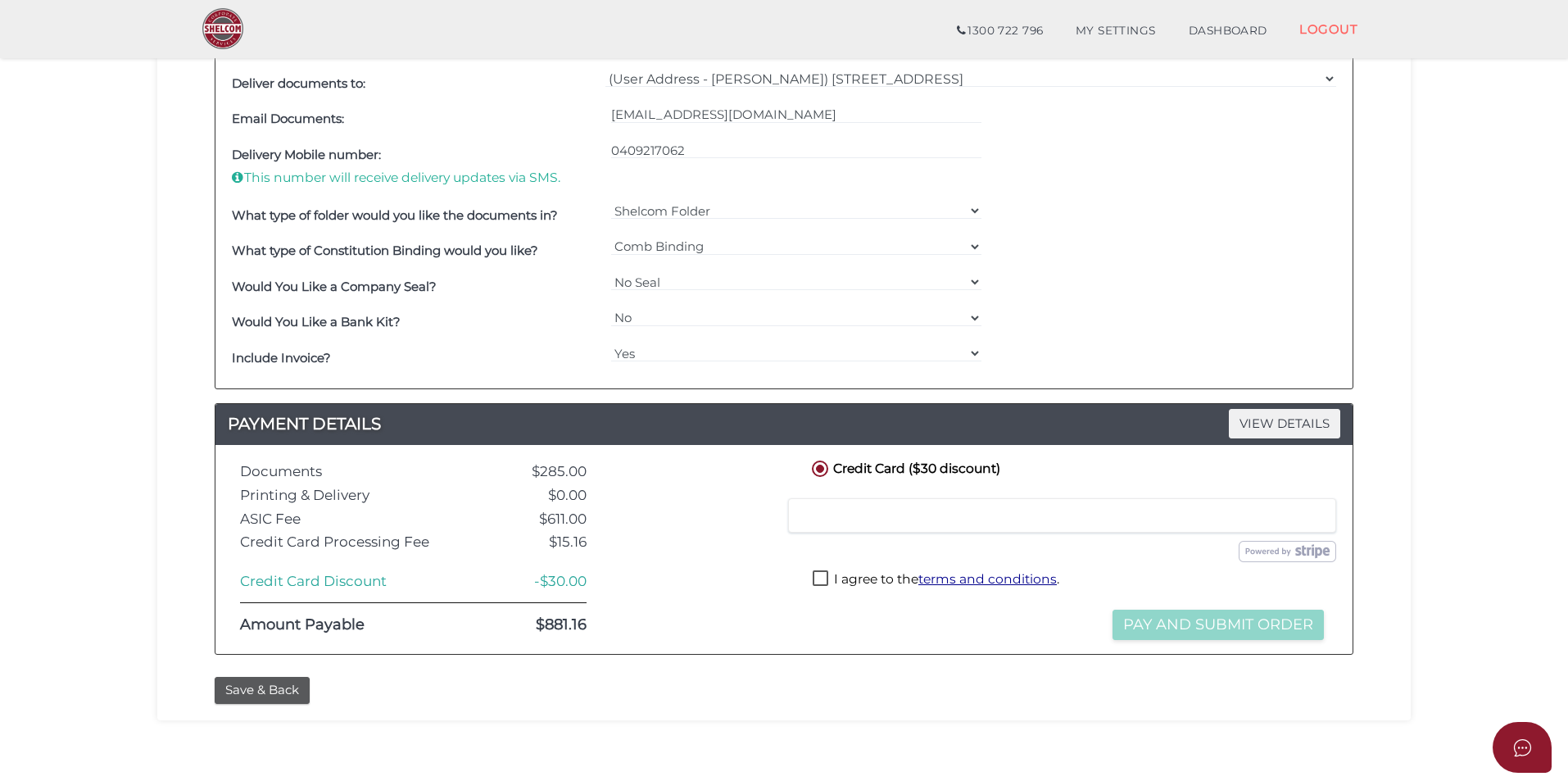
click at [829, 571] on label "I agree to the terms and conditions ." at bounding box center [936, 580] width 246 height 21
checkbox input "true"
click at [1169, 623] on button "Pay and Submit Order" at bounding box center [1218, 624] width 212 height 30
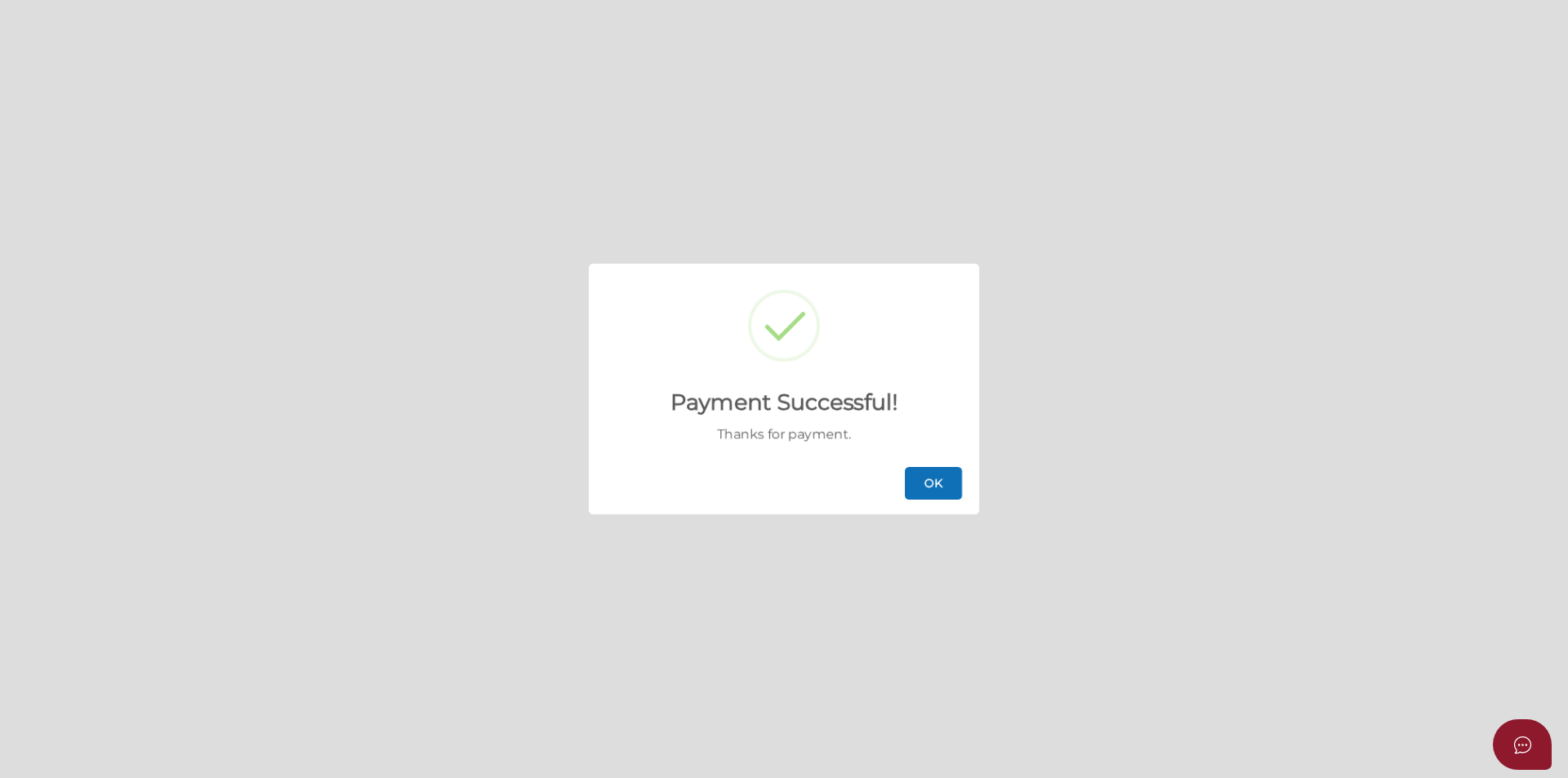
click at [938, 479] on button "OK" at bounding box center [933, 483] width 58 height 33
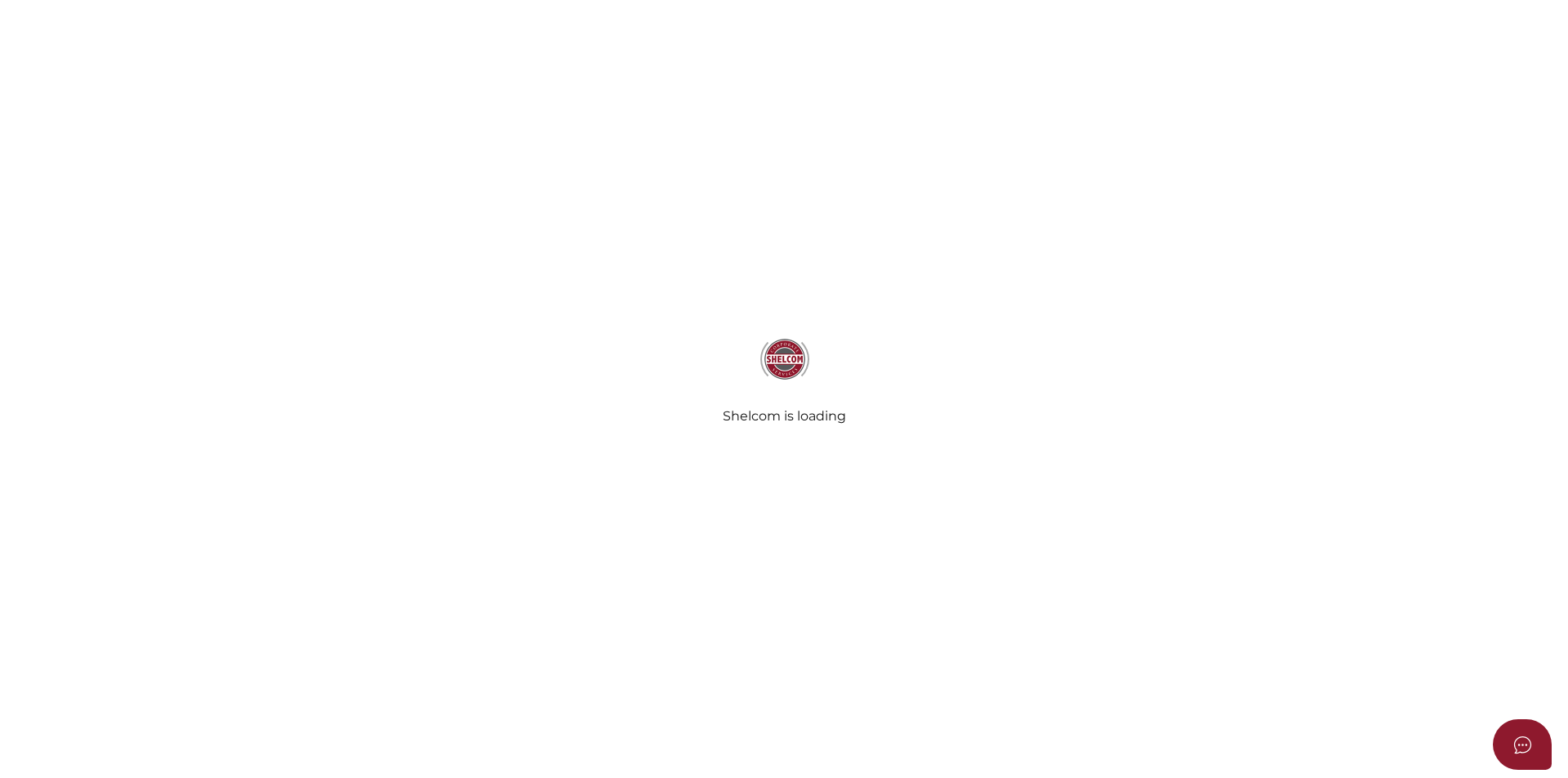
select select
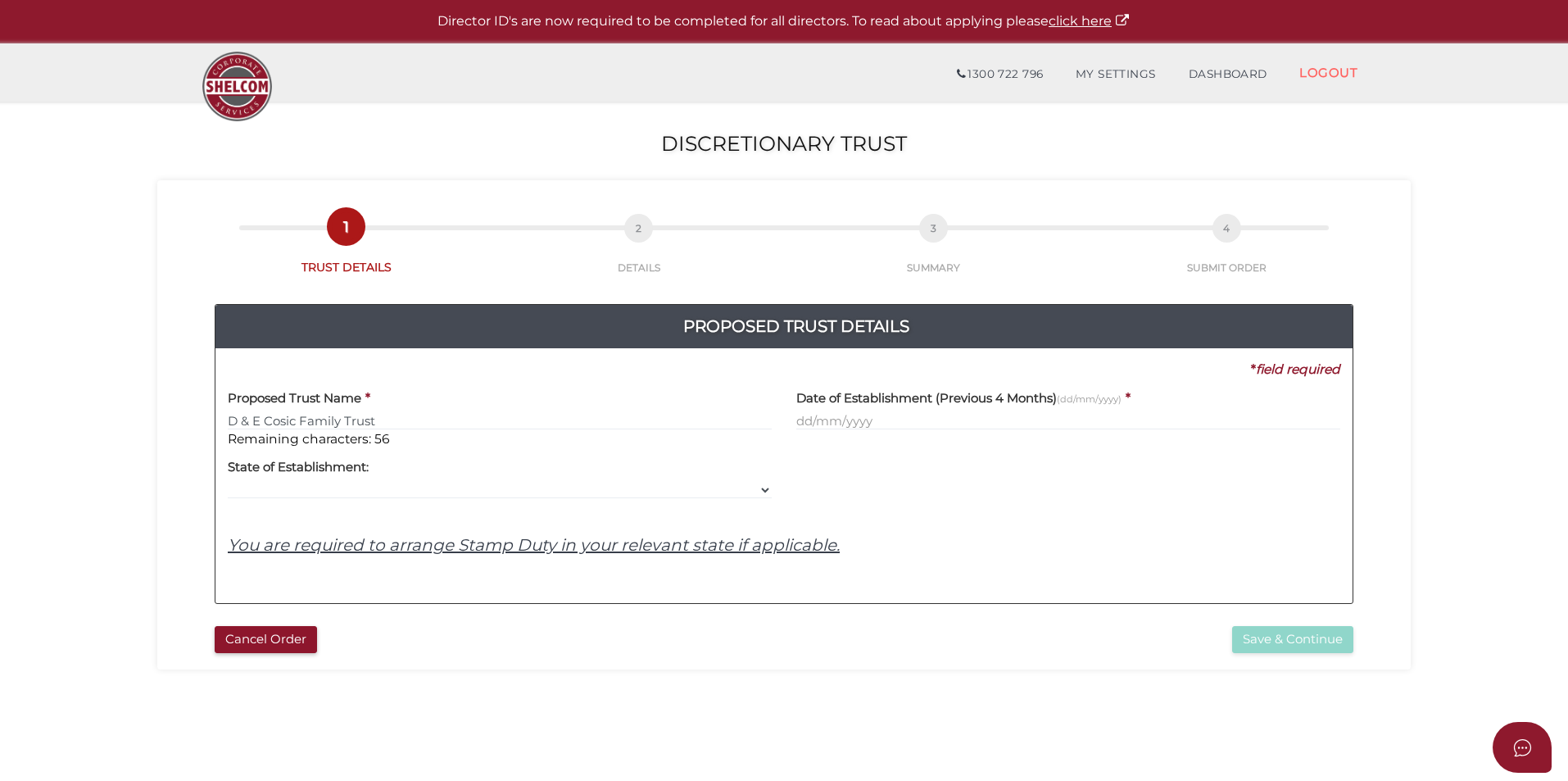
type input "D & E Cosic Family Trust"
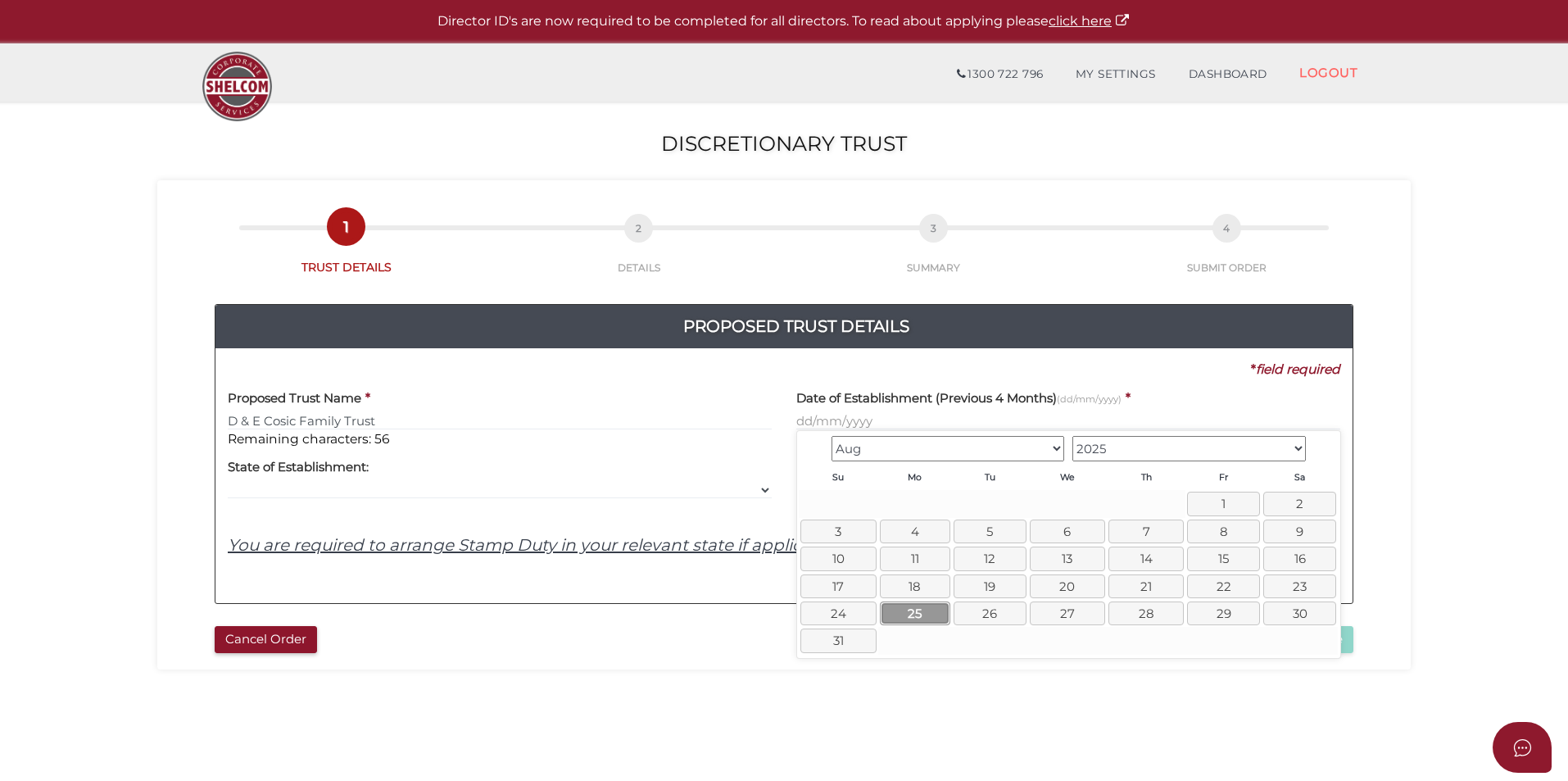
click at [901, 615] on link "25" at bounding box center [915, 613] width 71 height 24
type input "25/08/2025"
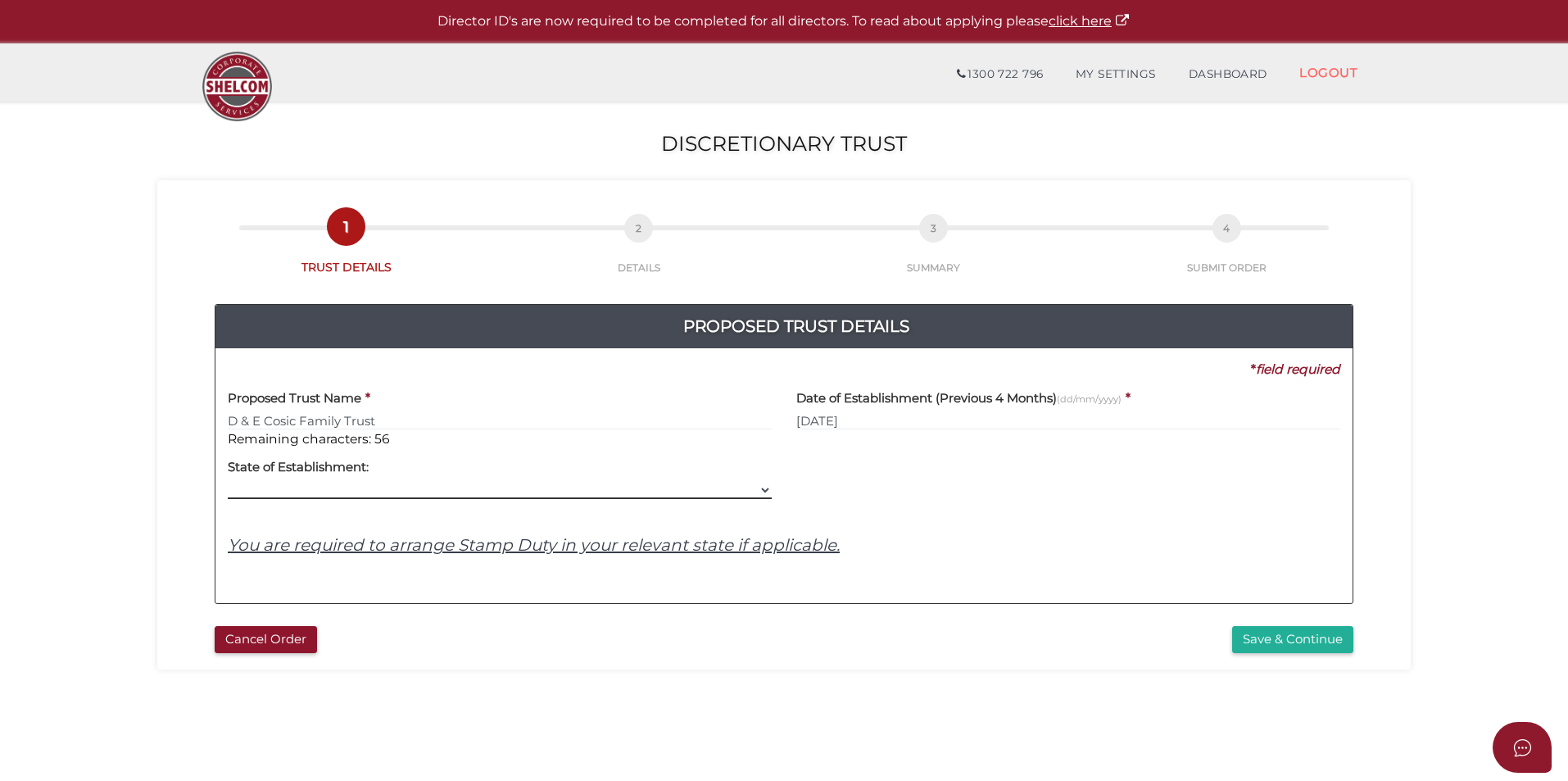
click at [659, 486] on select "VIC ACT NSW NT QLD TAS WA SA" at bounding box center [500, 490] width 544 height 18
select select "VIC"
click at [228, 481] on select "VIC ACT NSW NT QLD TAS WA SA" at bounding box center [500, 490] width 544 height 18
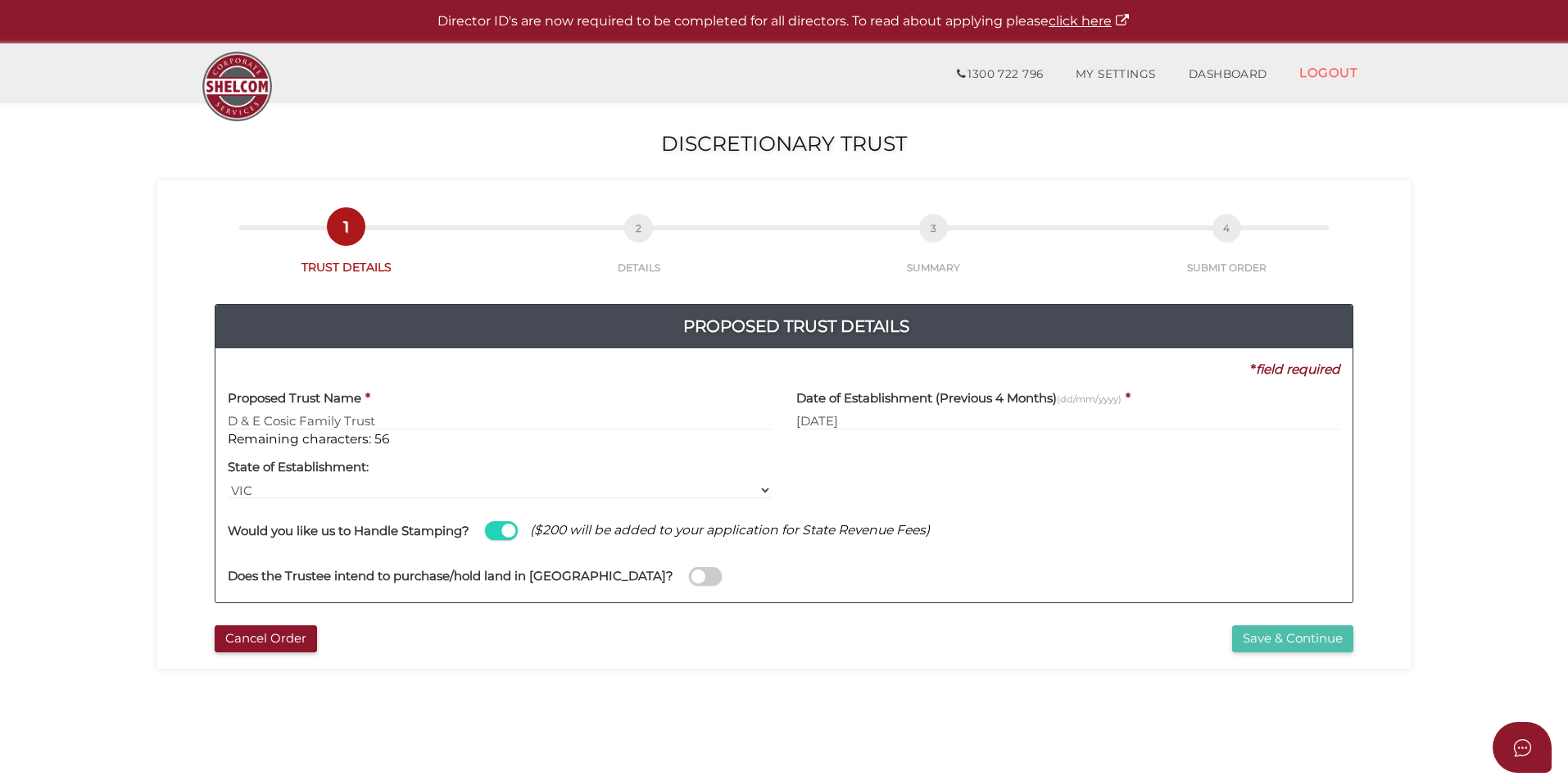
click at [1279, 634] on button "Save & Continue" at bounding box center [1292, 638] width 121 height 27
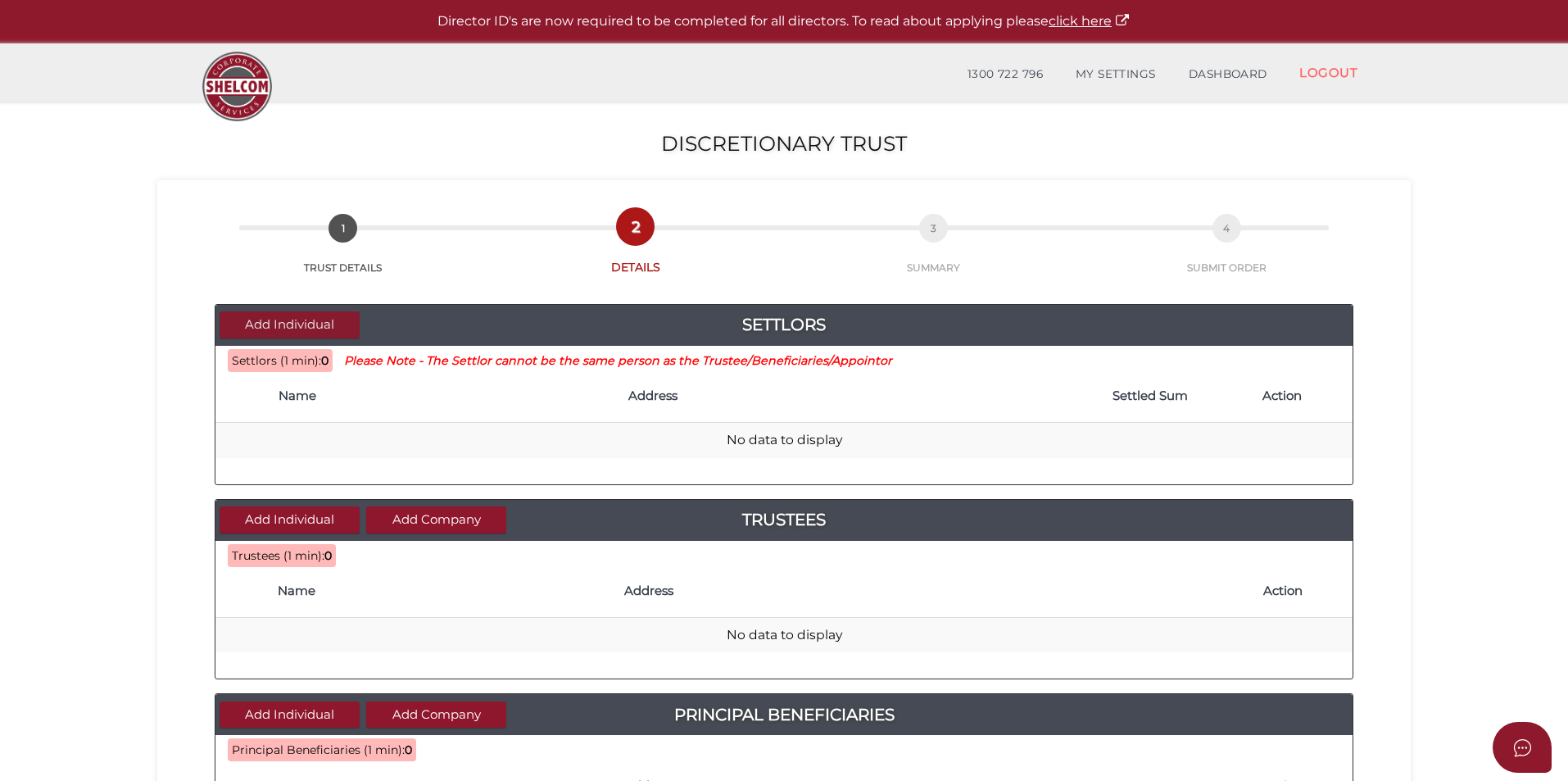
click at [294, 325] on button "Add Individual" at bounding box center [289, 325] width 140 height 27
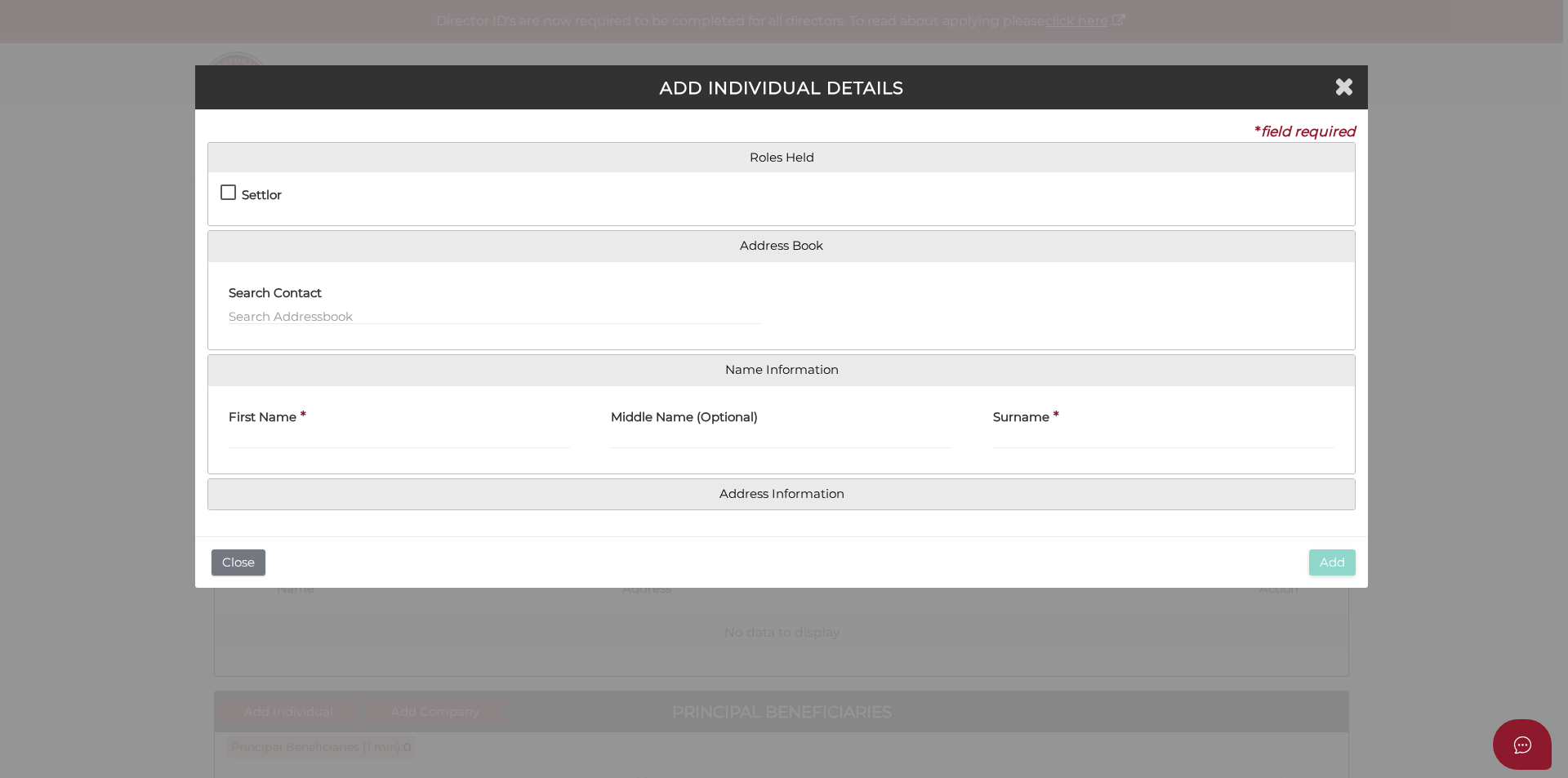
click at [252, 192] on h4 "Settlor" at bounding box center [262, 196] width 40 height 14
checkbox input "true"
type input "10"
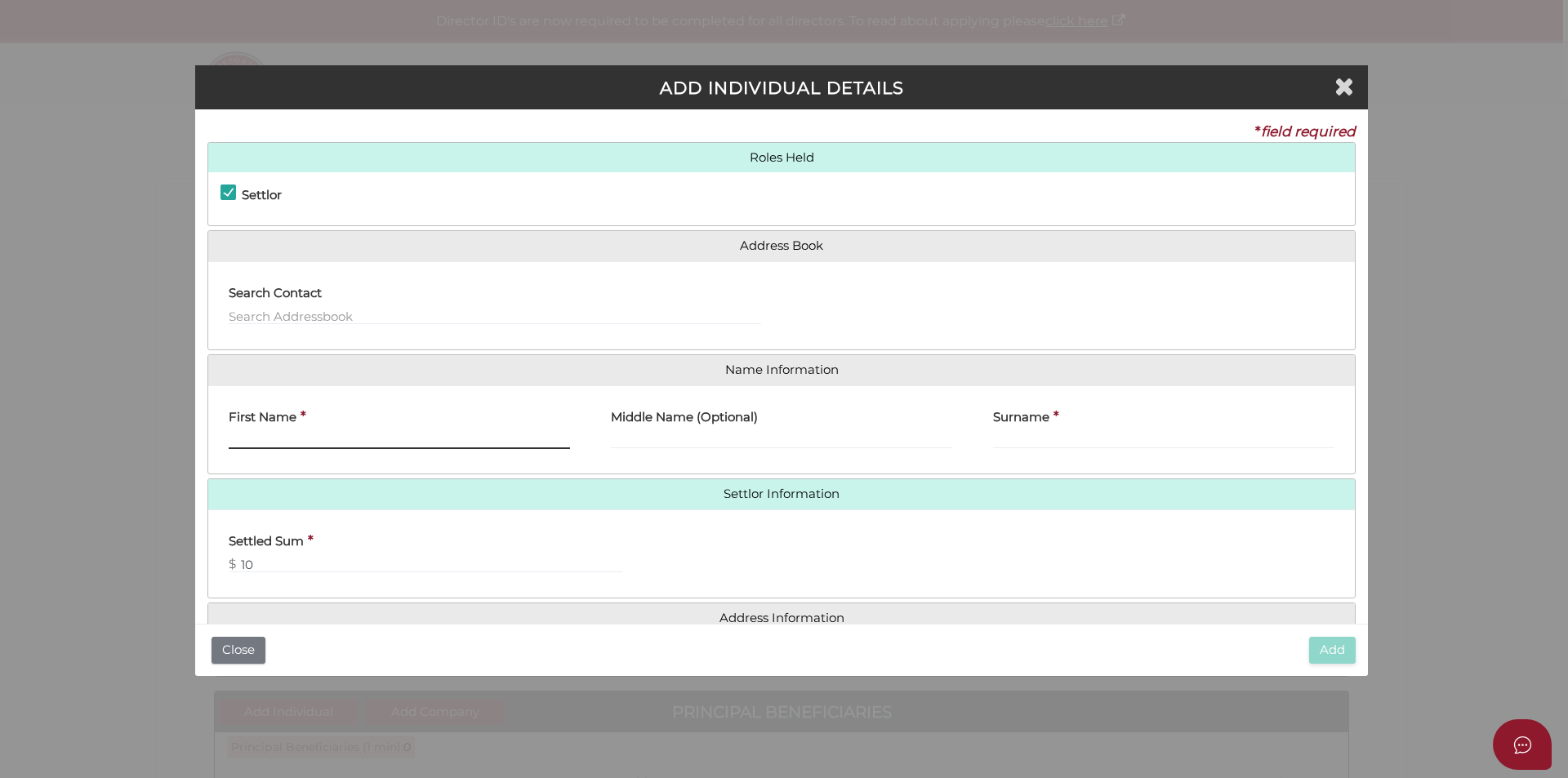
click at [318, 437] on input "First Name" at bounding box center [399, 439] width 342 height 18
type input "[PERSON_NAME]"
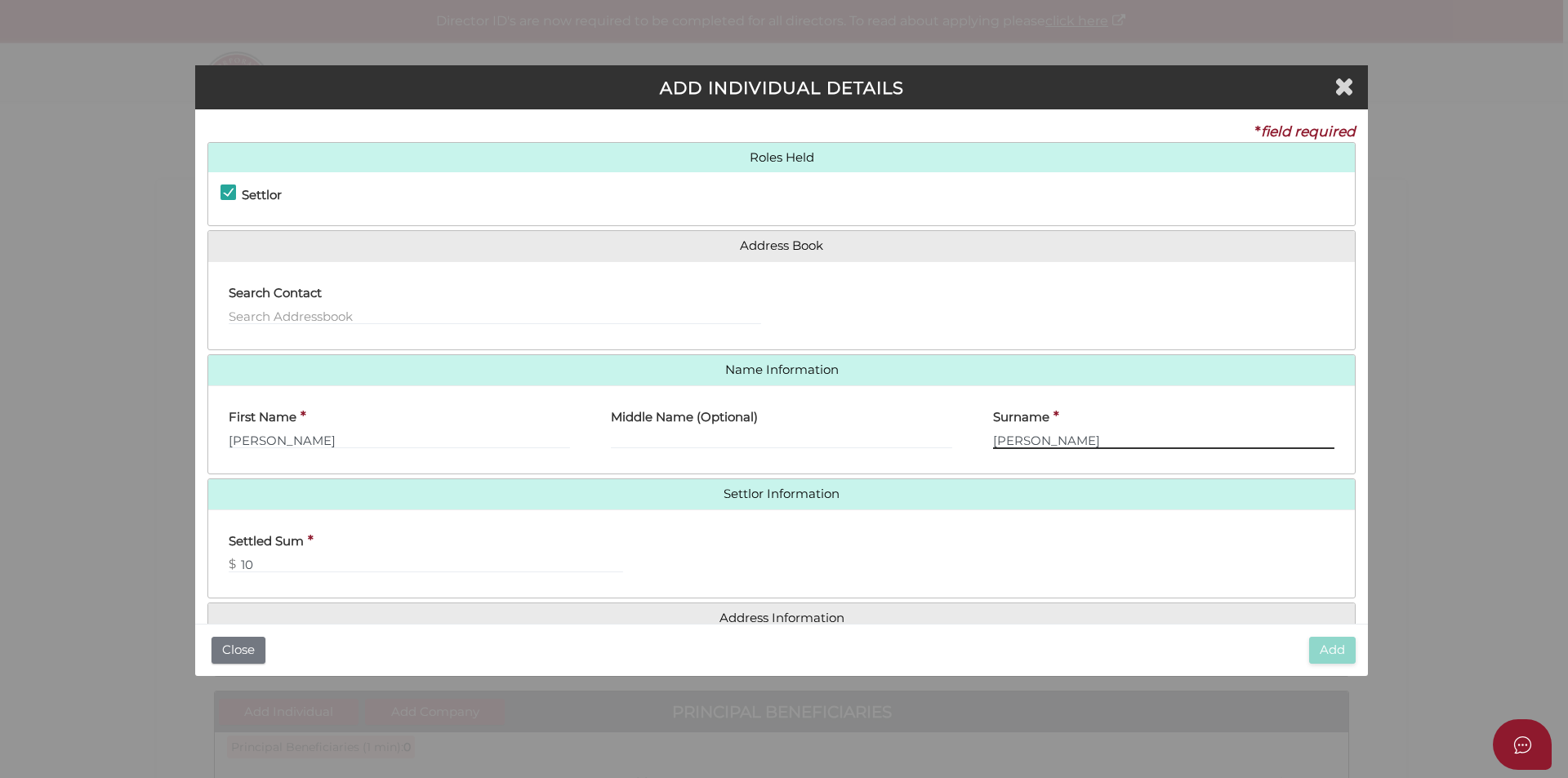
type input "Ervin"
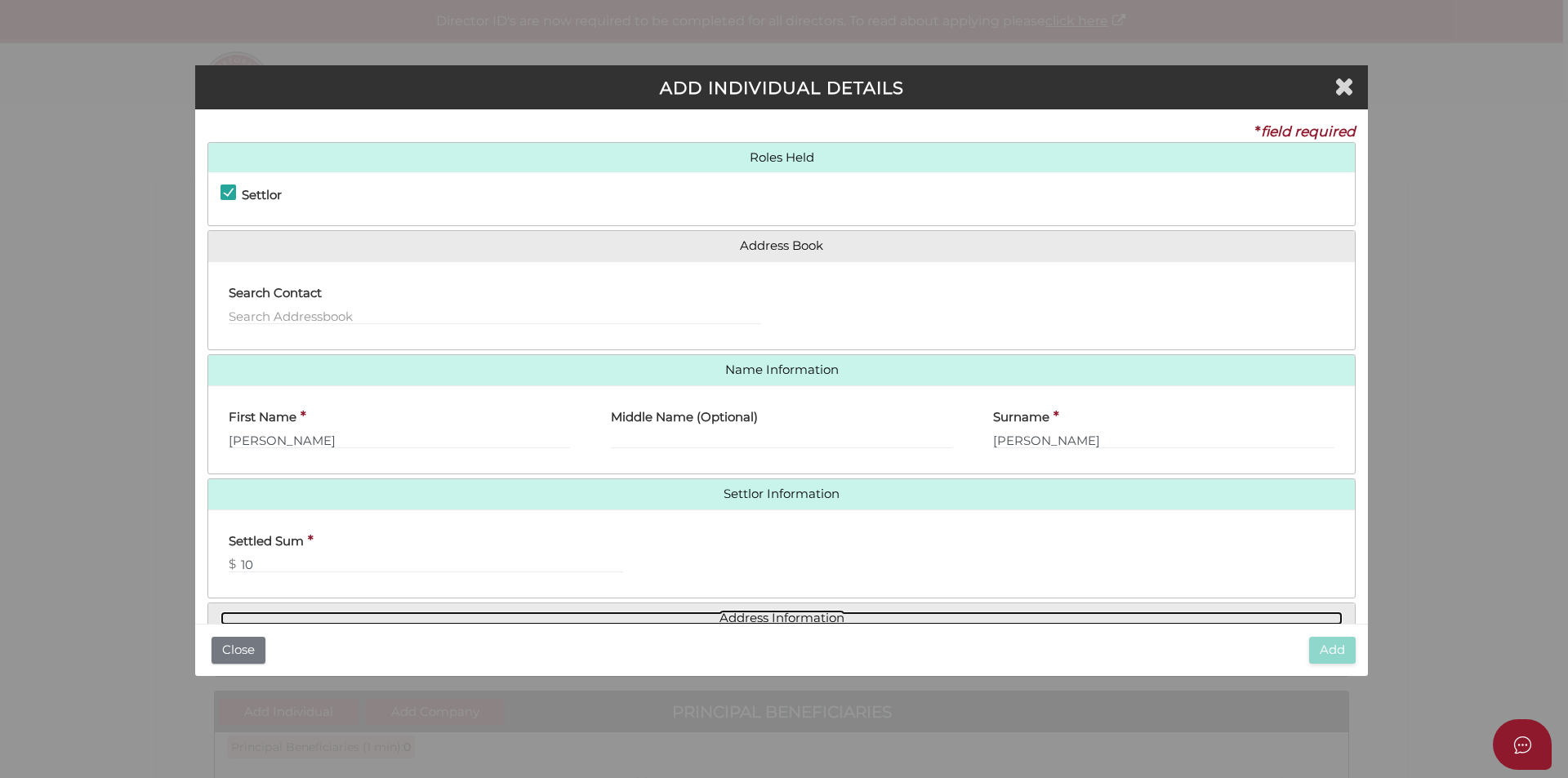
click at [778, 612] on link "Address Information" at bounding box center [781, 618] width 1122 height 14
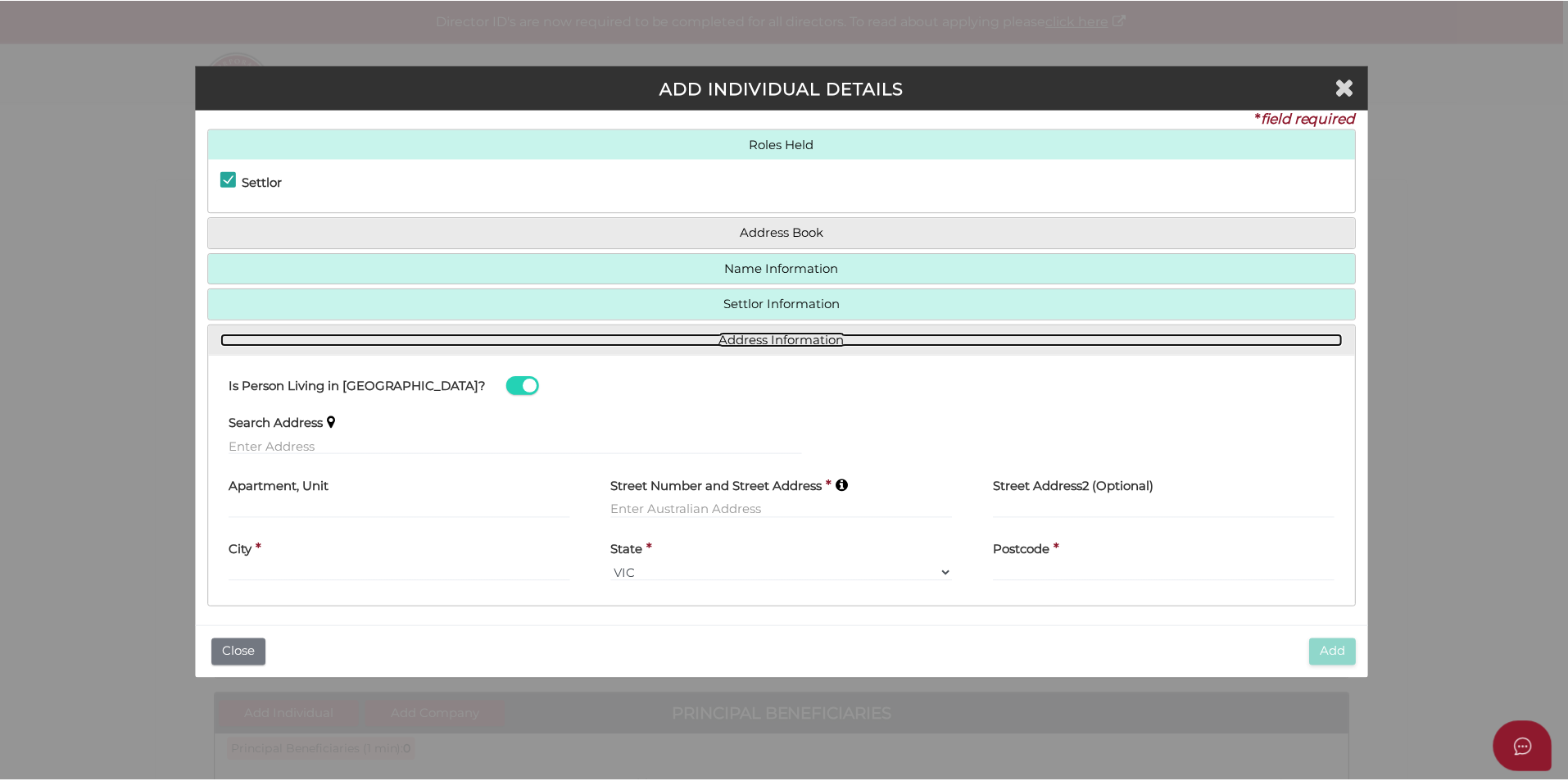
scroll to position [22, 0]
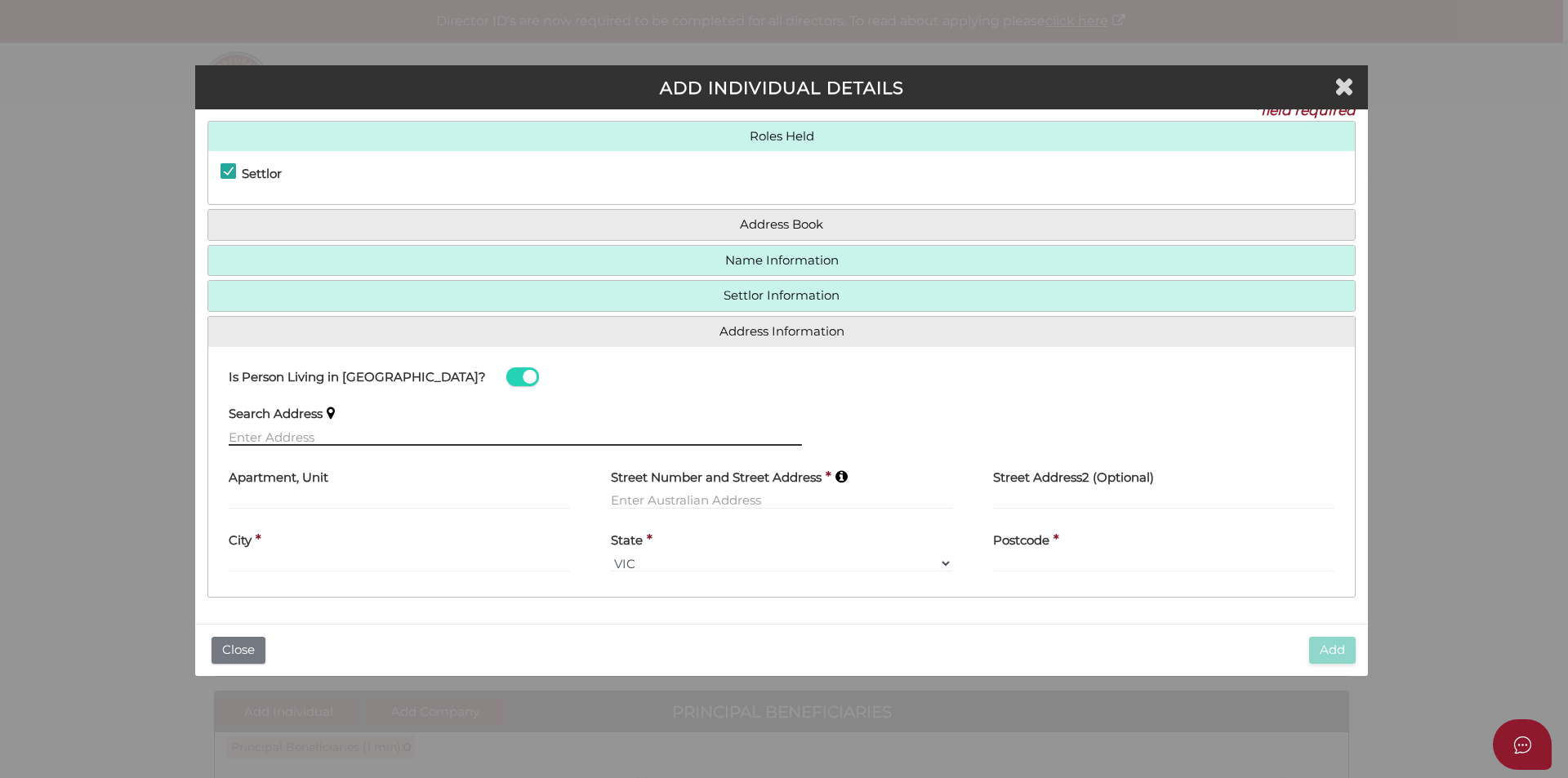
click at [265, 443] on input "text" at bounding box center [515, 437] width 573 height 18
click at [450, 473] on body "Shelcom is loading Processing Payment...Please Wait... Director ID's are now re…" at bounding box center [784, 389] width 1568 height 778
click at [403, 443] on input "6 wallowa road cardig" at bounding box center [515, 437] width 573 height 18
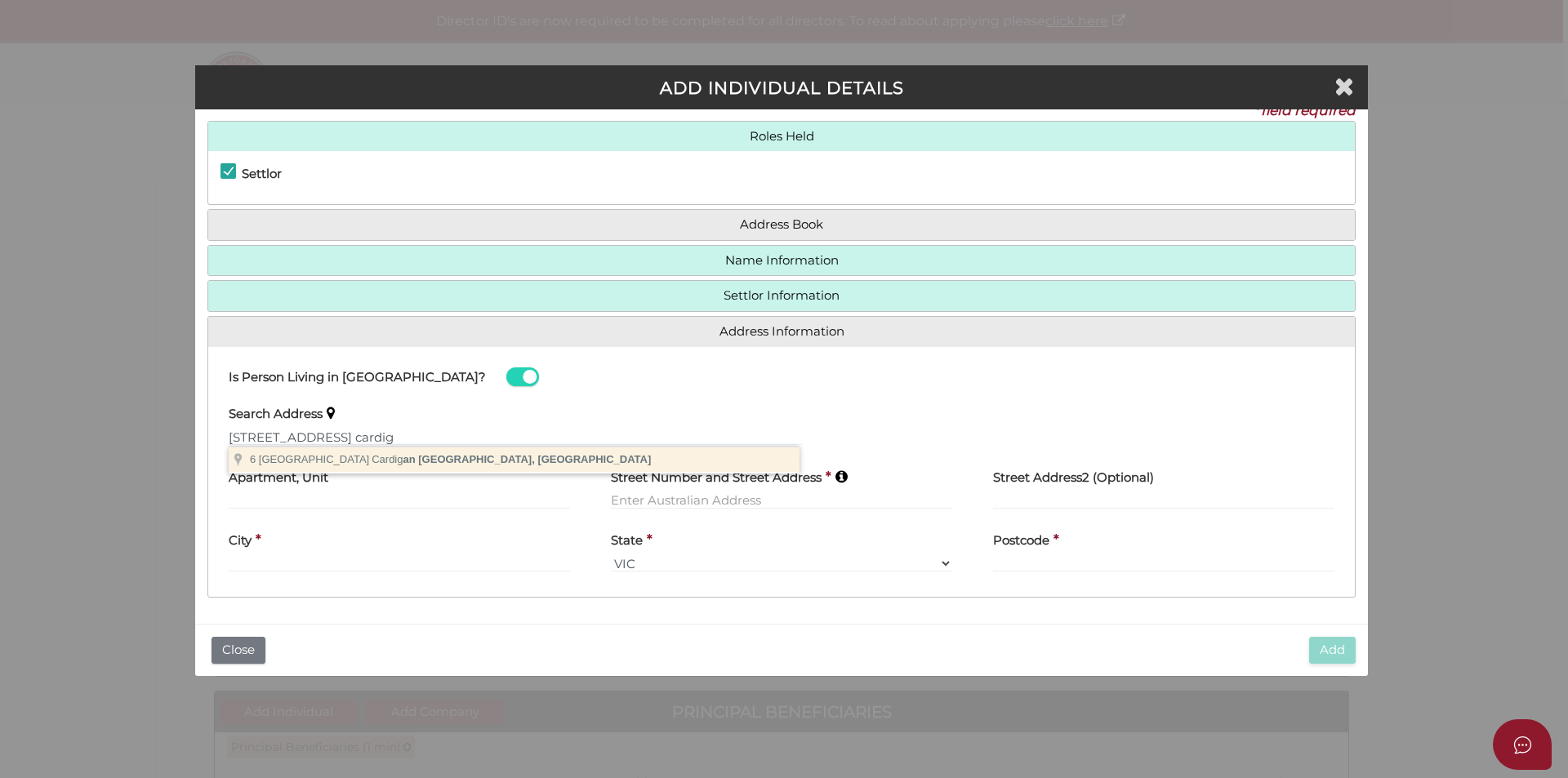
type input "6 Wallowa Road, Cardigan VIC, Australia"
type input "6 Wallowa Road"
type input "Cardigan"
select select "VIC"
type input "3352"
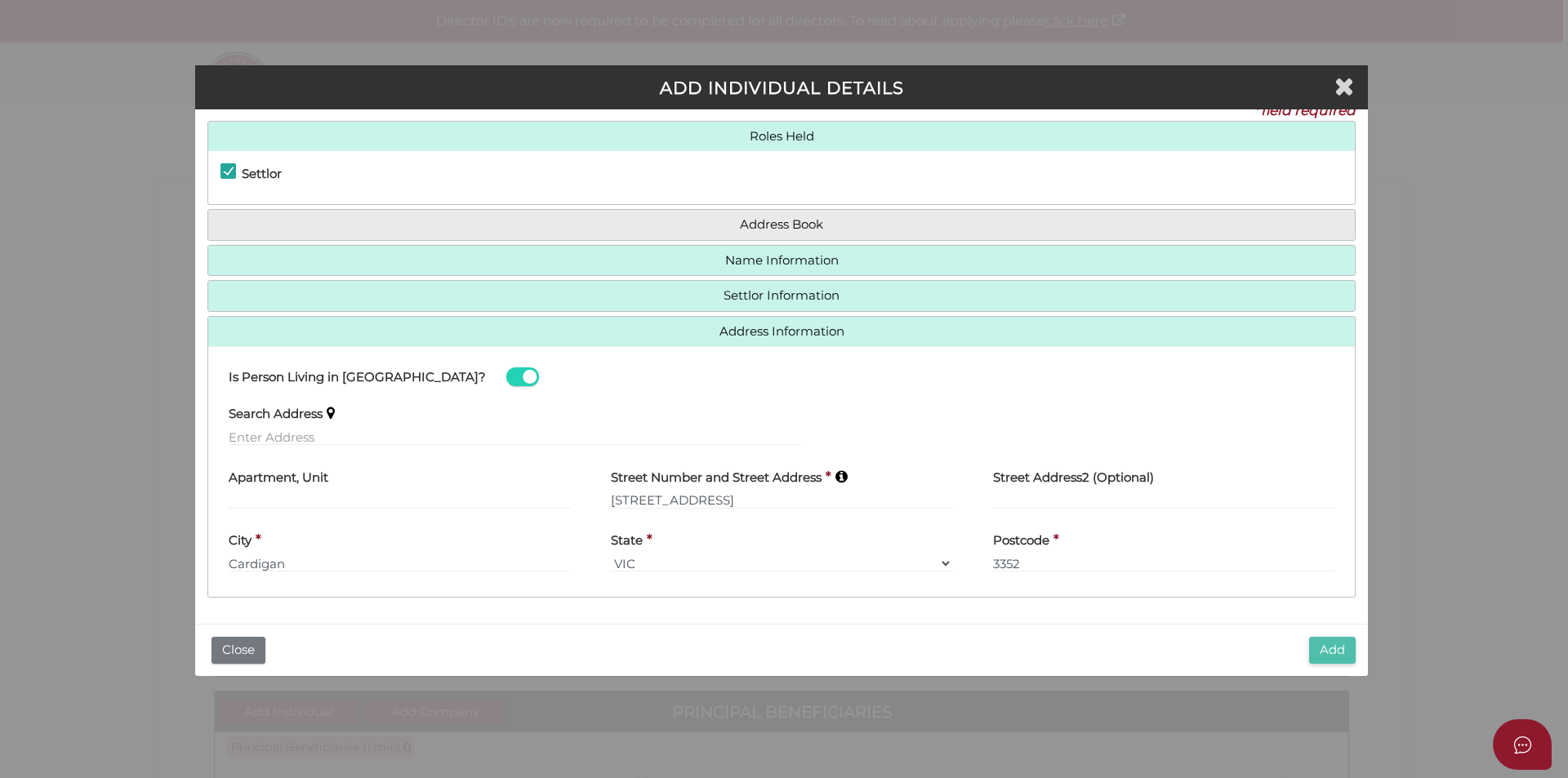
click at [1329, 648] on button "Add" at bounding box center [1332, 649] width 46 height 27
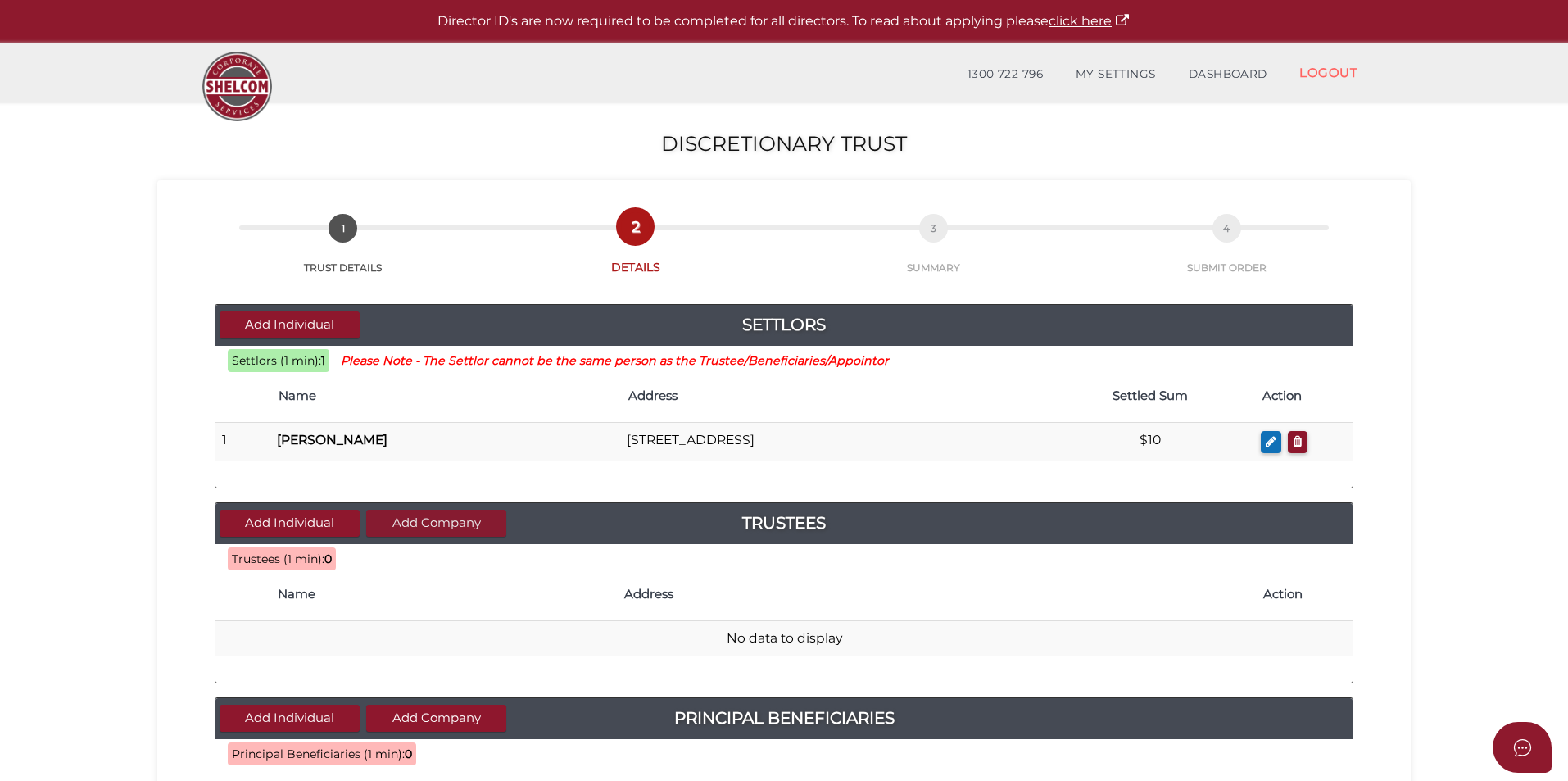
click at [421, 526] on button "Add Company" at bounding box center [436, 523] width 140 height 27
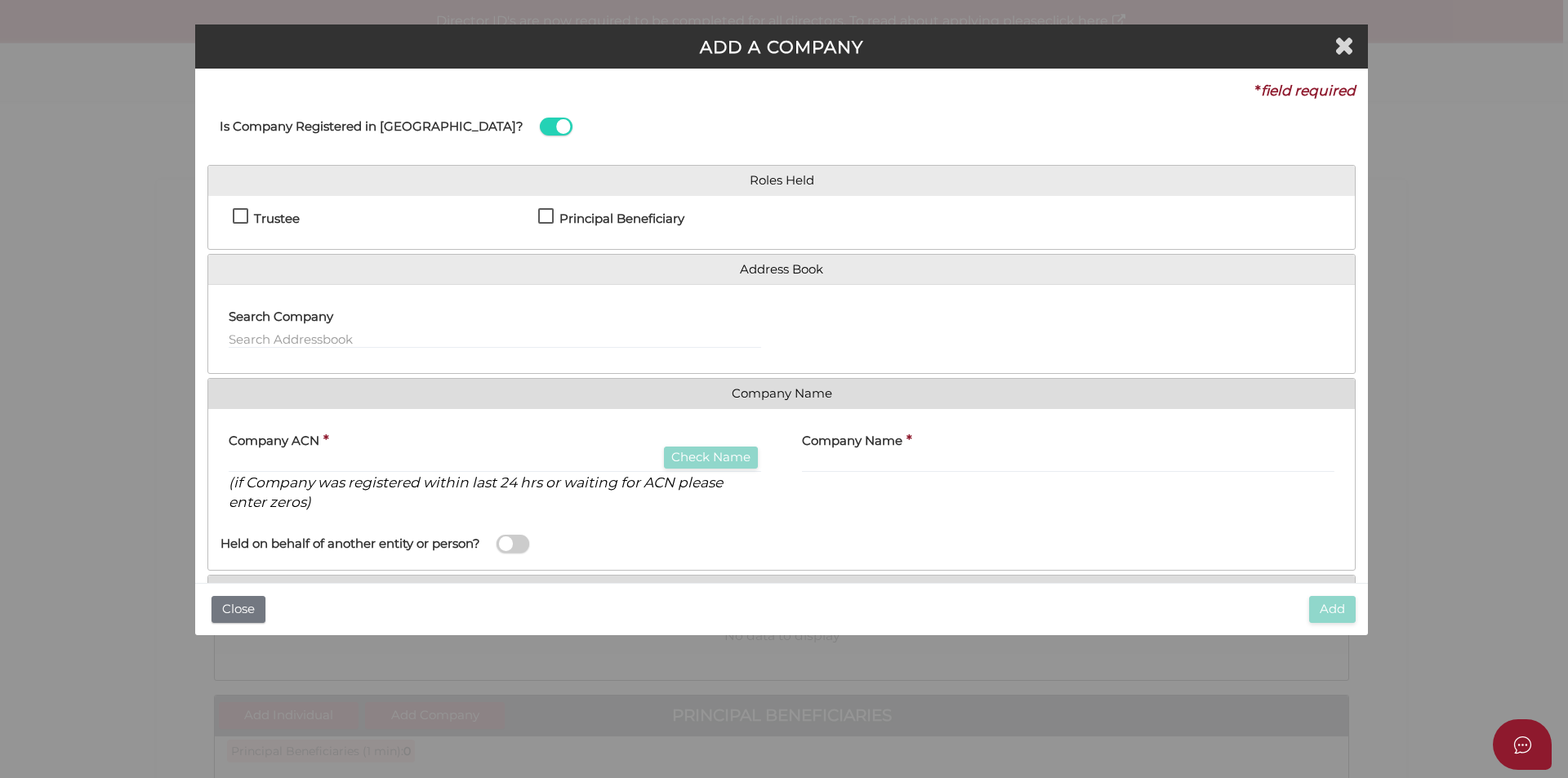
click at [277, 215] on h4 "Trustee" at bounding box center [276, 219] width 45 height 14
checkbox input "true"
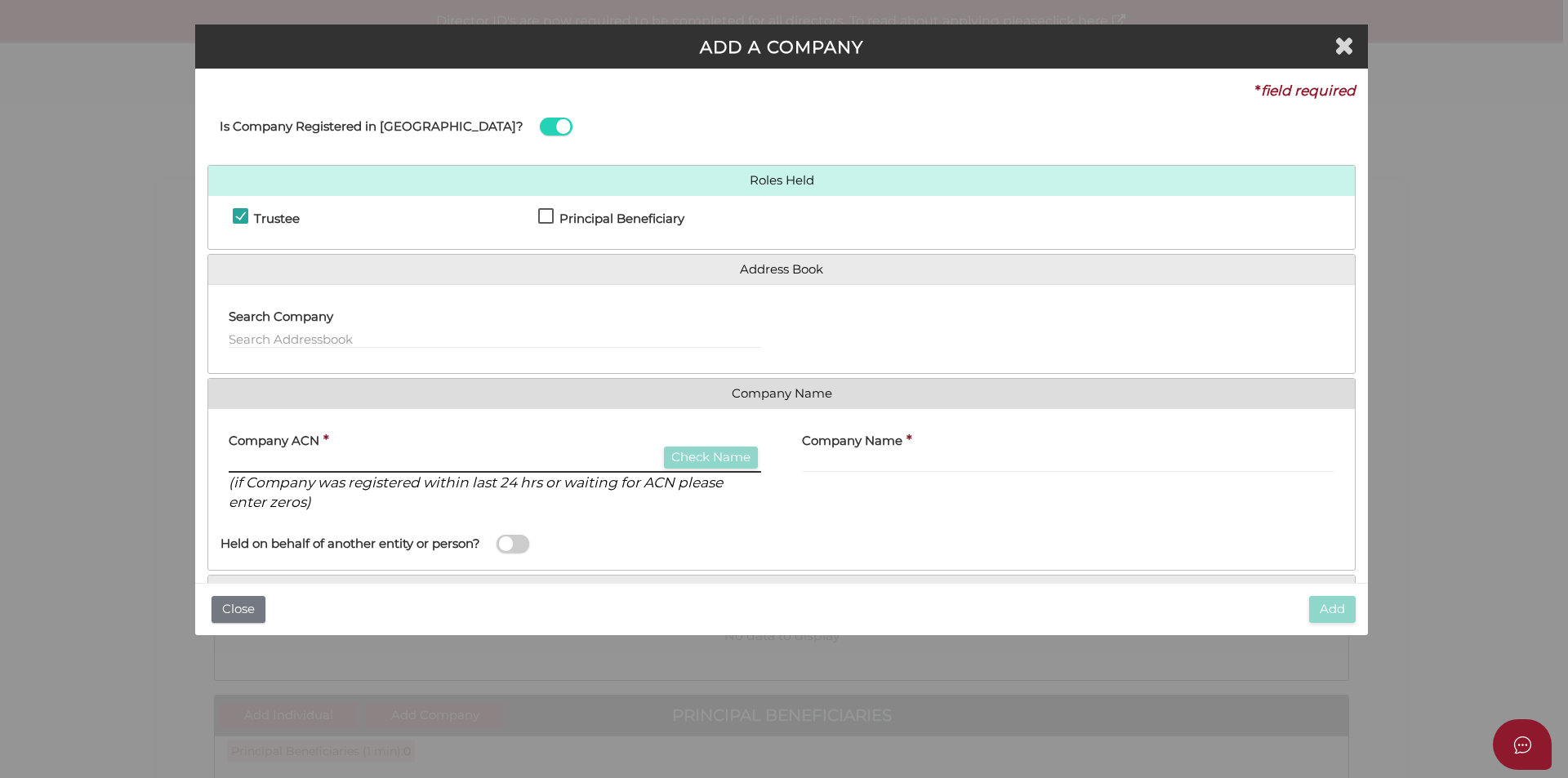
click at [384, 466] on input "text" at bounding box center [494, 463] width 532 height 18
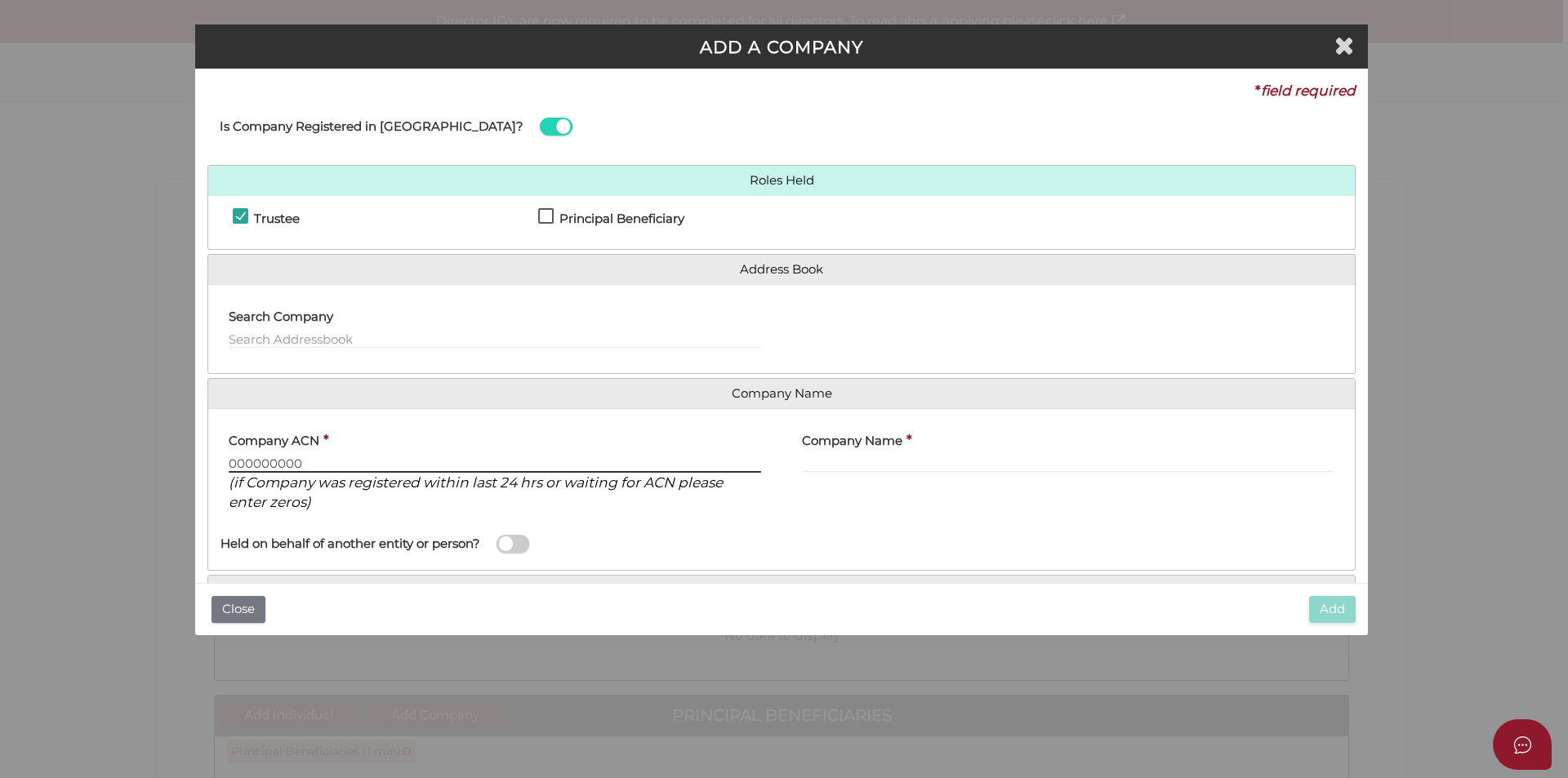
type input "000000000"
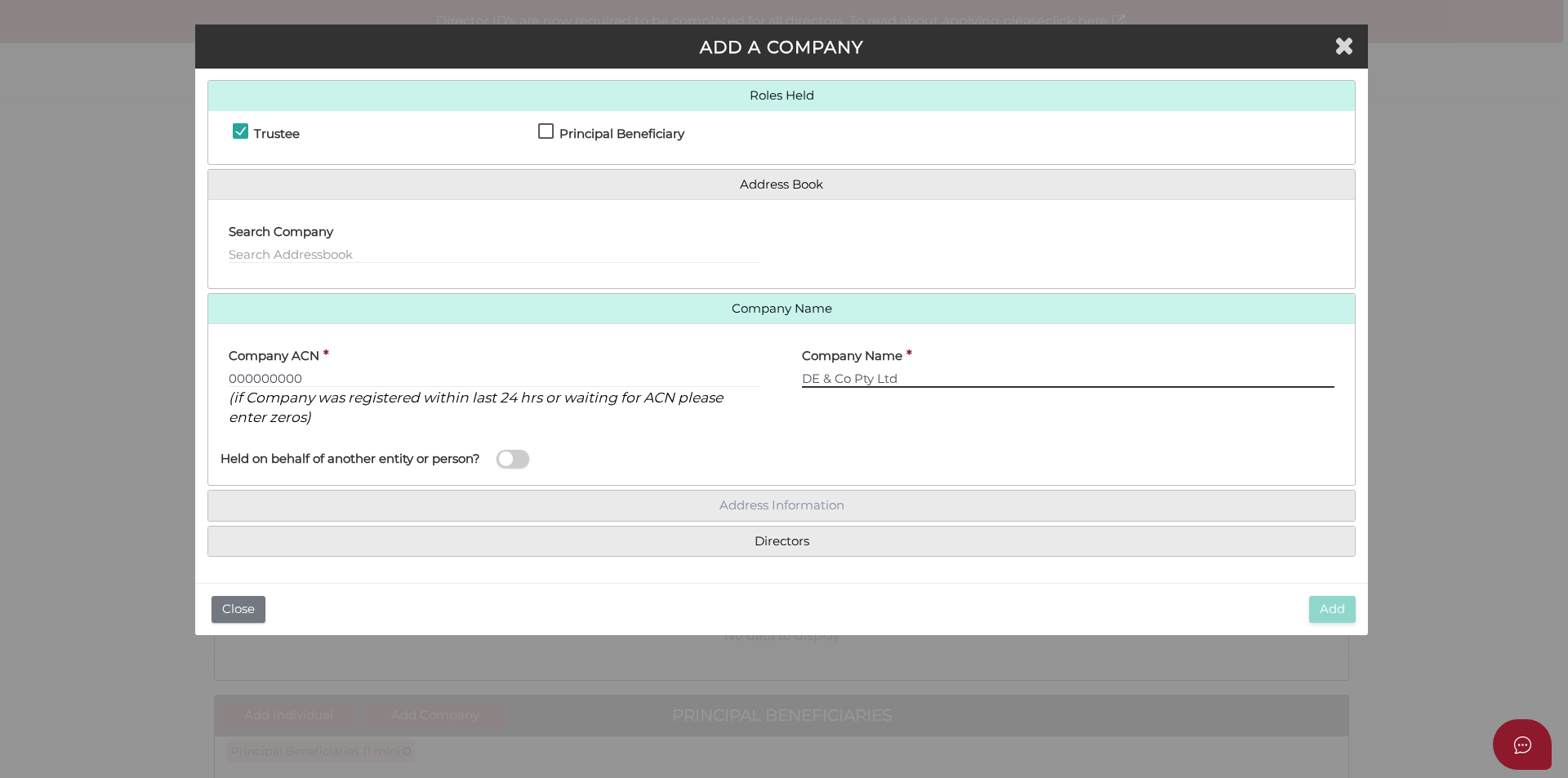
type input "DE & Co Pty Ltd"
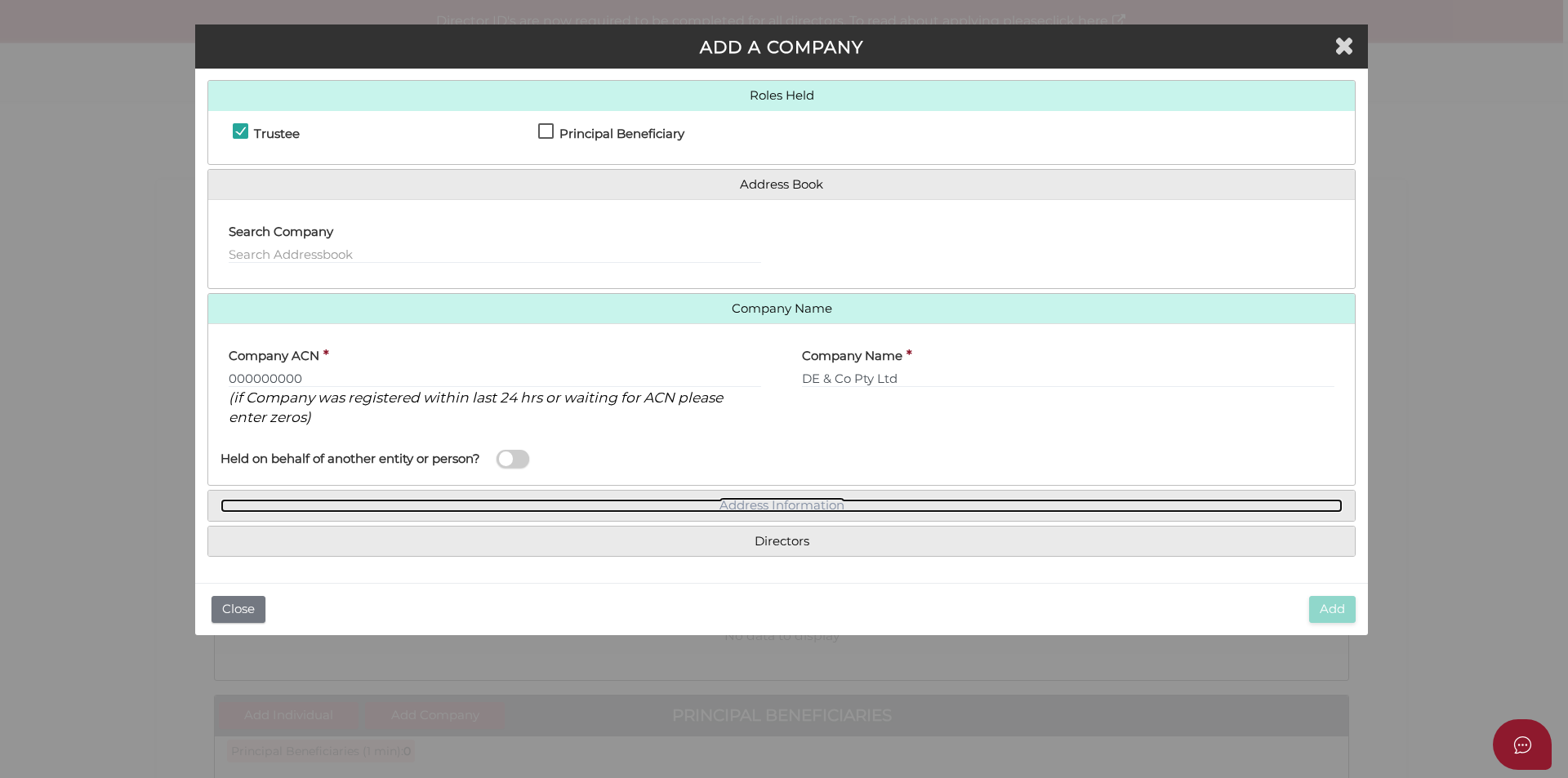
click at [790, 499] on link "Address Information" at bounding box center [781, 505] width 1122 height 14
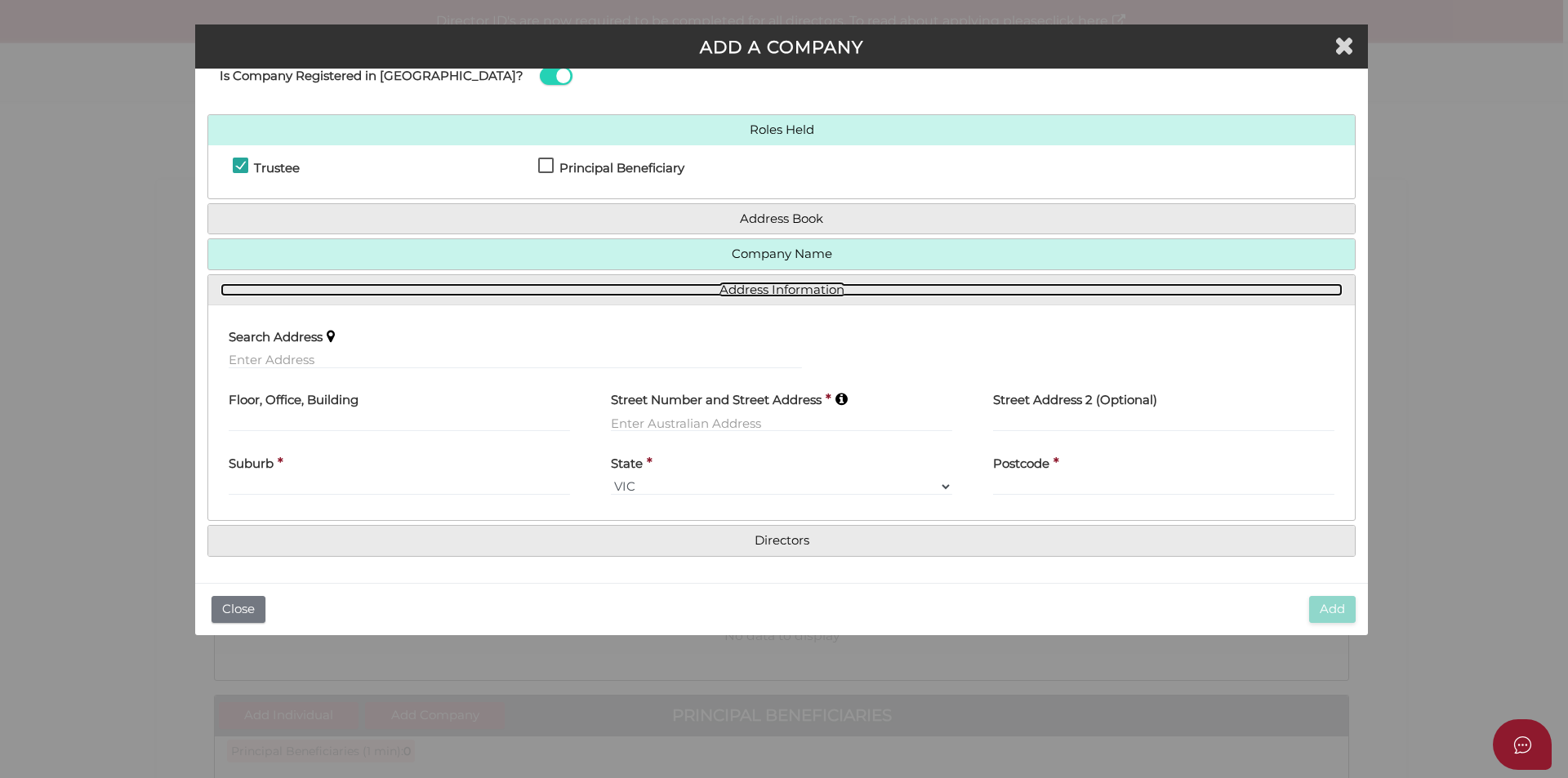
scroll to position [50, 0]
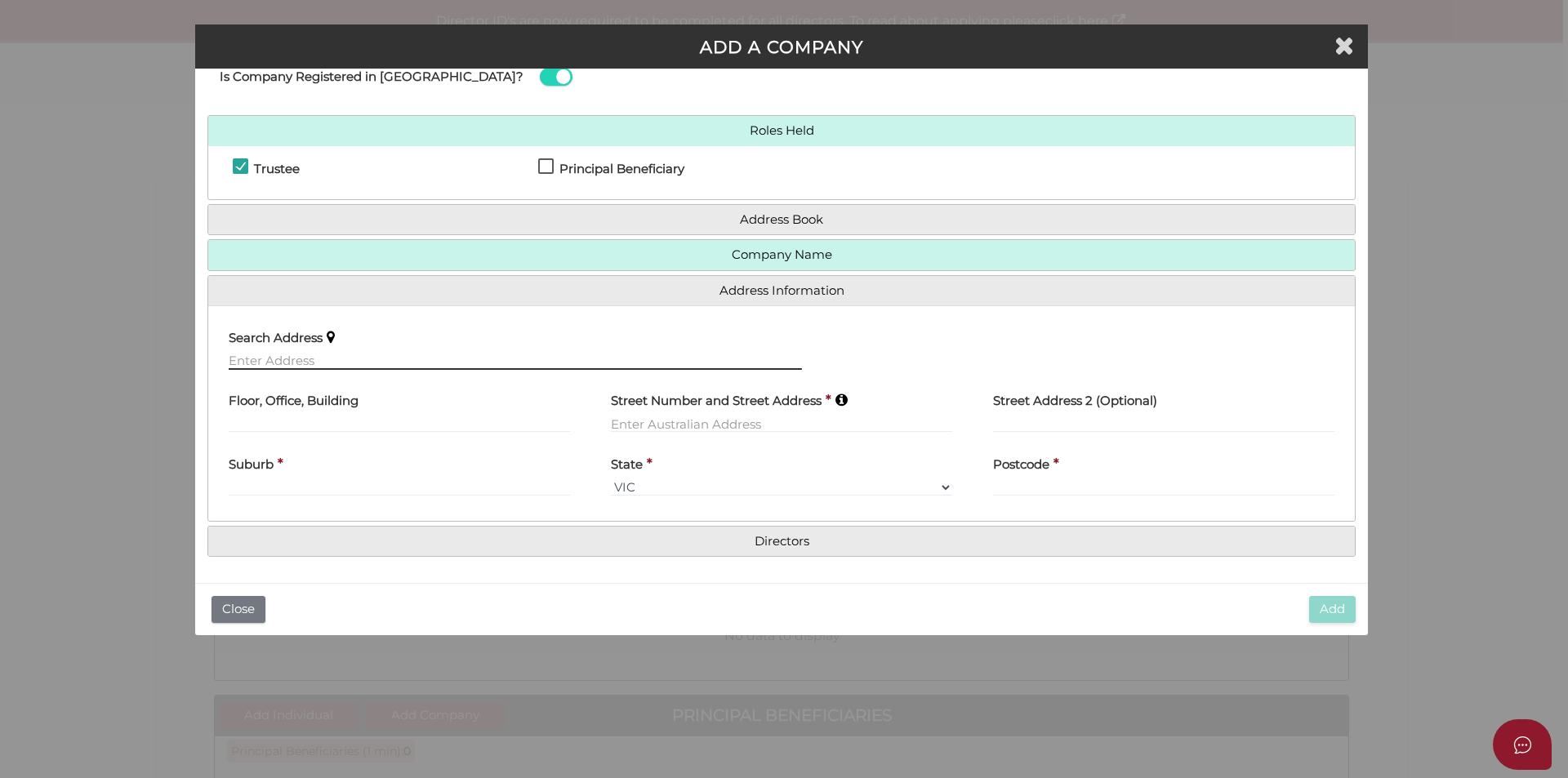
click at [326, 366] on input "text" at bounding box center [515, 360] width 573 height 18
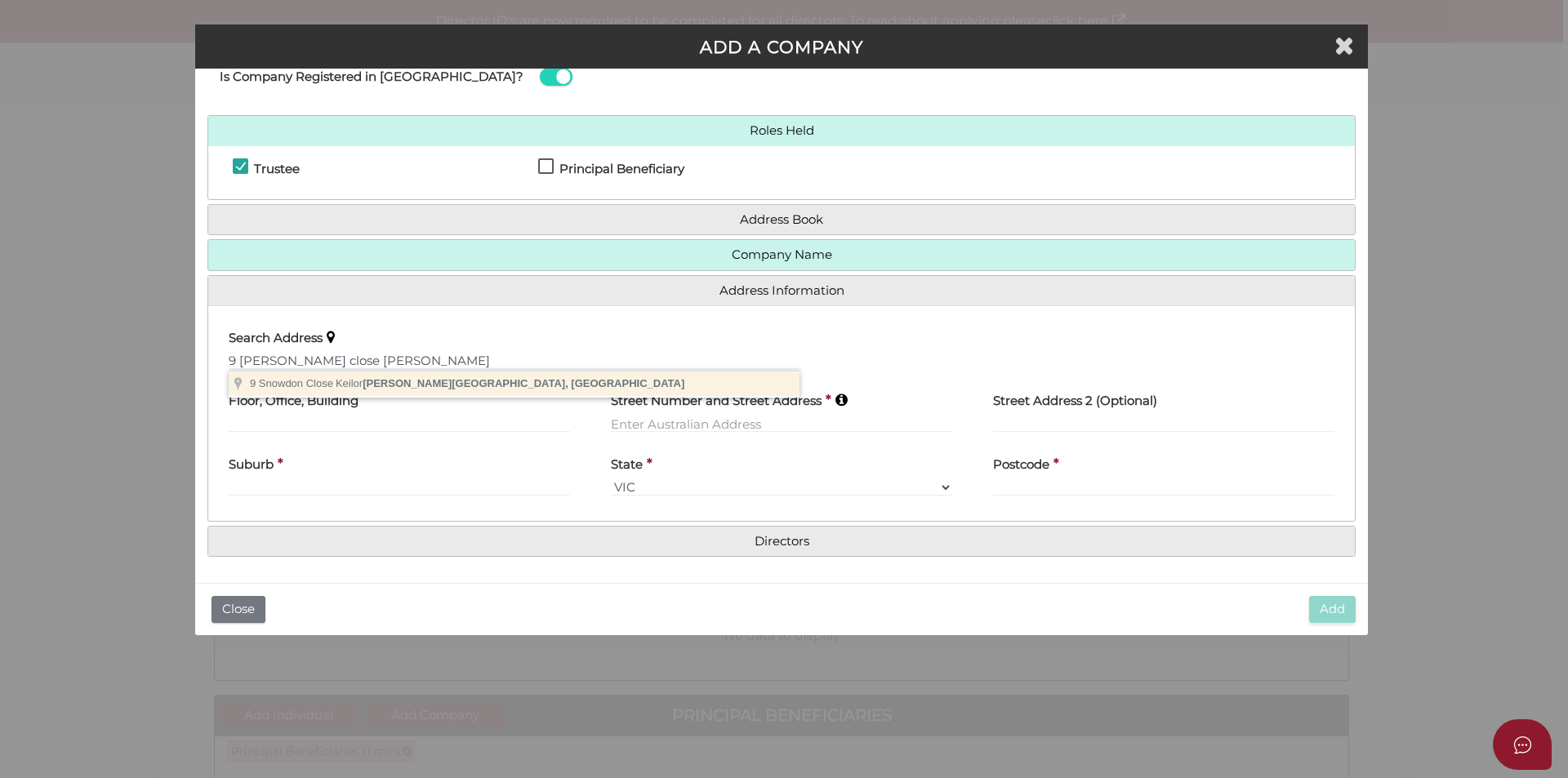
type input "[STREET_ADDRESS][PERSON_NAME]"
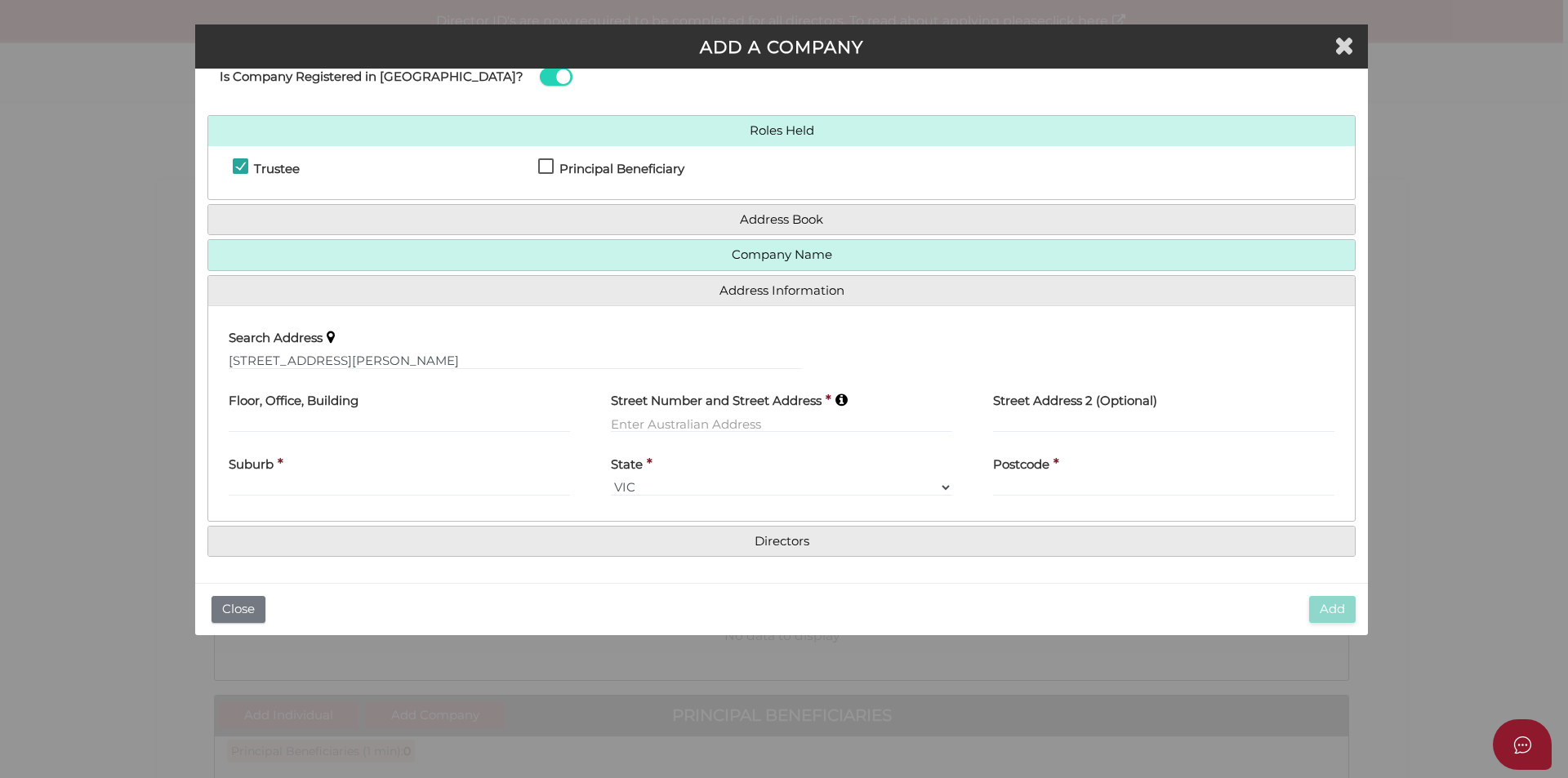
type input "[STREET_ADDRESS]"
type input "Keilor Downs"
select select "VIC"
type input "3038"
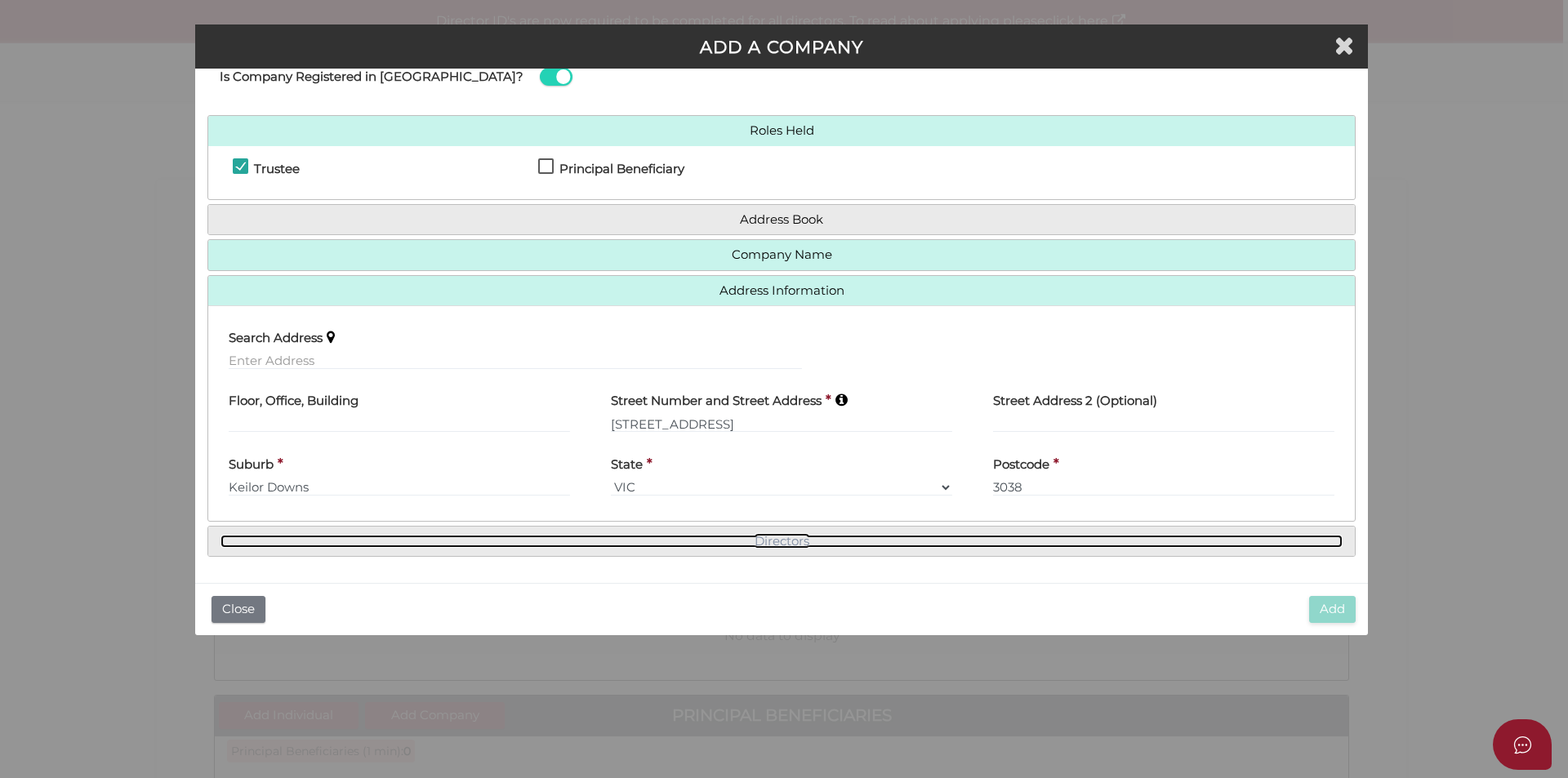
click at [784, 544] on link "Directors" at bounding box center [781, 541] width 1122 height 14
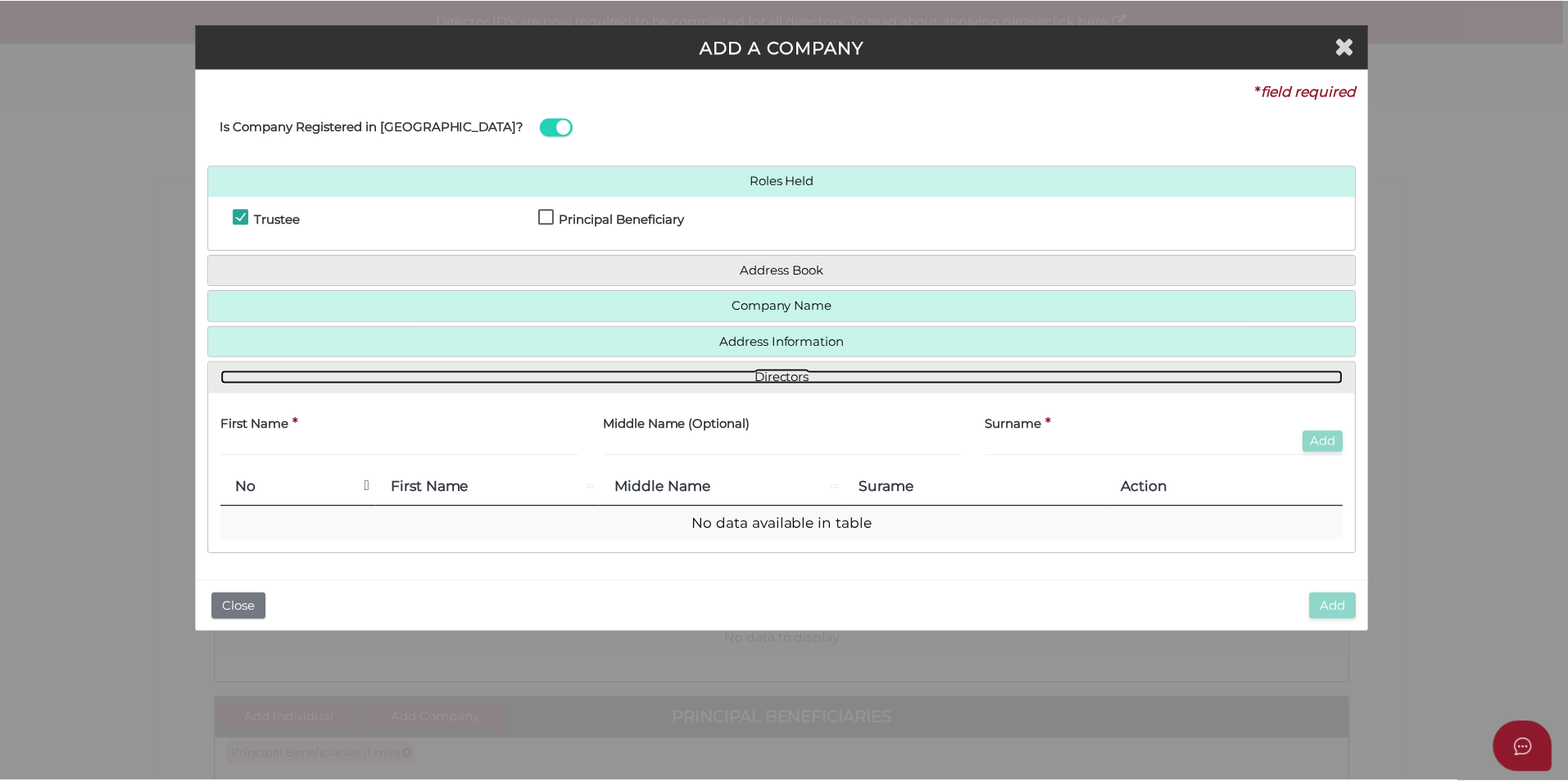
scroll to position [0, 0]
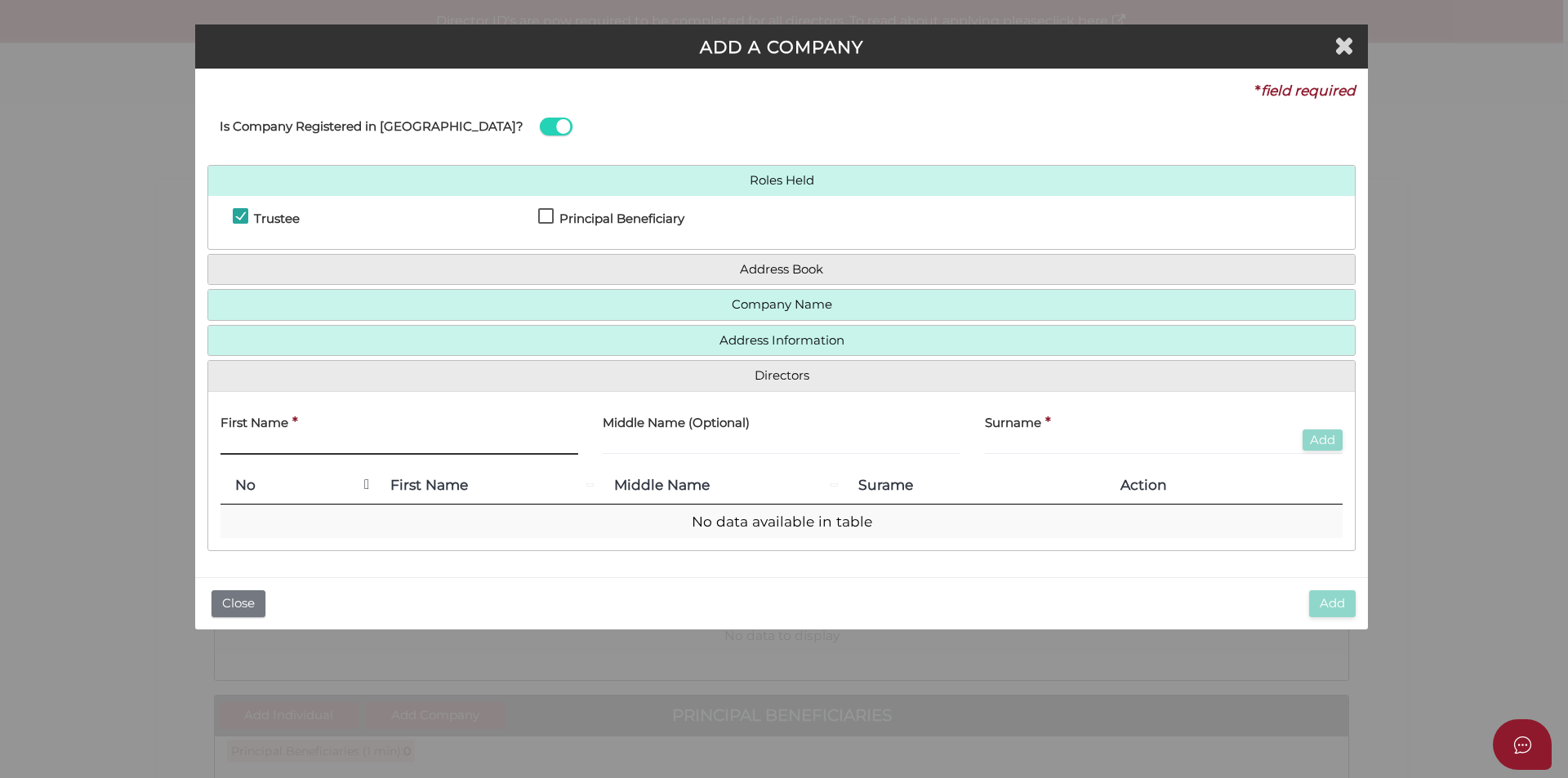
click at [354, 449] on input "text" at bounding box center [399, 445] width 358 height 18
type input "Elena"
type input "Domazetovska"
click at [1322, 446] on button "Add" at bounding box center [1323, 441] width 40 height 22
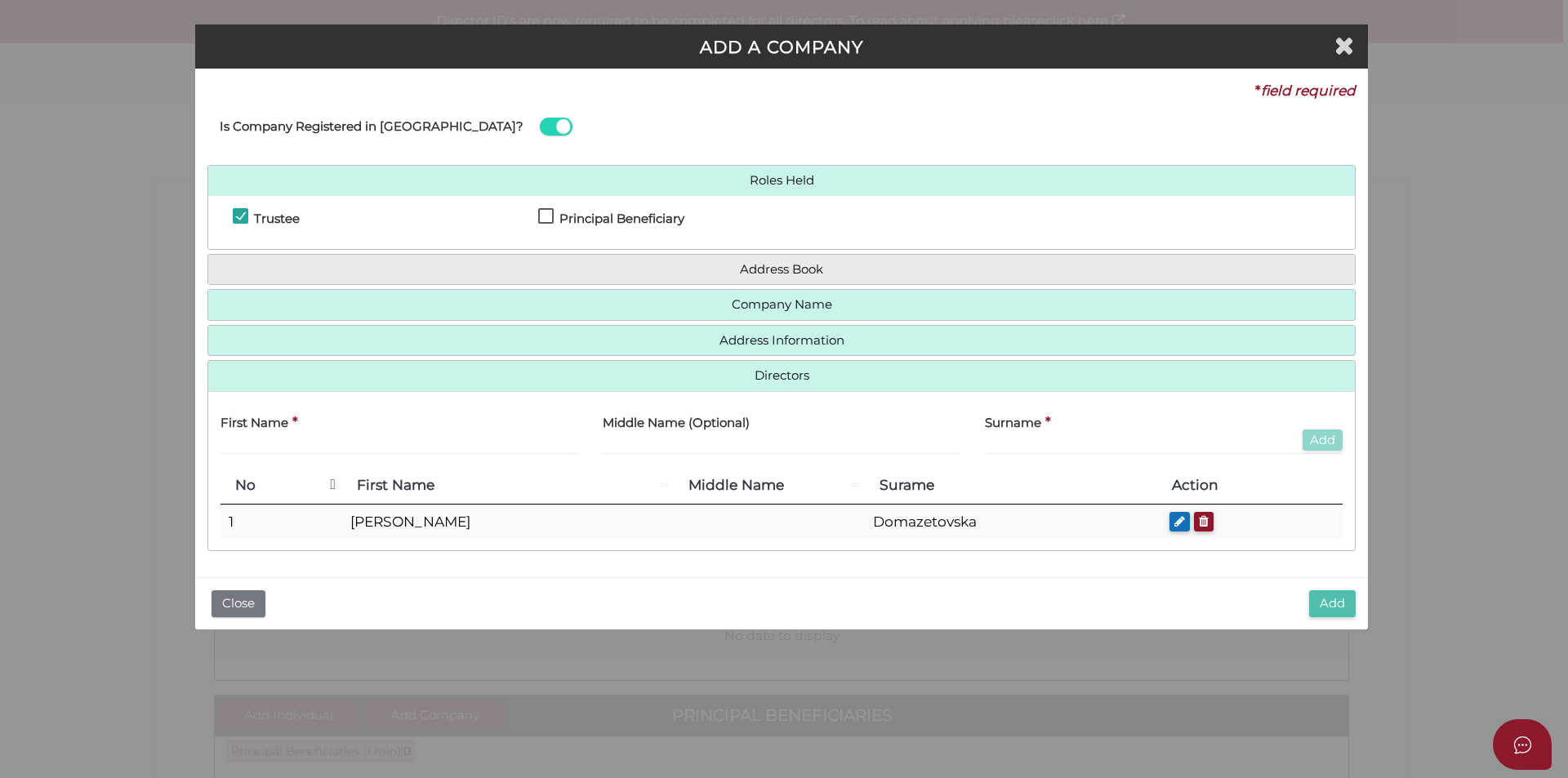
click at [1322, 605] on button "Add" at bounding box center [1332, 603] width 46 height 27
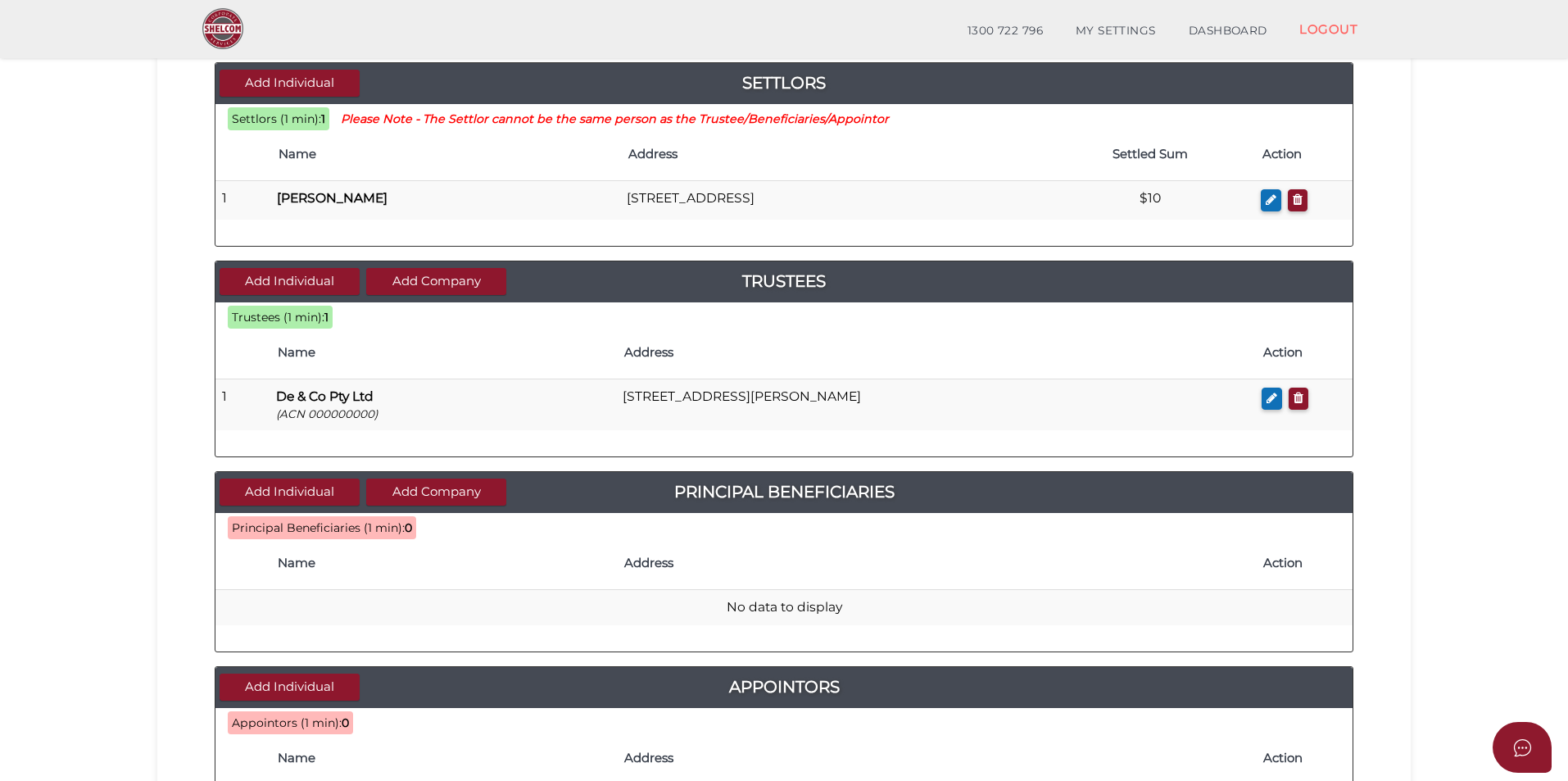
scroll to position [328, 0]
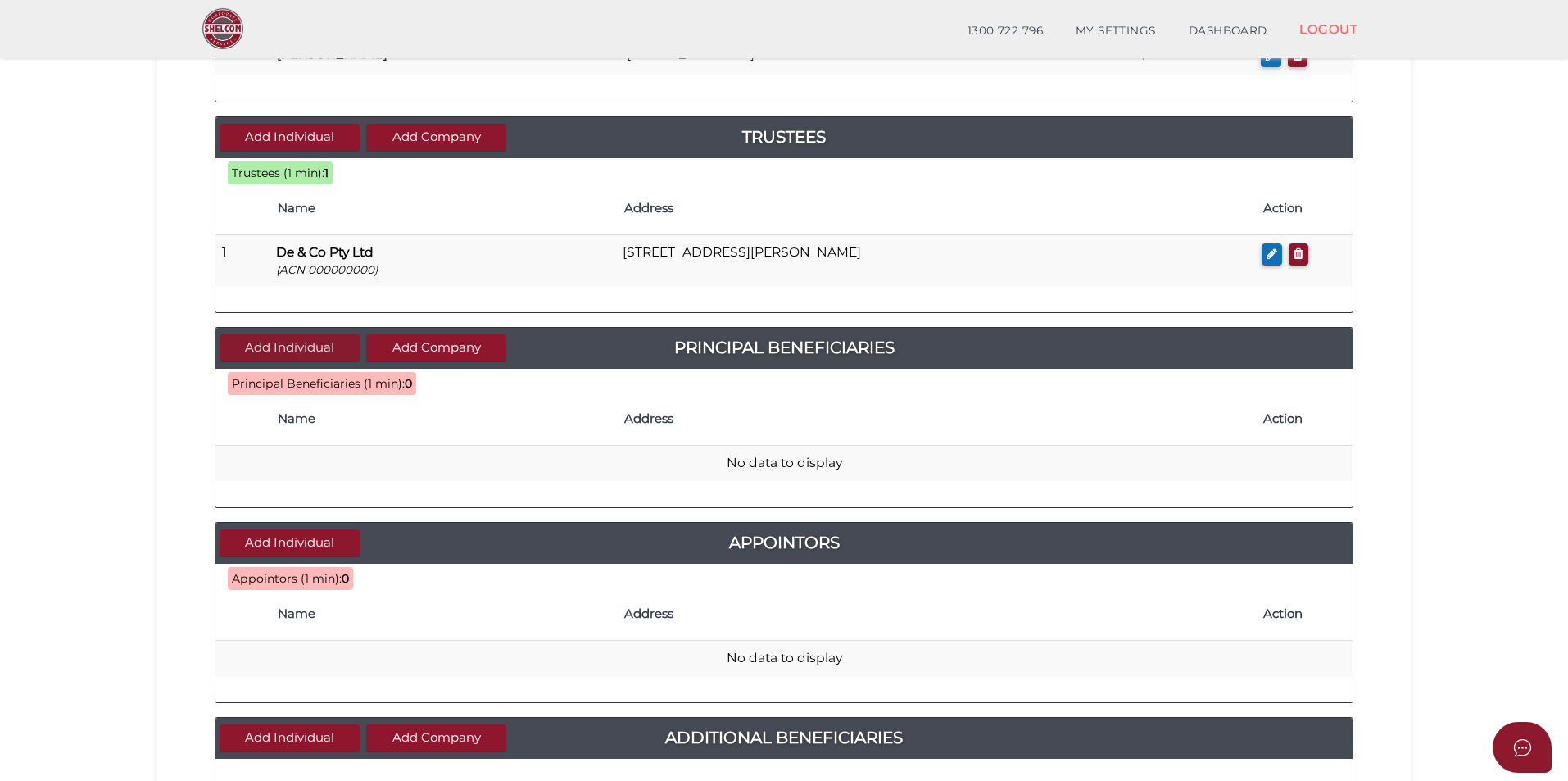
click at [275, 350] on button "Add Individual" at bounding box center [289, 347] width 140 height 27
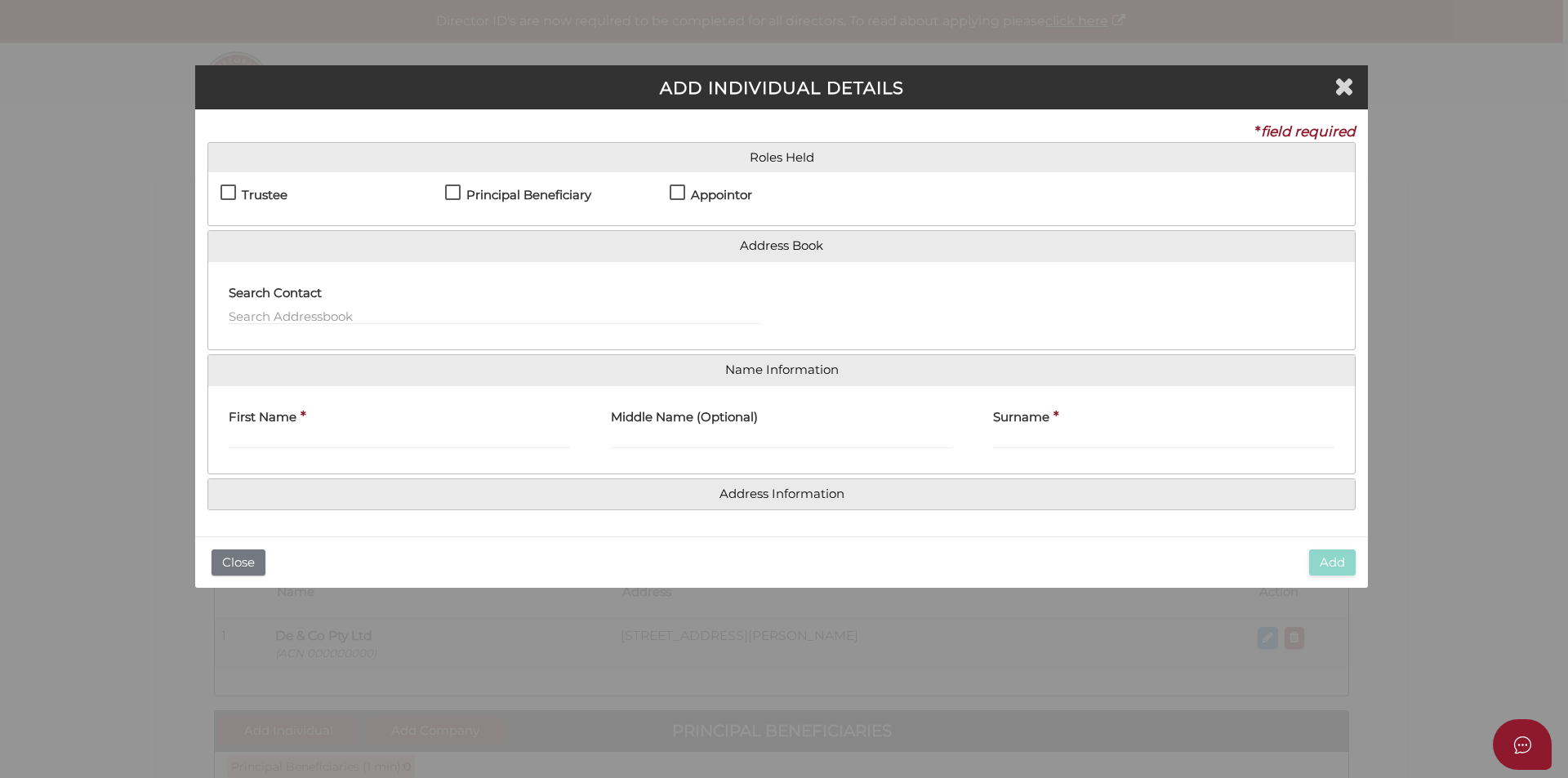
click at [542, 194] on h4 "Principal Beneficiary" at bounding box center [529, 196] width 125 height 14
checkbox input "true"
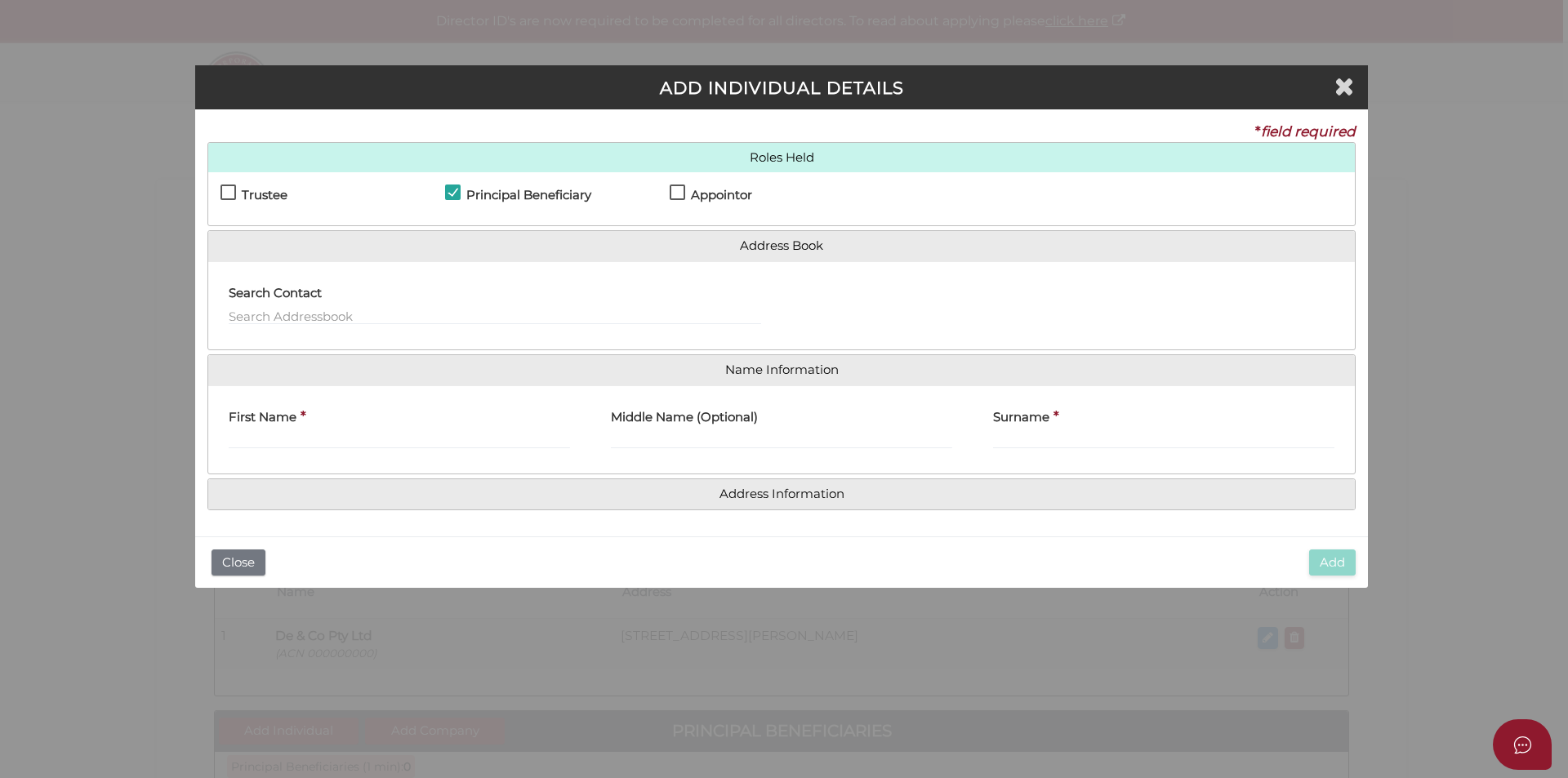
click at [717, 195] on h4 "Appointor" at bounding box center [721, 196] width 61 height 14
checkbox input "true"
click at [376, 444] on input "First Name" at bounding box center [399, 439] width 342 height 18
type input "[PERSON_NAME]"
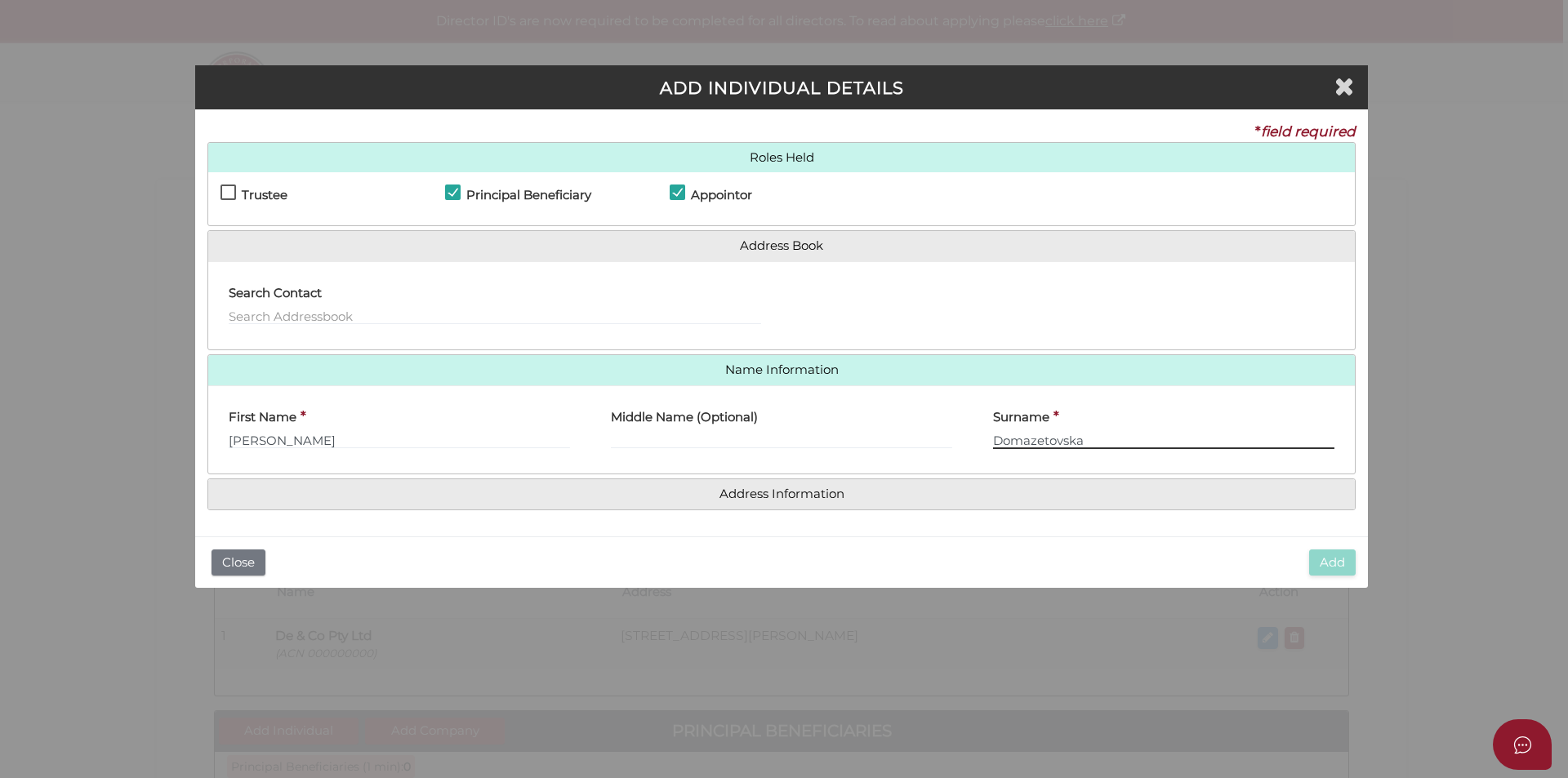
type input "Domazetovska"
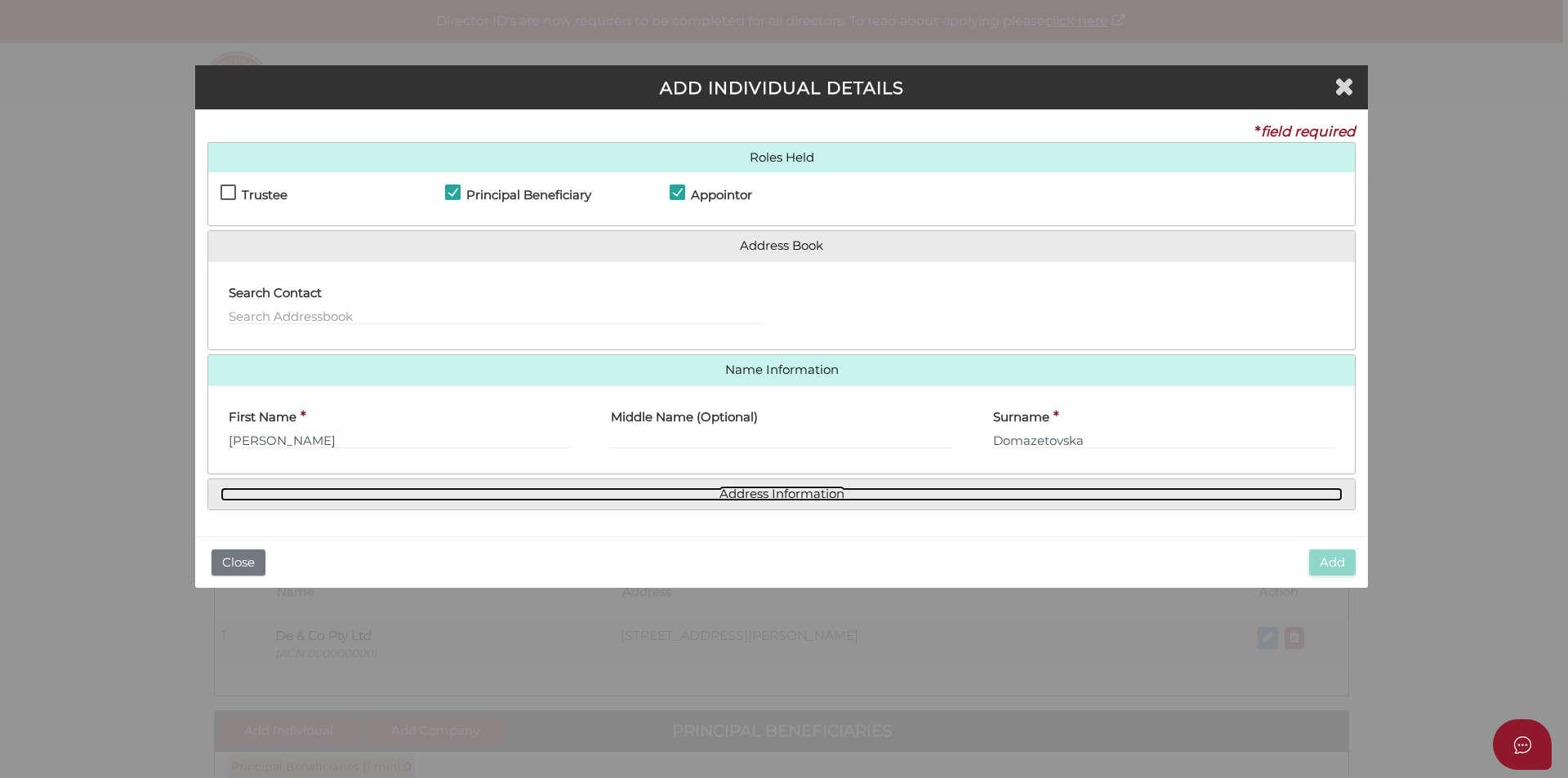
click at [820, 491] on link "Address Information" at bounding box center [781, 494] width 1122 height 14
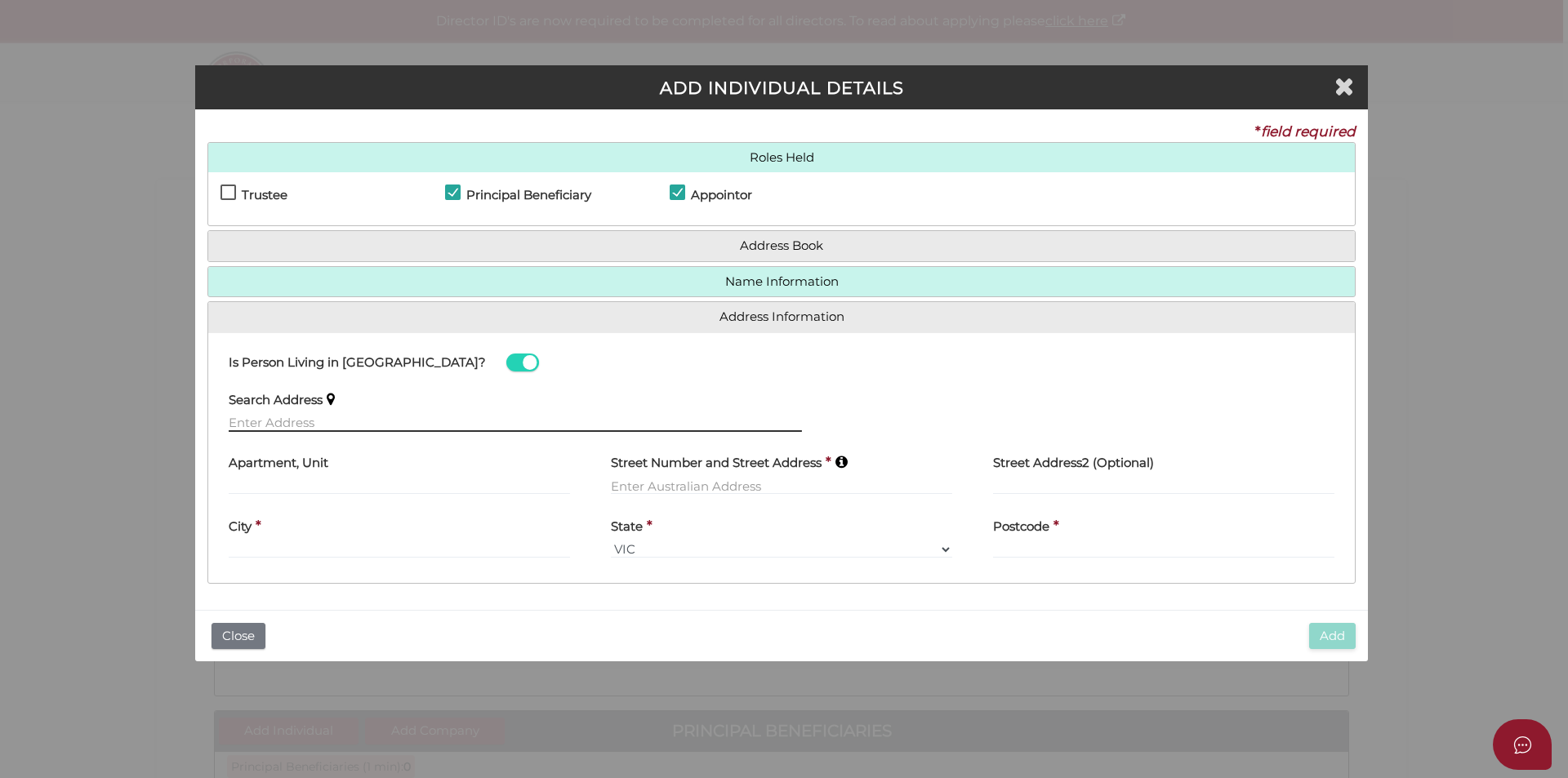
click at [304, 428] on input "text" at bounding box center [515, 422] width 573 height 18
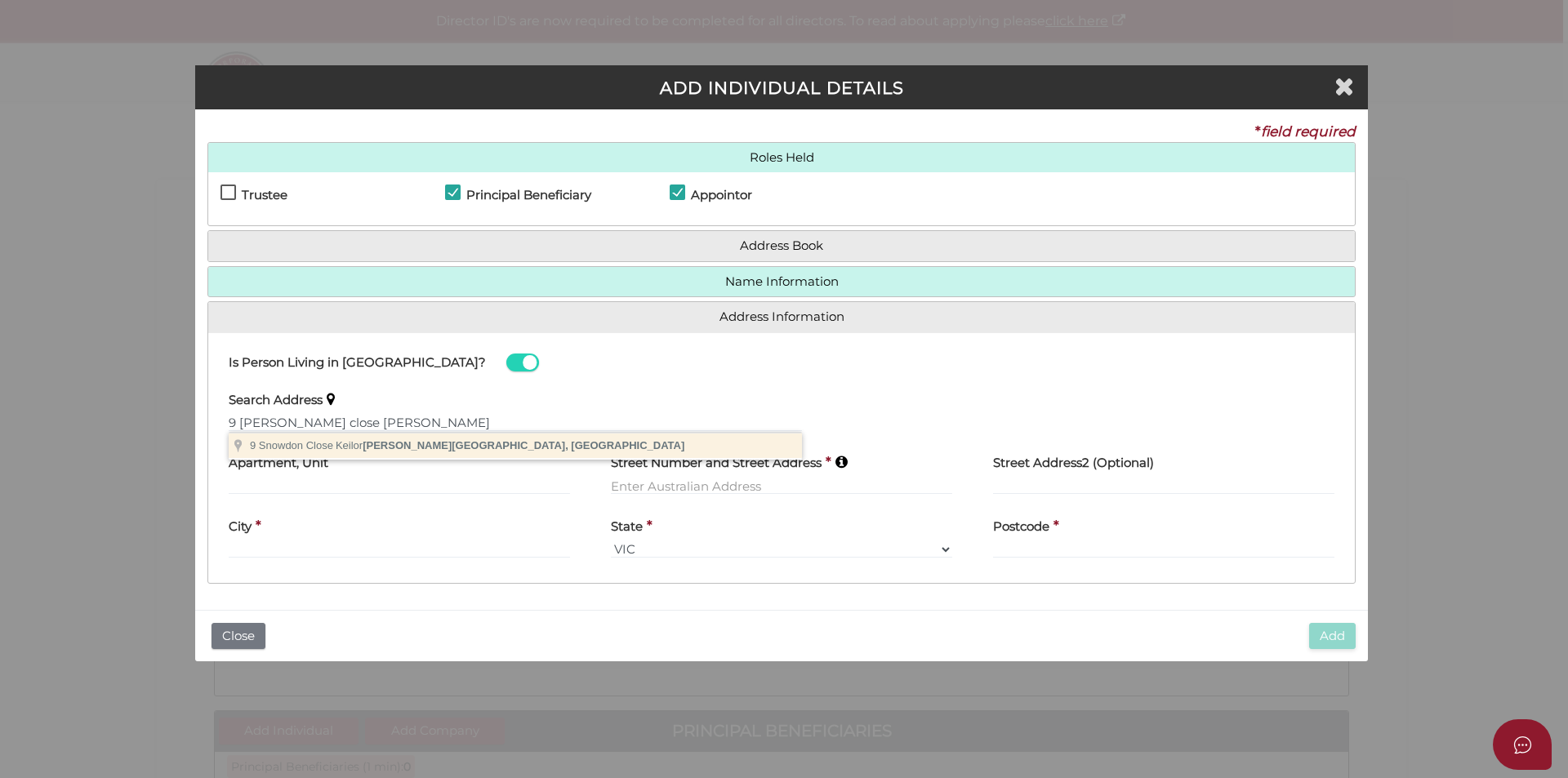
type input "[STREET_ADDRESS][PERSON_NAME]"
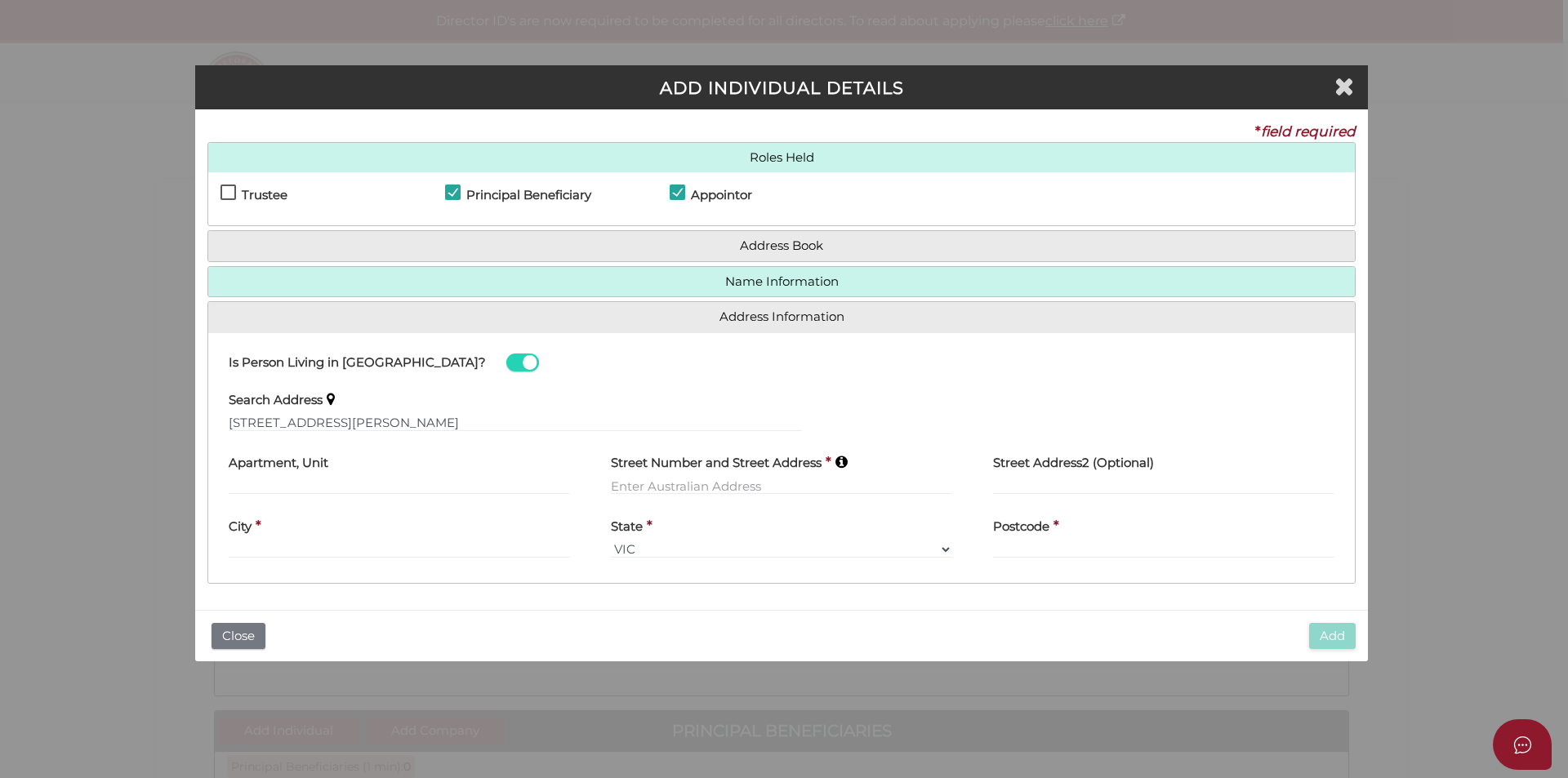
type input "[STREET_ADDRESS]"
type input "Keilor Downs"
select select "VIC"
type input "3038"
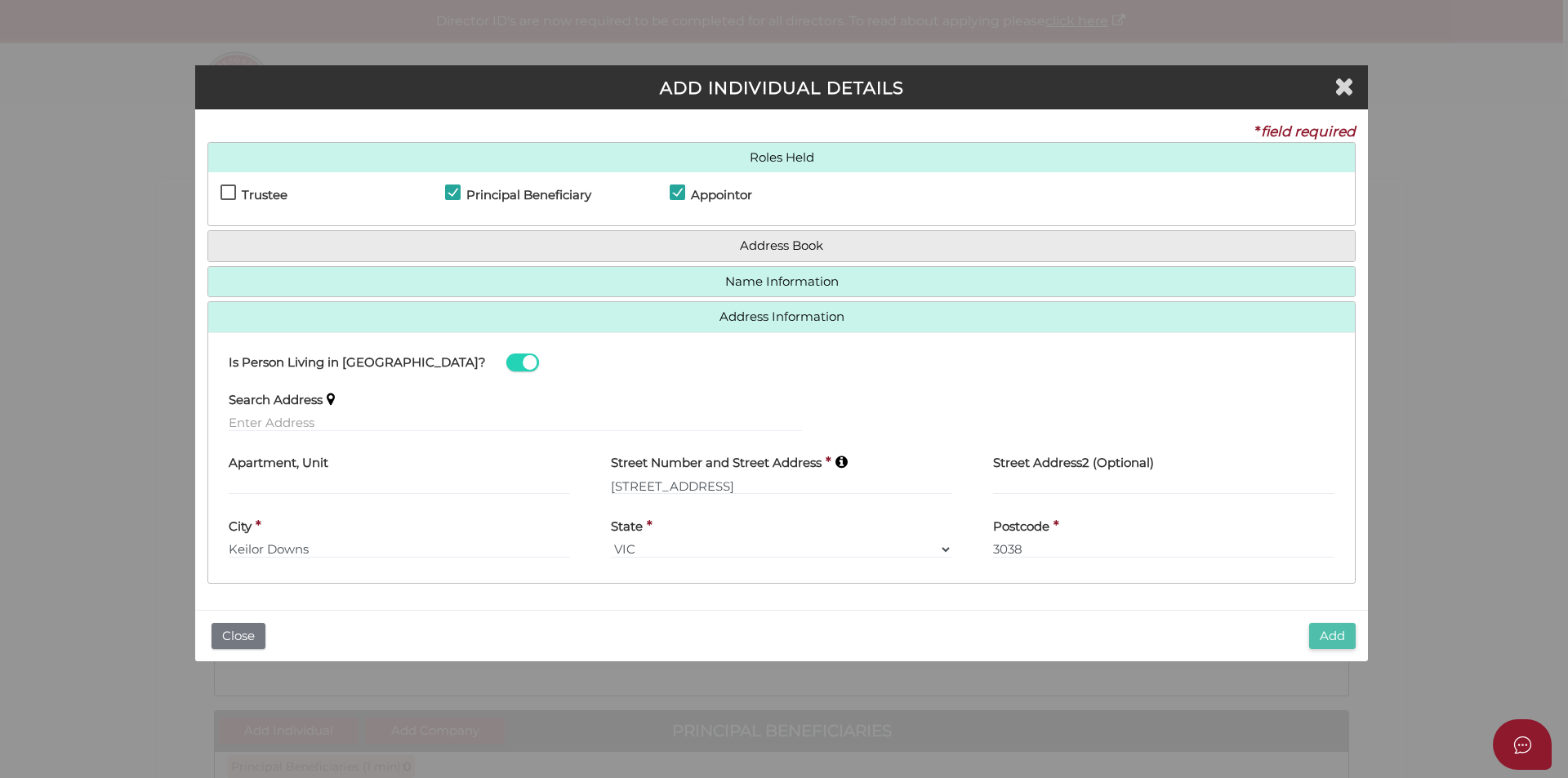
click at [1337, 640] on button "Add" at bounding box center [1332, 636] width 46 height 27
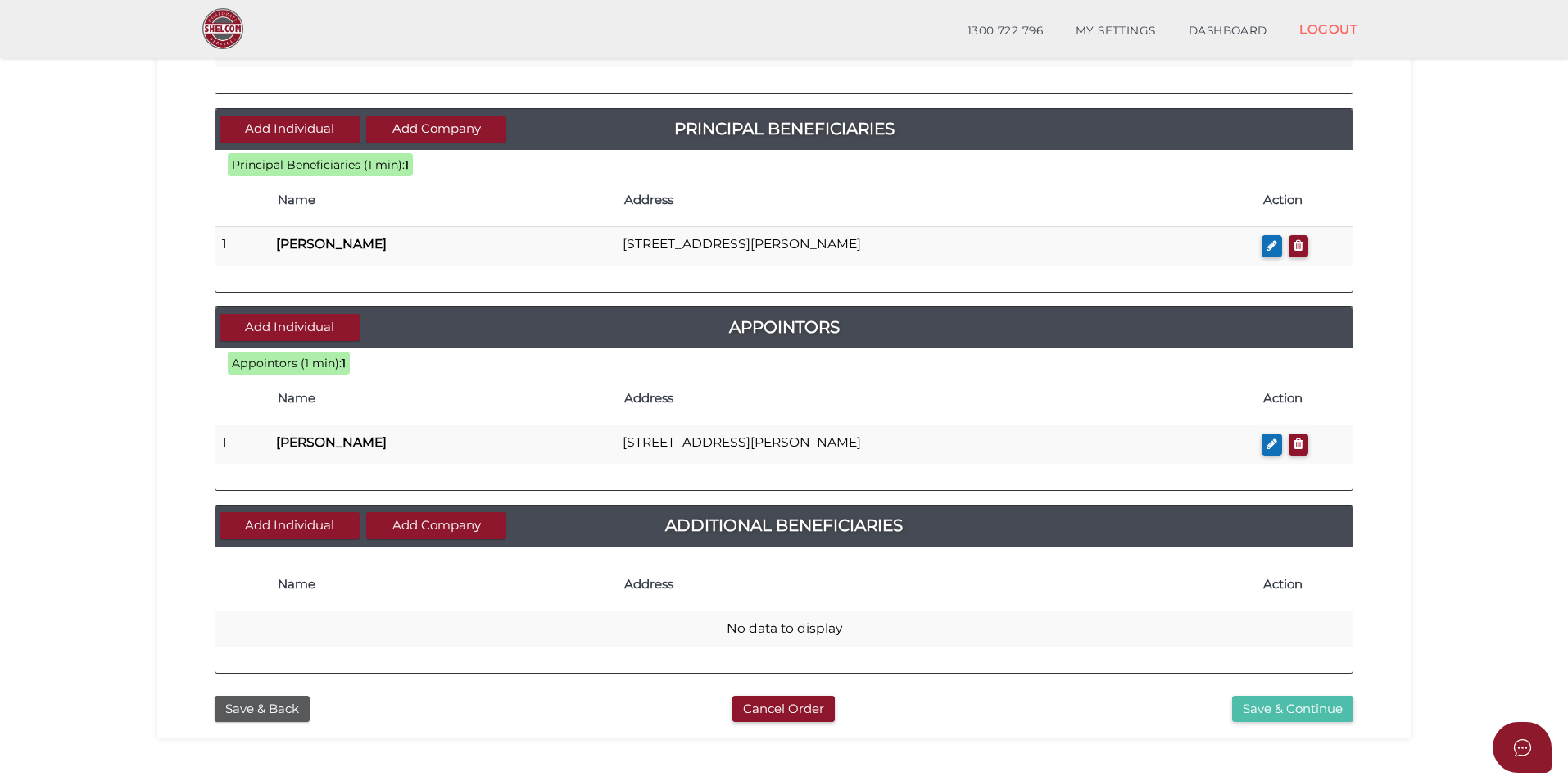
scroll to position [635, 0]
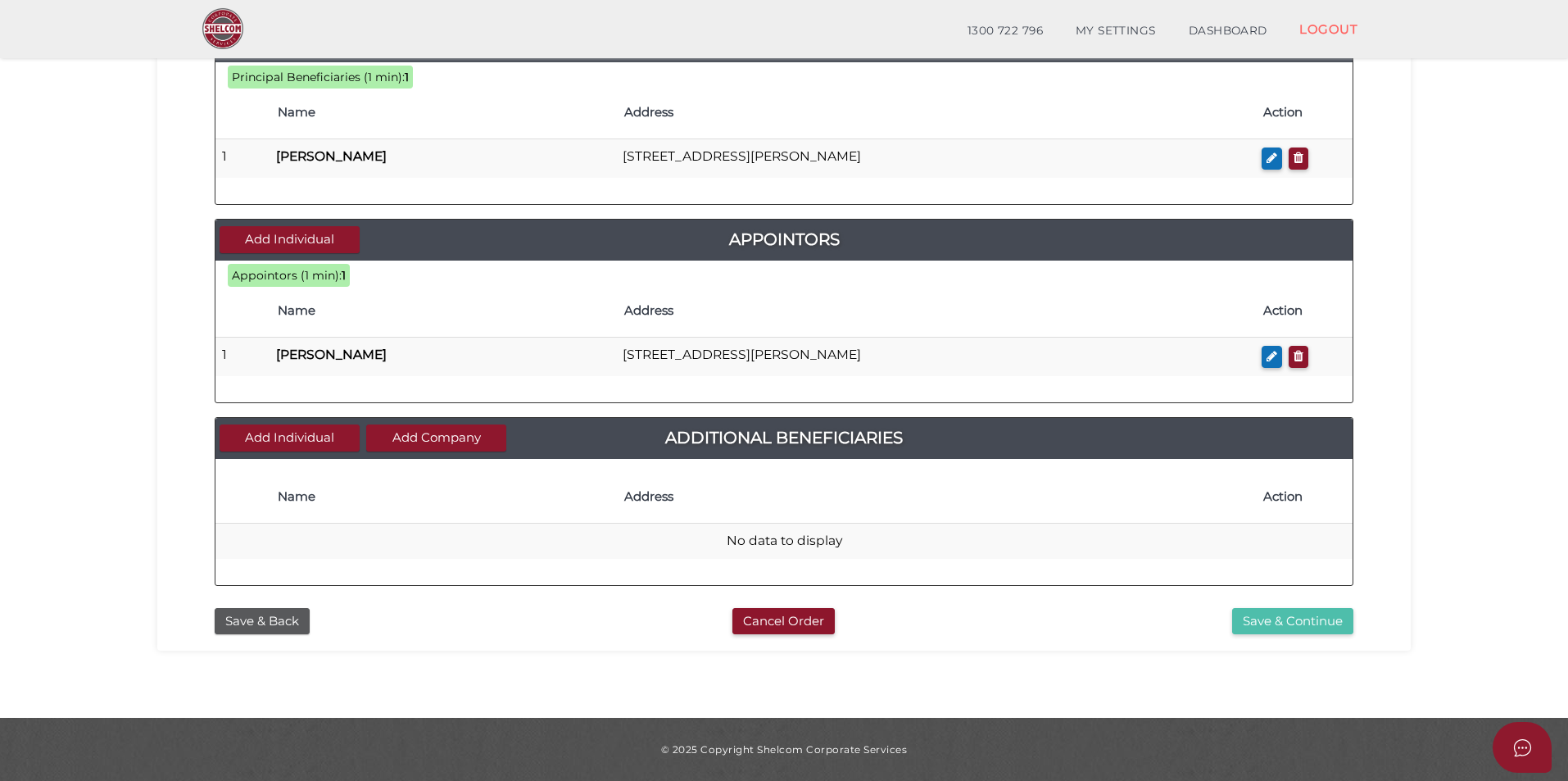
click at [1284, 611] on button "Save & Continue" at bounding box center [1292, 621] width 121 height 27
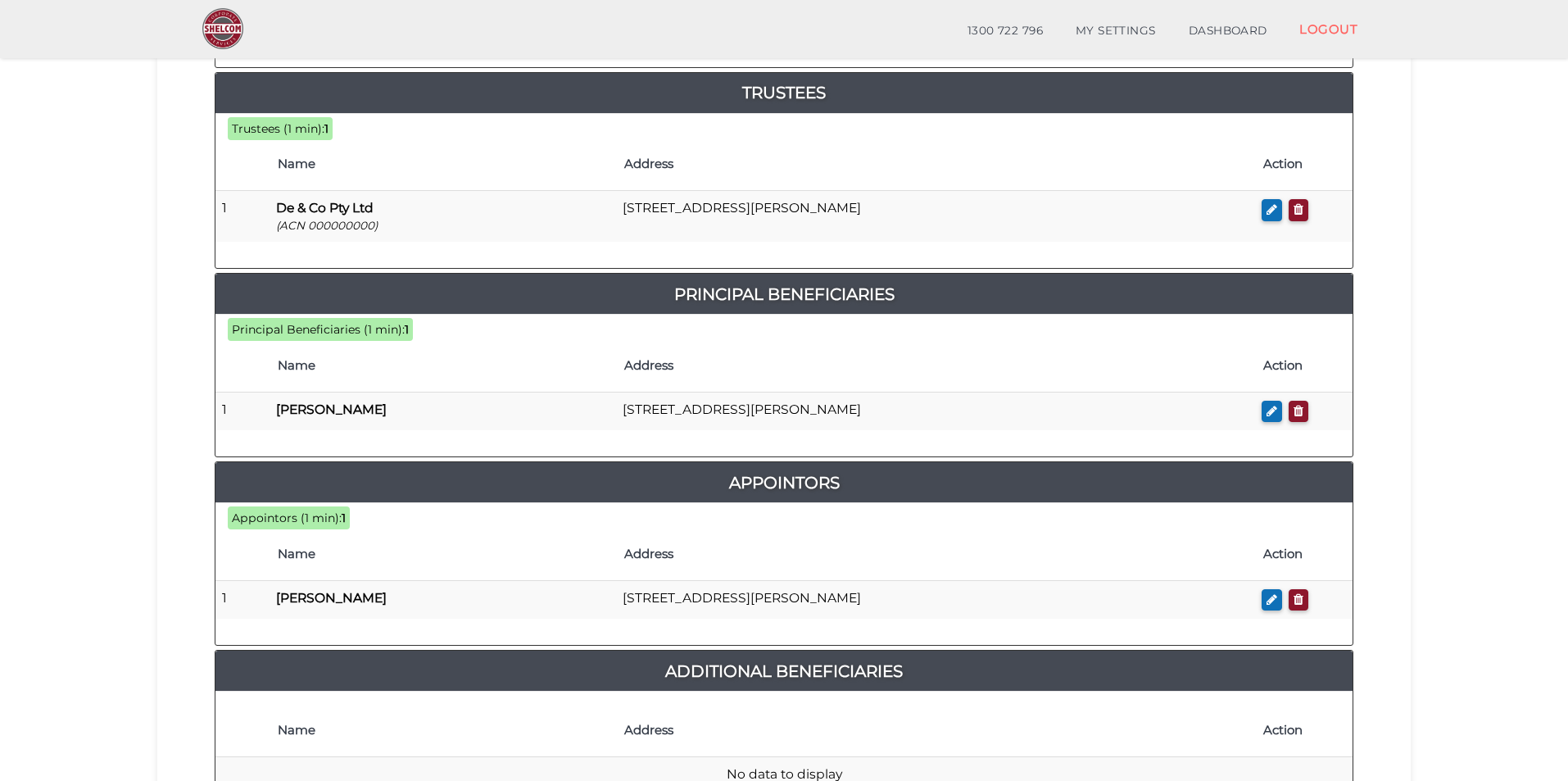
scroll to position [797, 0]
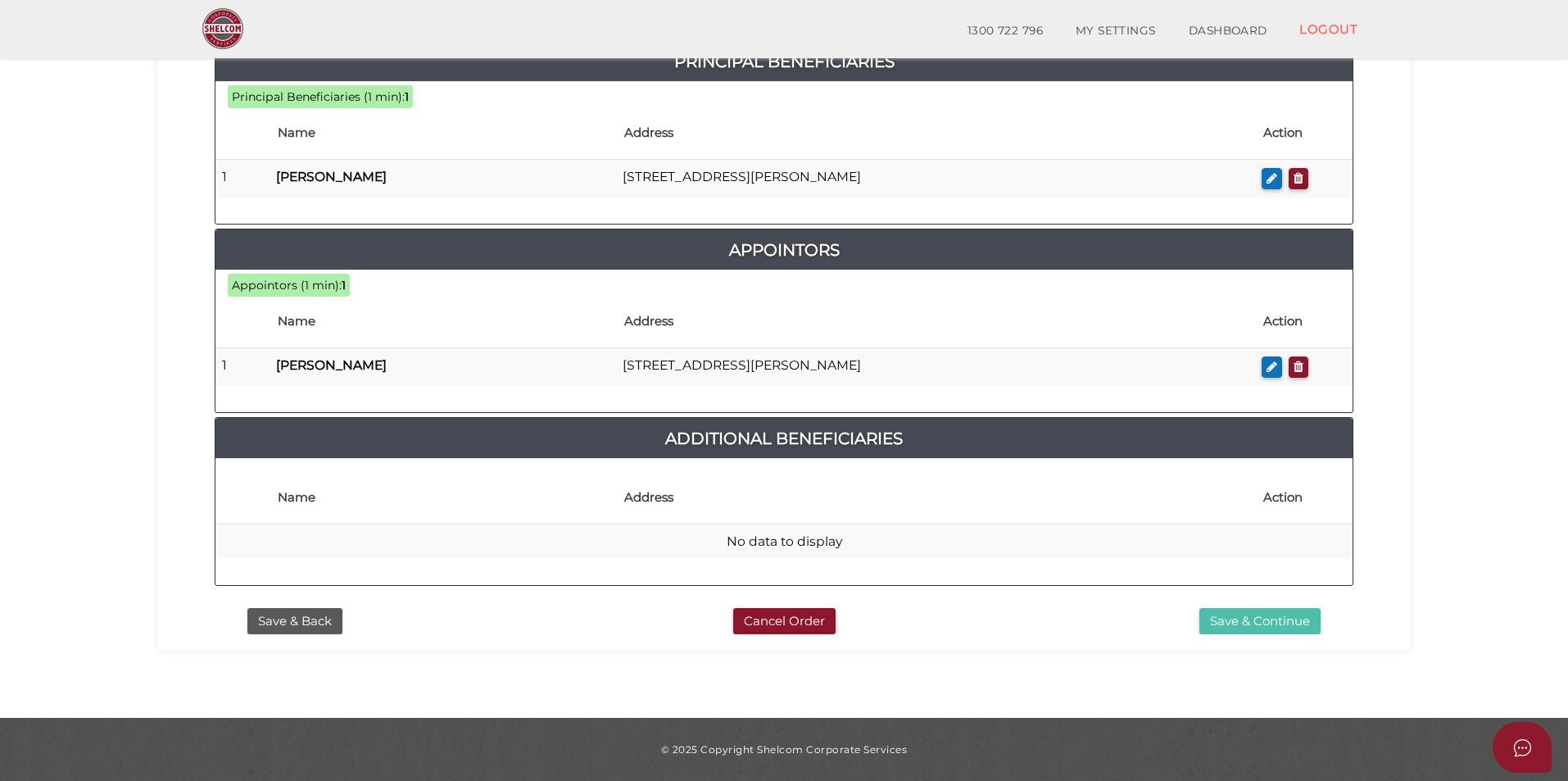
click at [1268, 622] on button "Save & Continue" at bounding box center [1260, 621] width 121 height 27
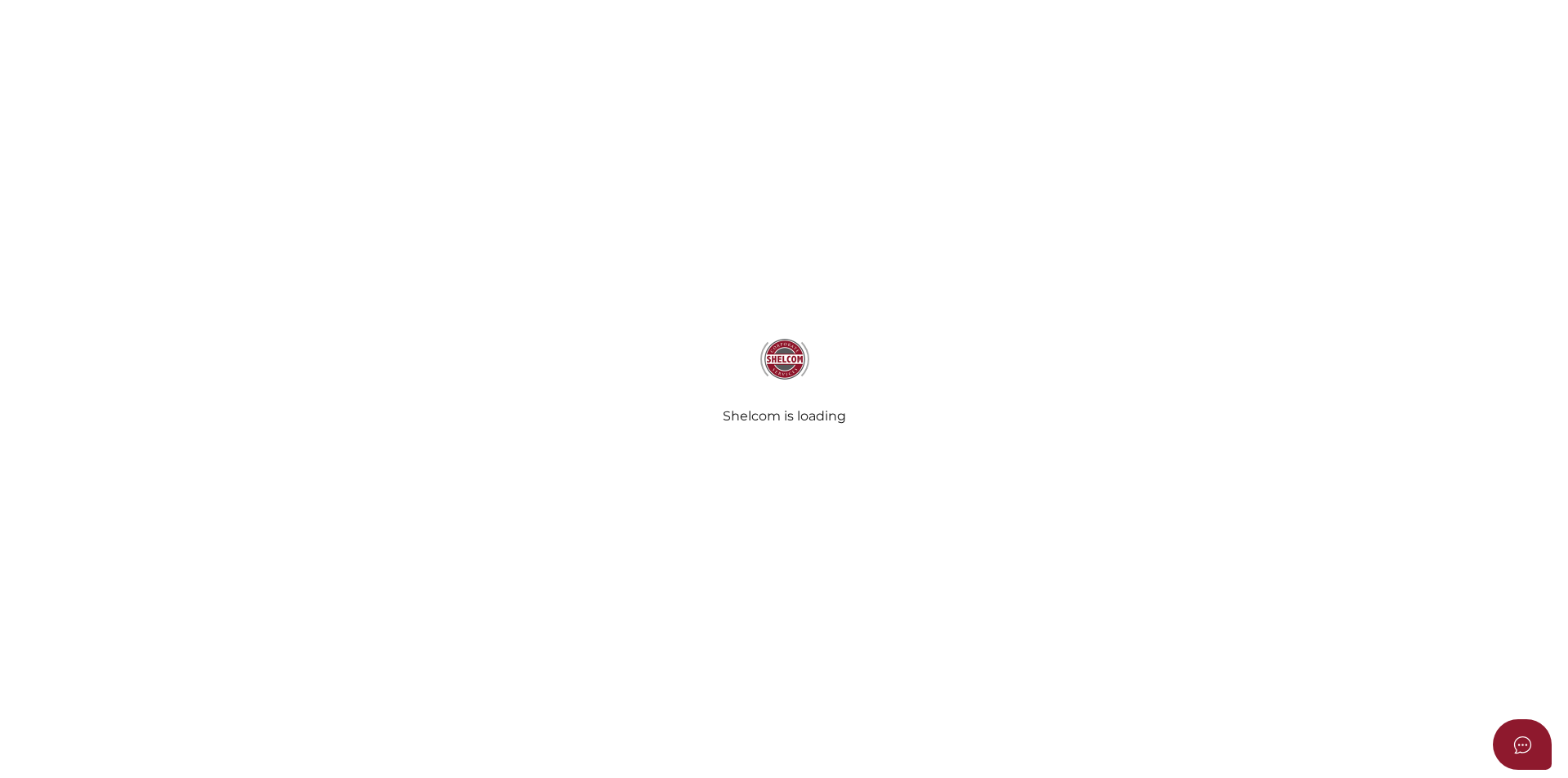
select select "Comb Binding"
radio input "true"
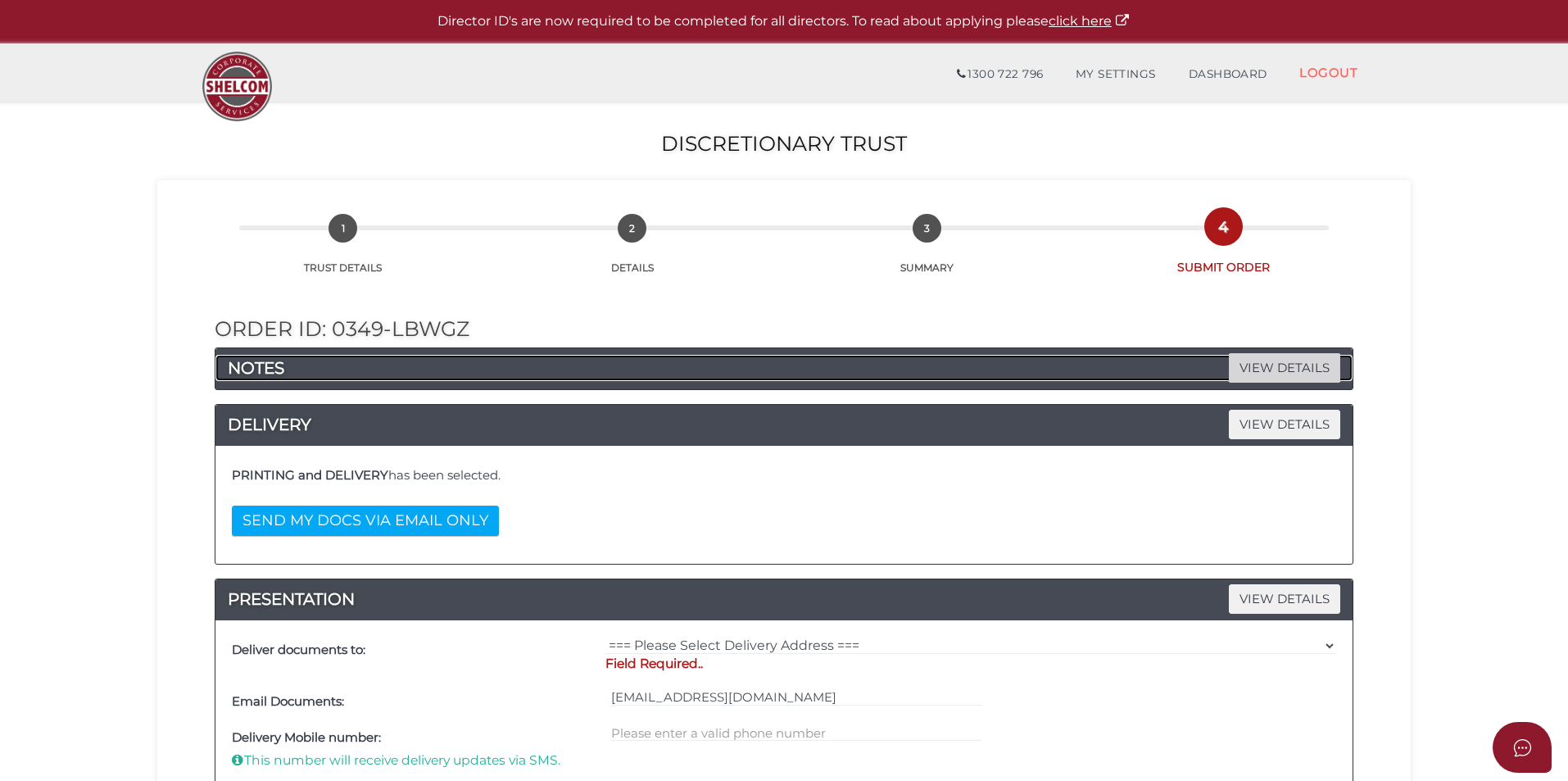
click at [1286, 363] on span "VIEW DETAILS" at bounding box center [1284, 367] width 111 height 28
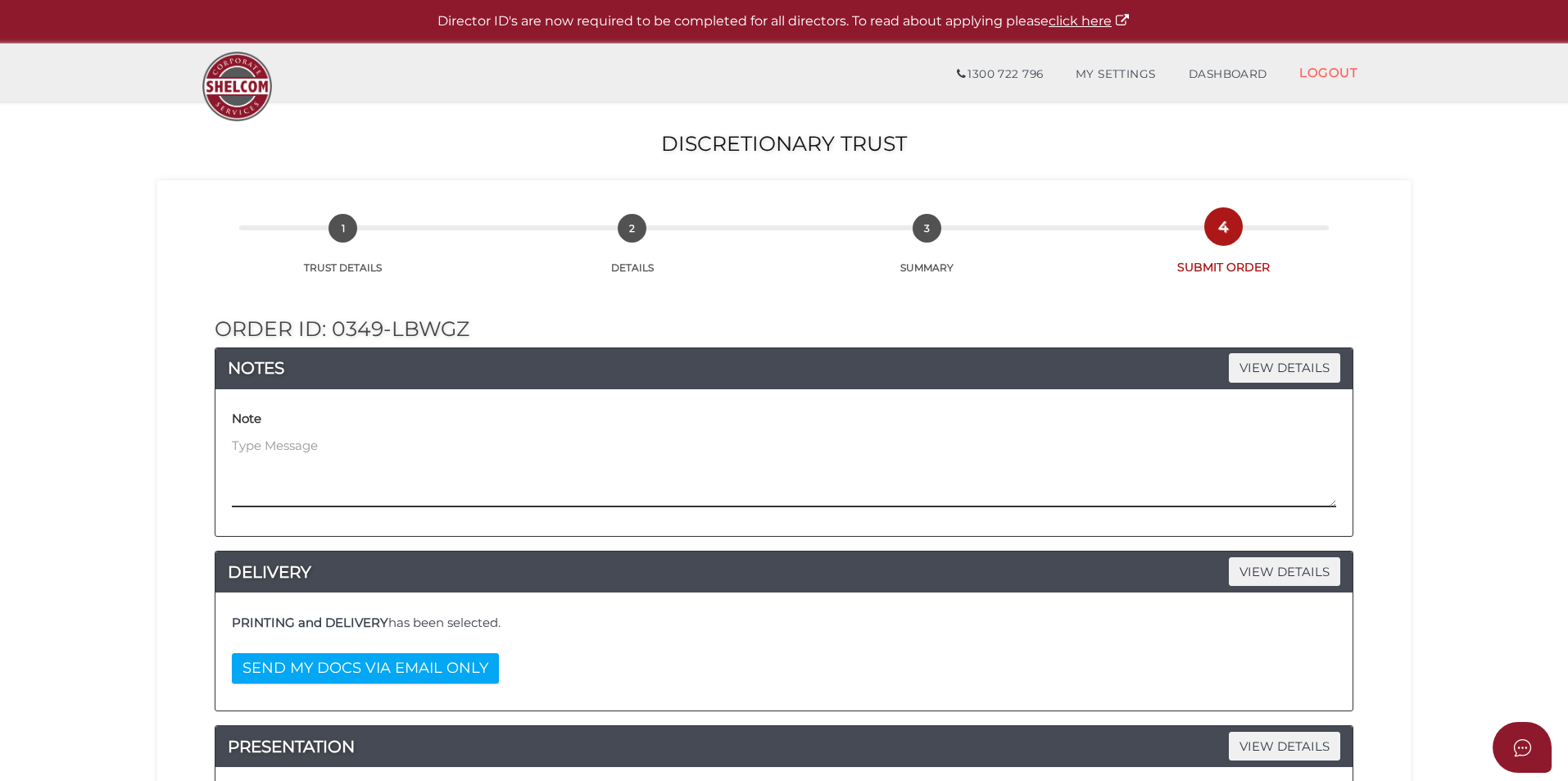
click at [597, 447] on textarea at bounding box center [784, 472] width 1105 height 71
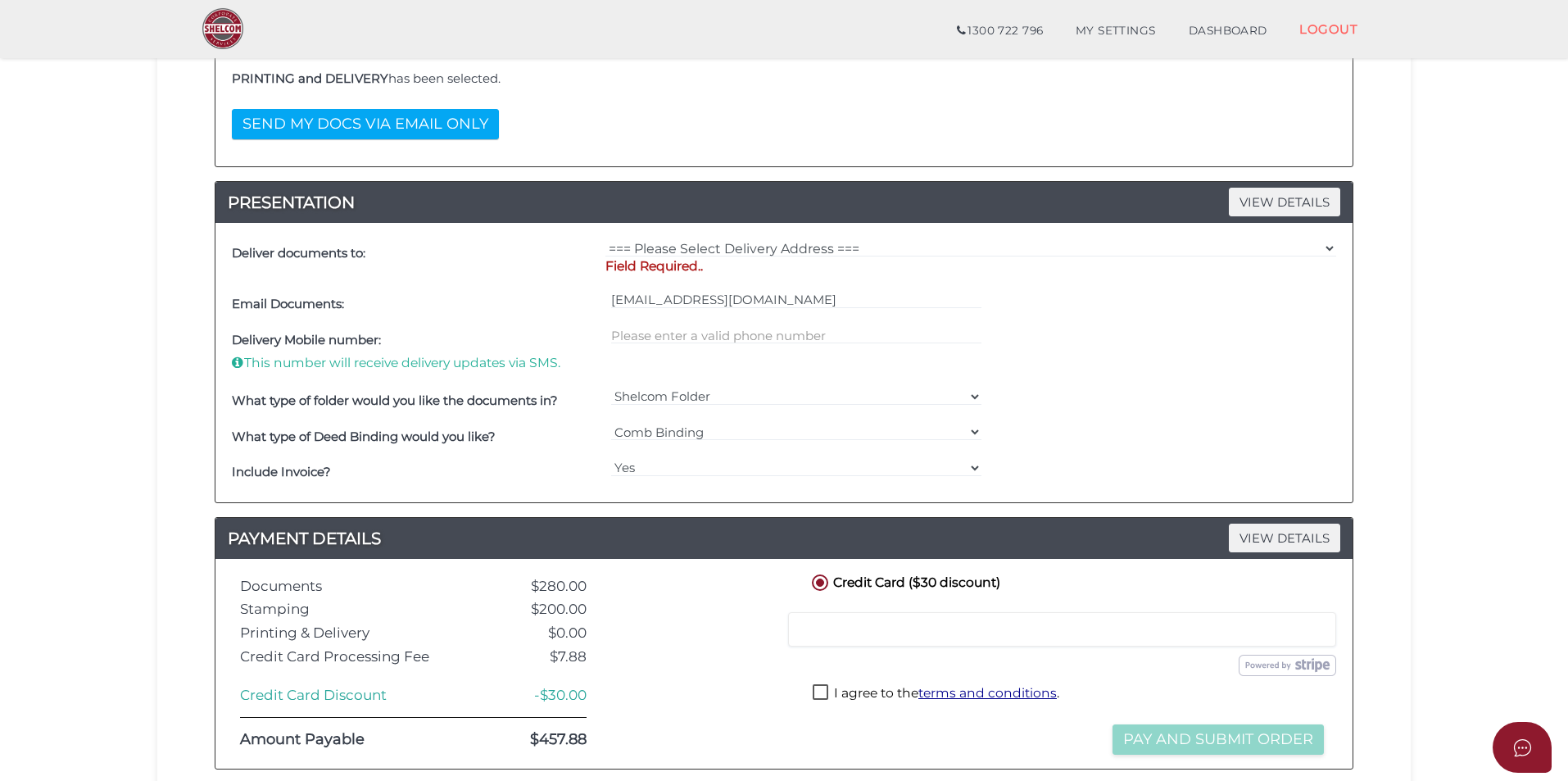
scroll to position [492, 0]
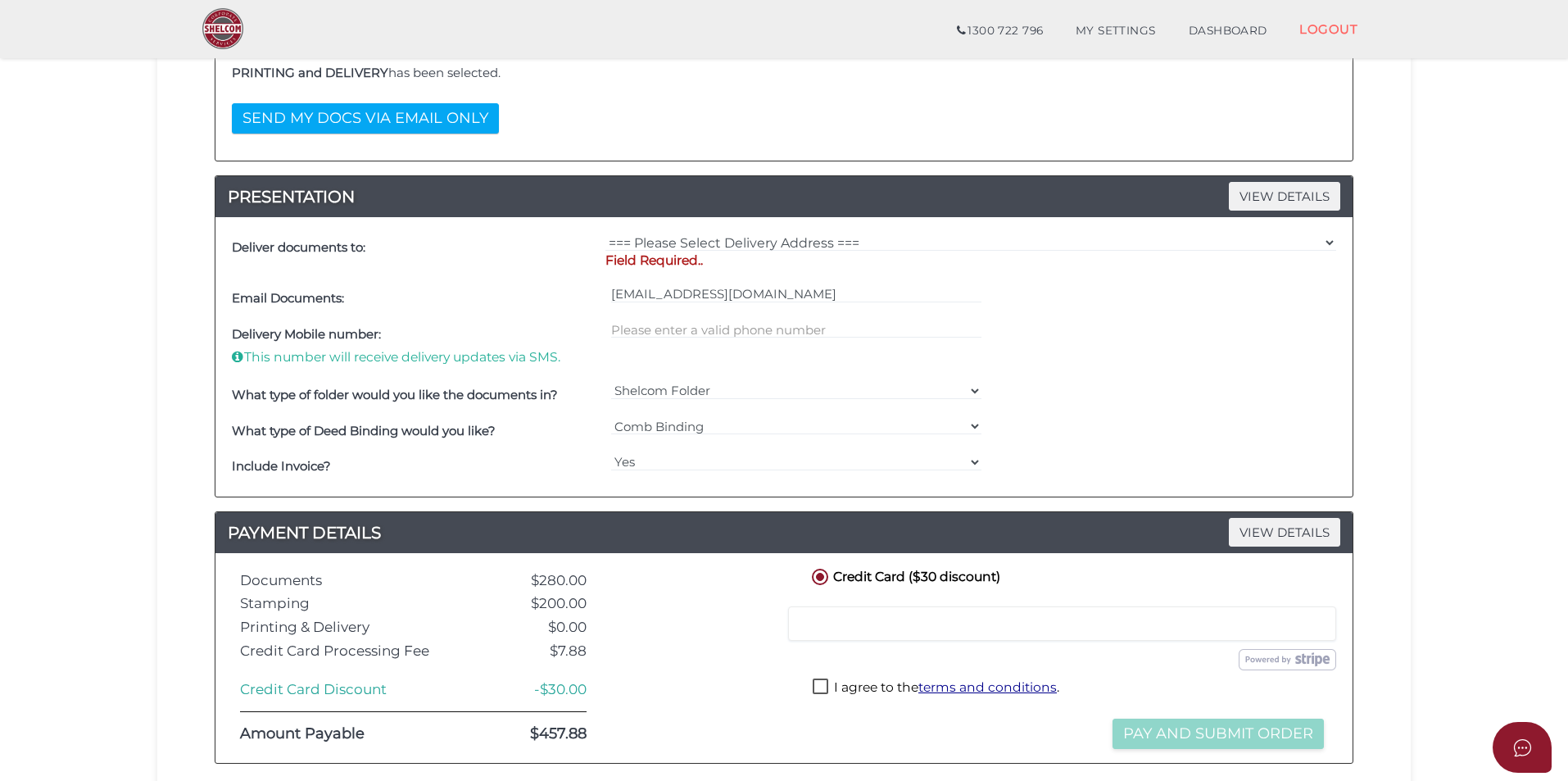
type textarea "Trustee company setup same time"
drag, startPoint x: 668, startPoint y: 241, endPoint x: 669, endPoint y: 250, distance: 9.1
click at [668, 241] on select "=== Please Select Delivery Address === (User Address - Samuel Ervin) 6 Wallowa …" at bounding box center [970, 242] width 731 height 18
select select "0"
click at [605, 233] on select "=== Please Select Delivery Address === (User Address - Samuel Ervin) 6 Wallowa …" at bounding box center [970, 242] width 731 height 18
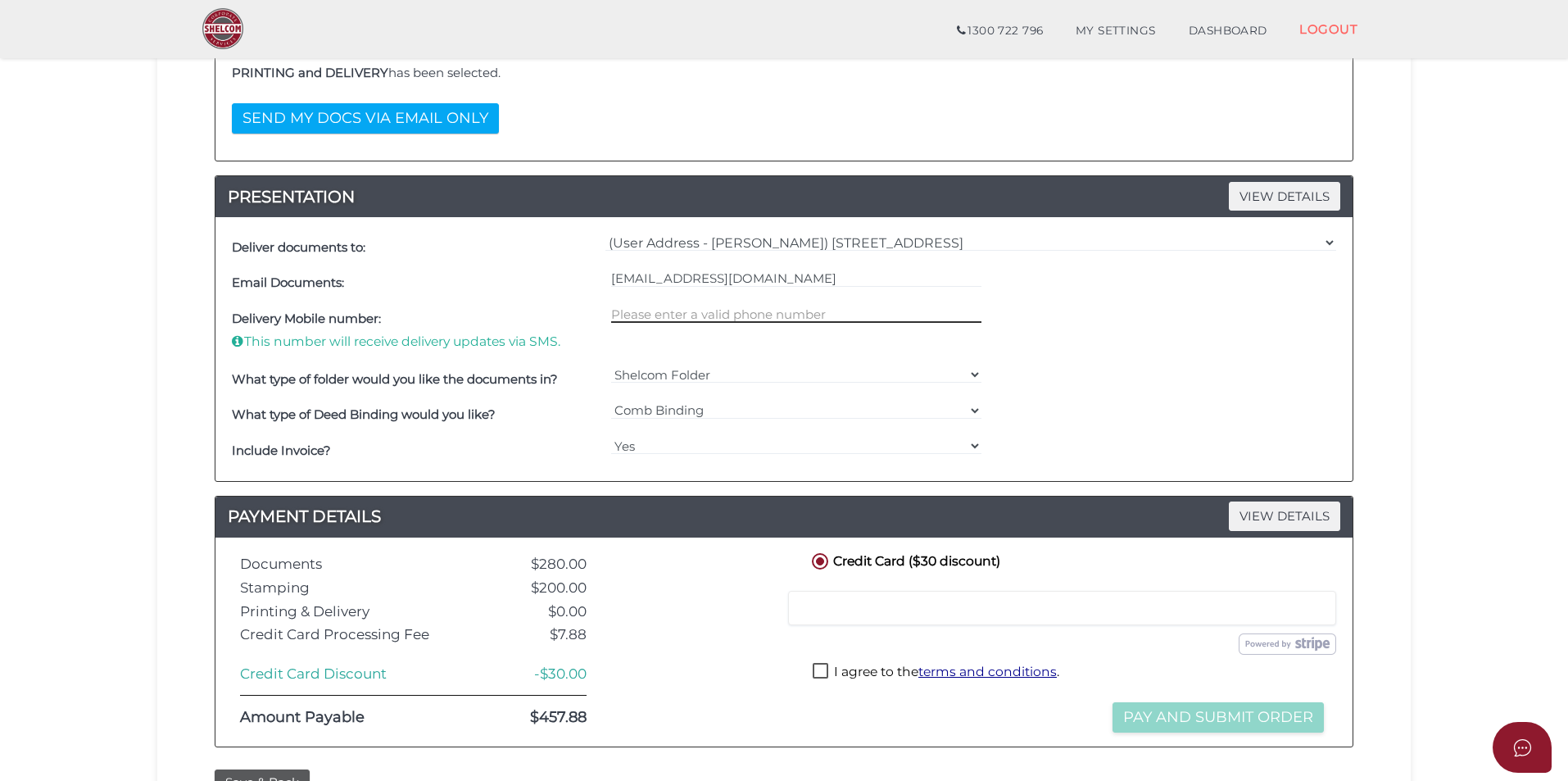
click at [688, 314] on input "text" at bounding box center [796, 313] width 371 height 18
type input "0409217062"
click at [885, 600] on iframe at bounding box center [1063, 607] width 527 height 15
click at [851, 669] on label "I agree to the terms and conditions ." at bounding box center [936, 673] width 246 height 21
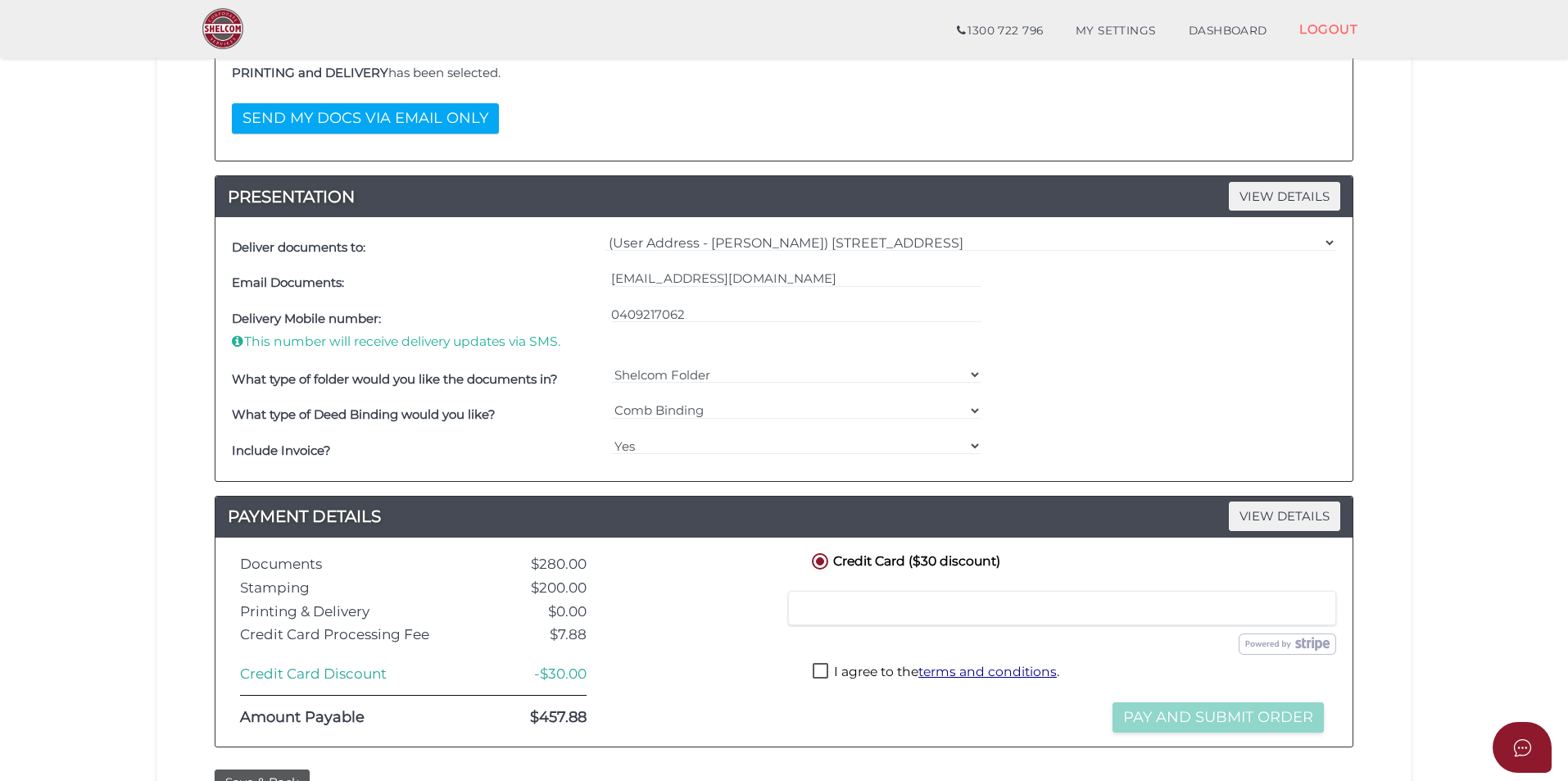
checkbox input "true"
click at [1158, 721] on button "Pay and Submit Order" at bounding box center [1218, 716] width 212 height 30
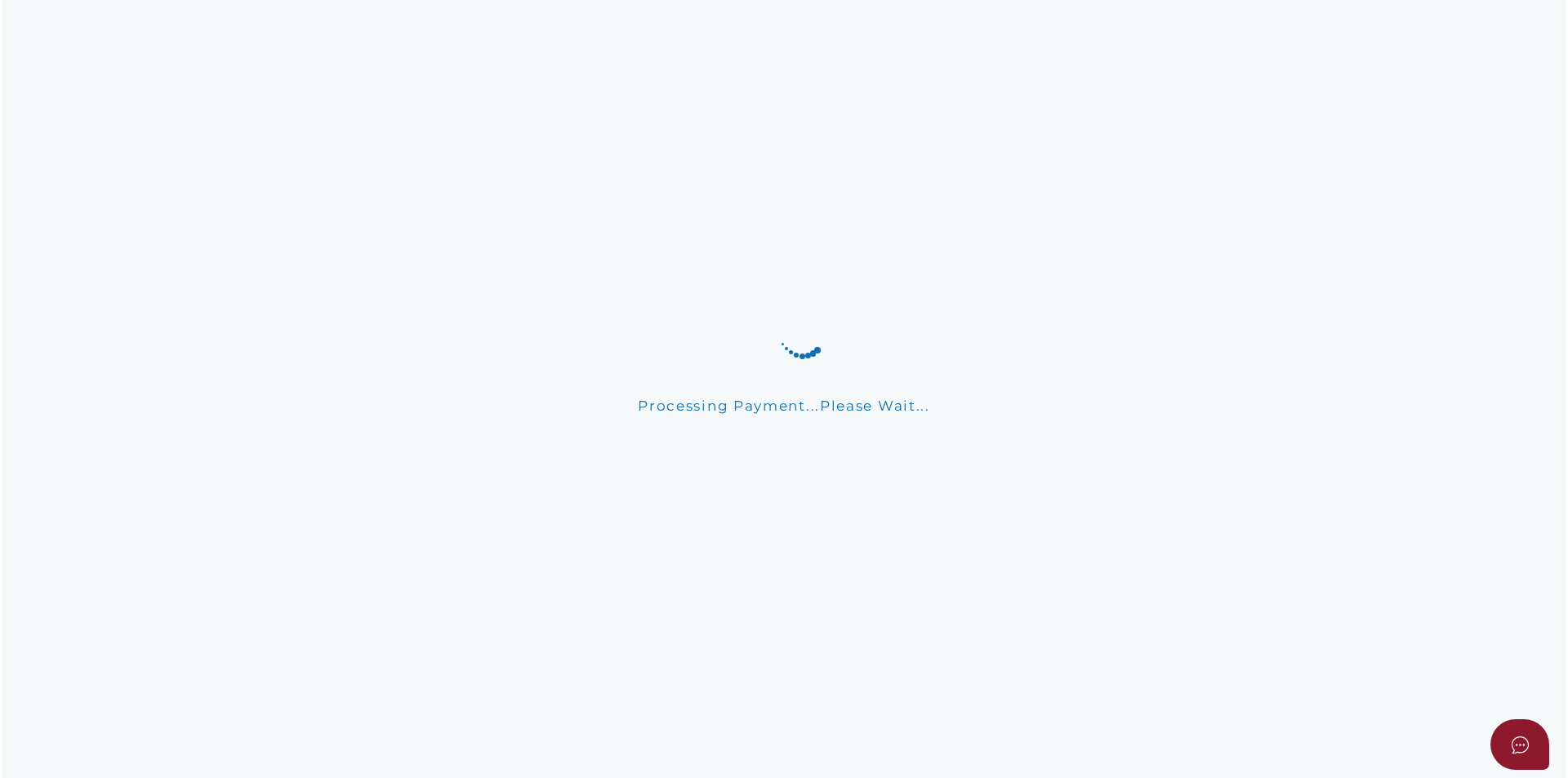
scroll to position [0, 0]
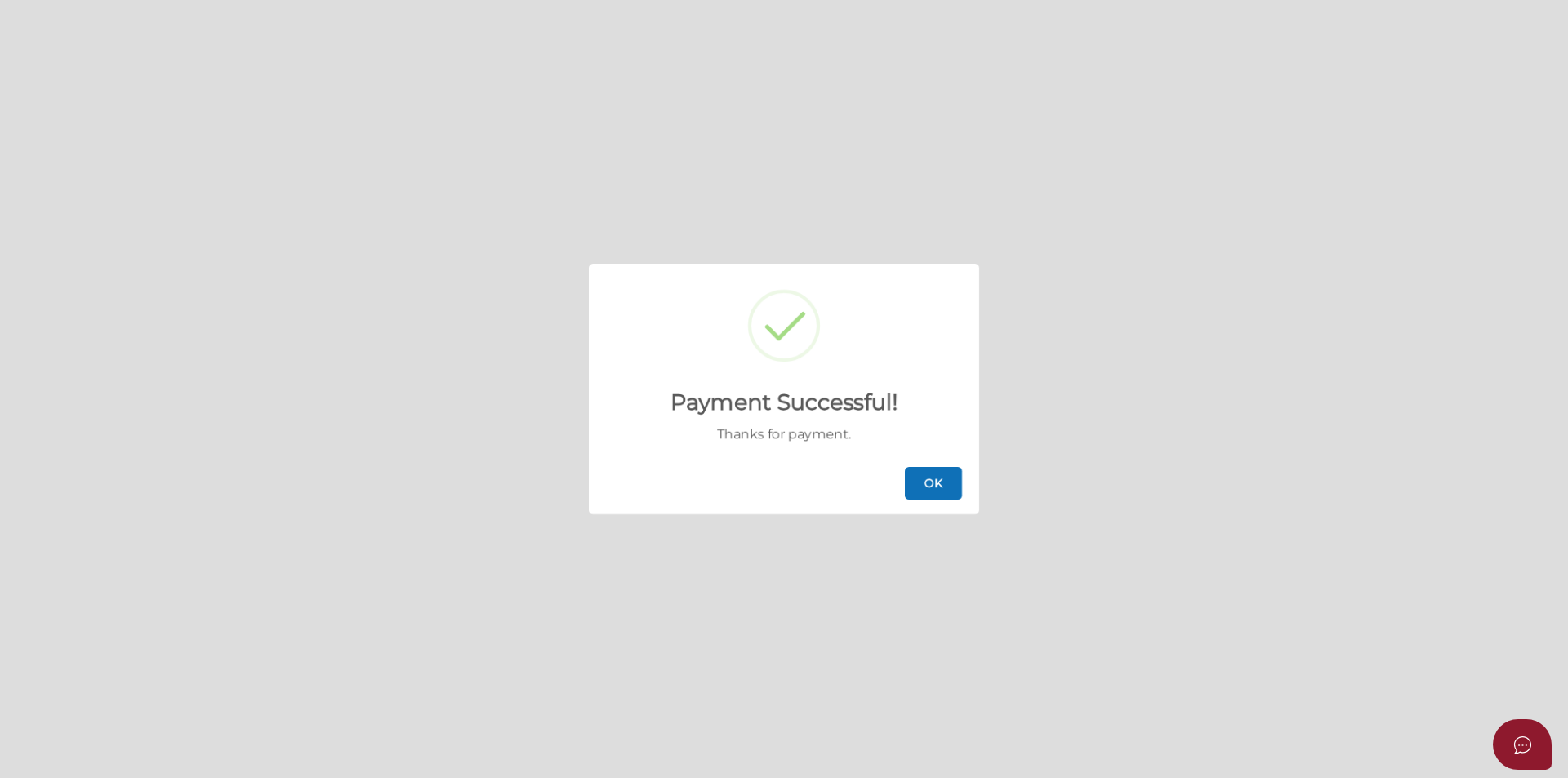
click at [933, 492] on button "OK" at bounding box center [933, 483] width 58 height 33
